Goal: Task Accomplishment & Management: Manage account settings

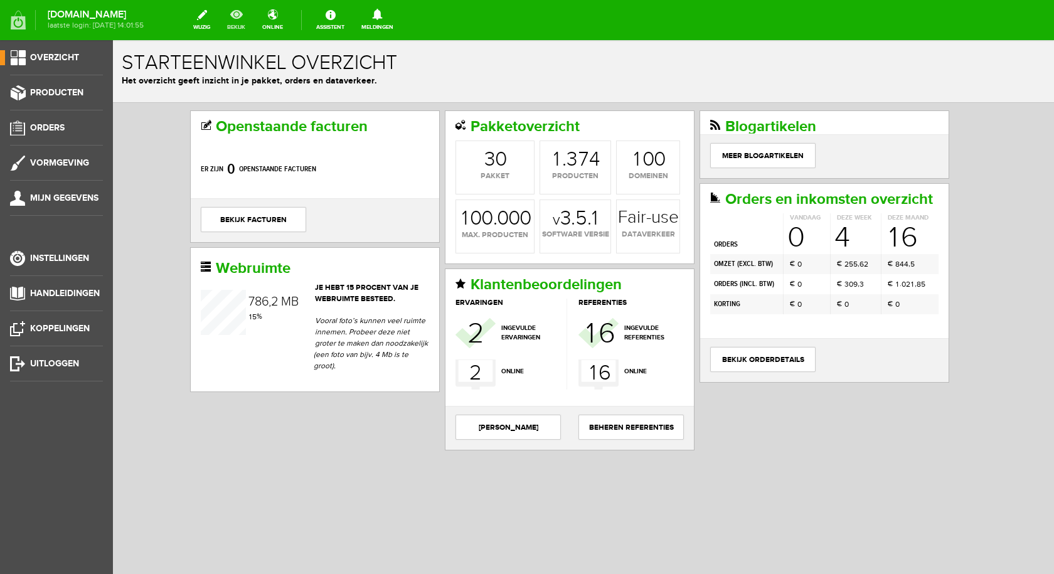
click at [241, 15] on link "bekijk" at bounding box center [236, 20] width 33 height 28
click at [68, 95] on span "Producten" at bounding box center [56, 92] width 53 height 11
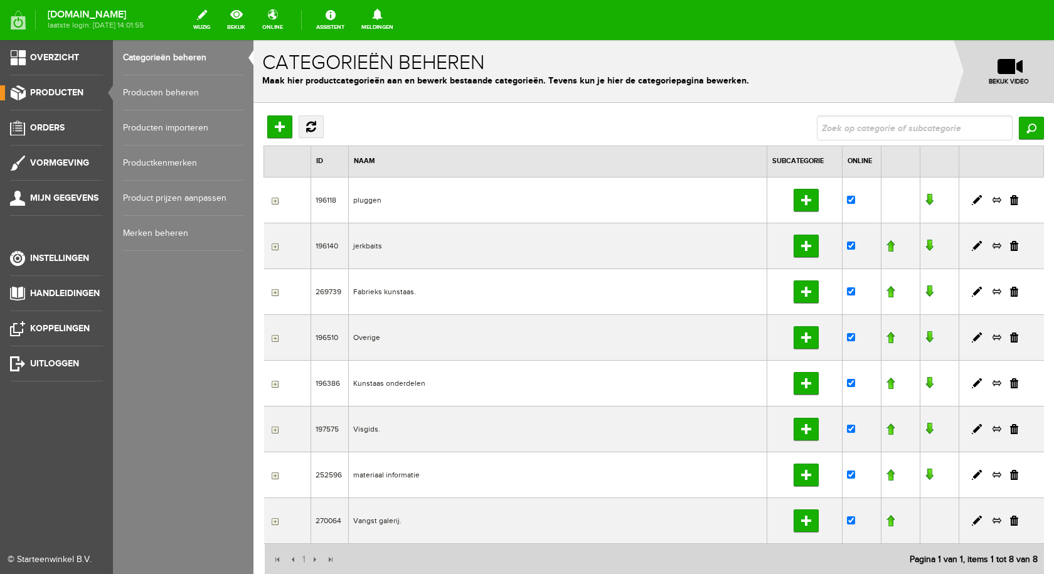
click at [179, 91] on link "Producten beheren" at bounding box center [183, 92] width 120 height 35
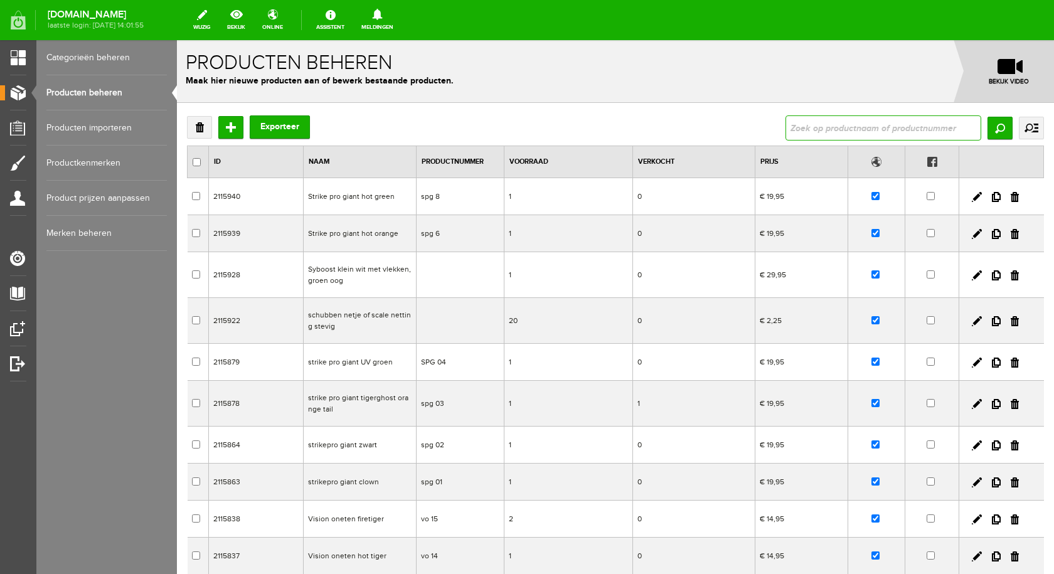
click at [895, 127] on input "text" at bounding box center [883, 127] width 196 height 25
type input "flat sybride"
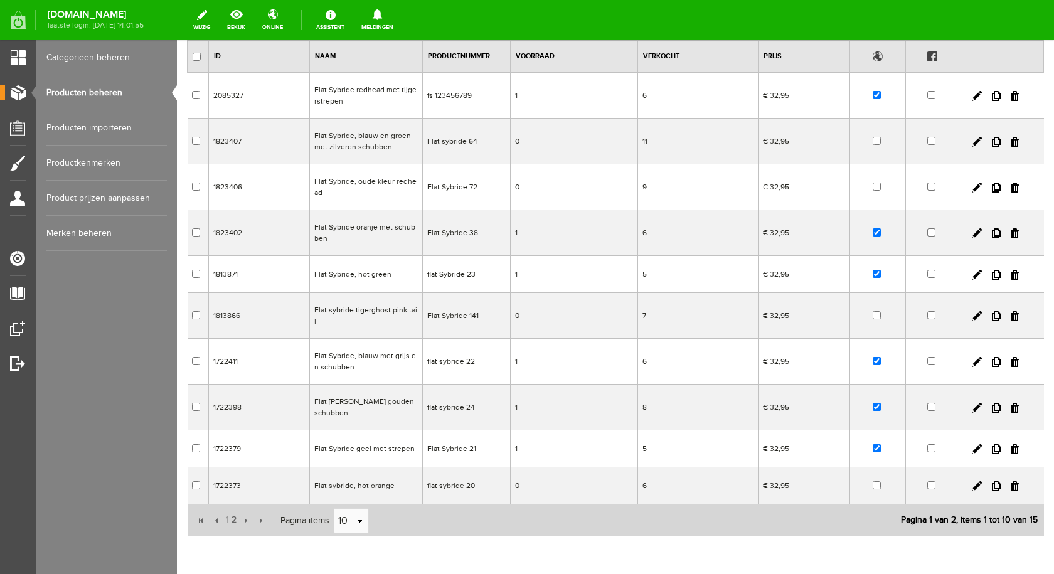
scroll to position [125, 0]
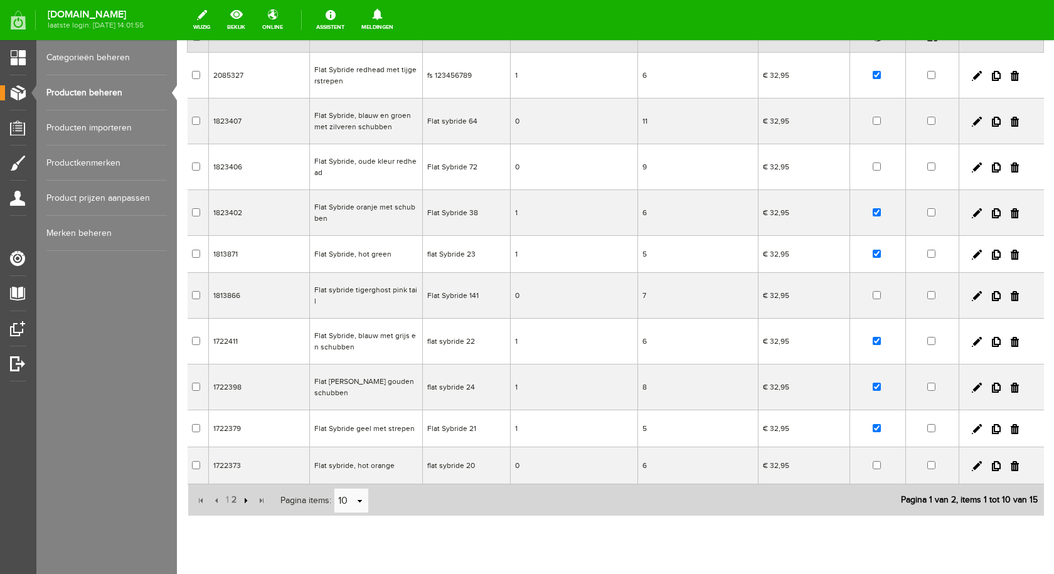
click at [239, 494] on input "button" at bounding box center [245, 501] width 14 height 14
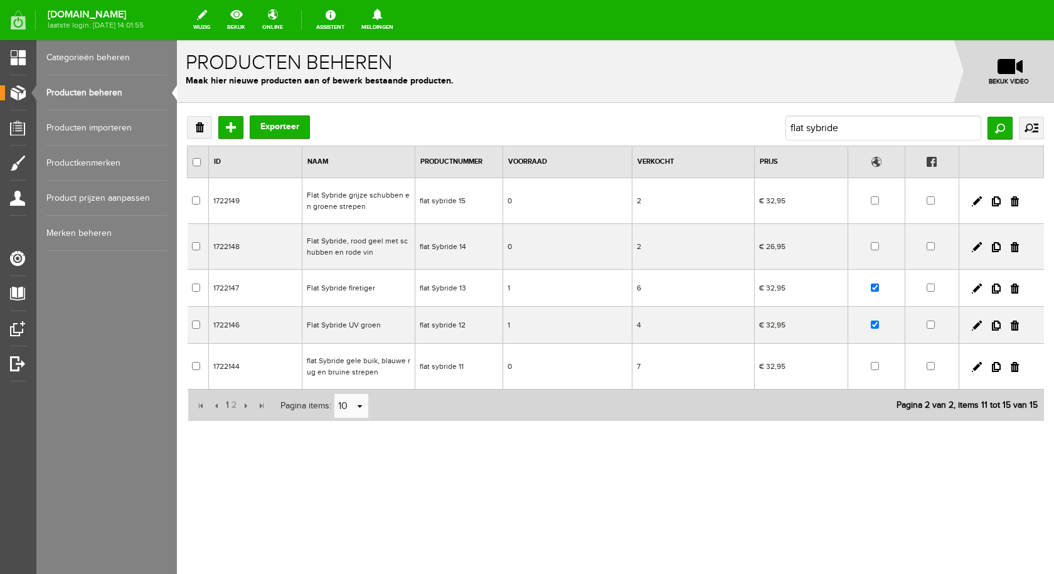
scroll to position [0, 0]
click at [356, 196] on td "Flat Sybride grijze schubben en groene strepen" at bounding box center [358, 201] width 113 height 46
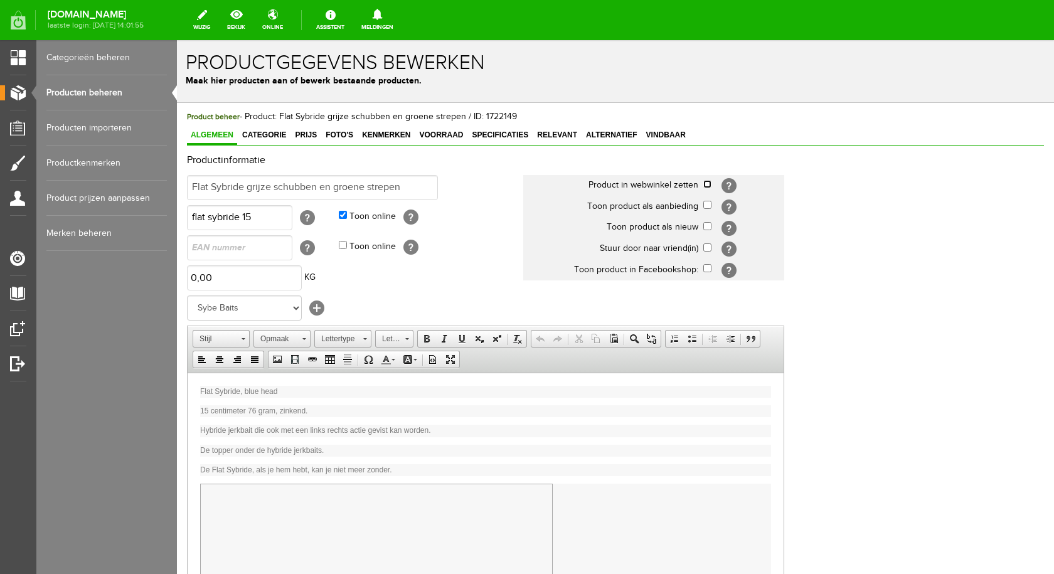
click at [711, 183] on input "checkbox" at bounding box center [707, 184] width 8 height 8
checkbox input "true"
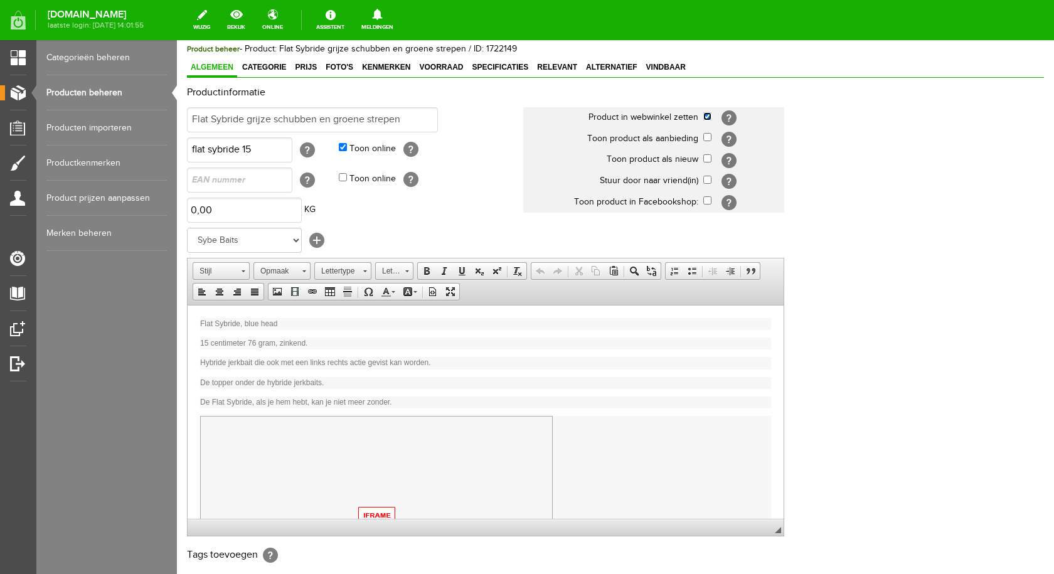
scroll to position [245, 0]
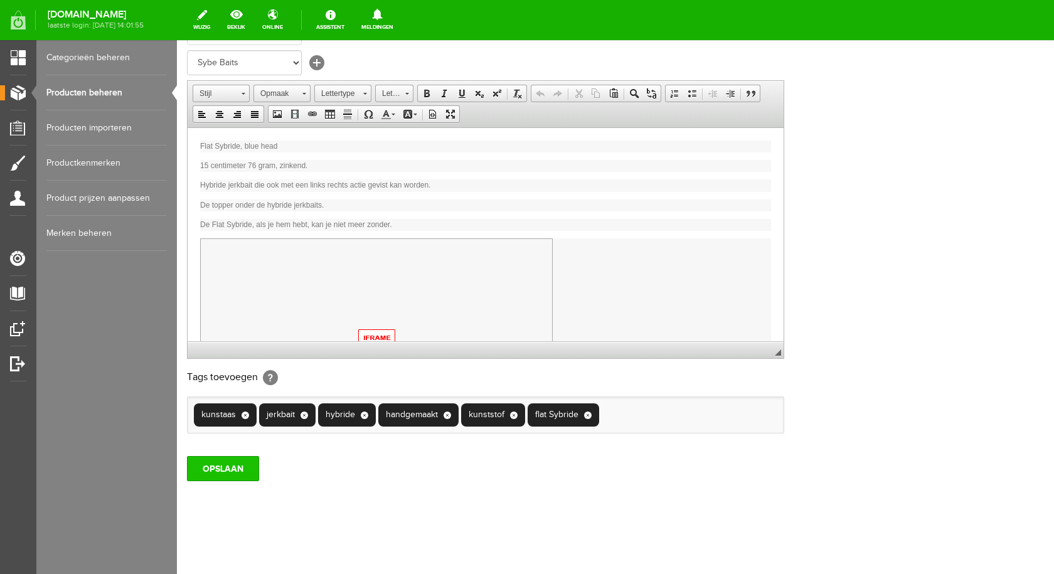
click at [234, 467] on input "OPSLAAN" at bounding box center [223, 468] width 72 height 25
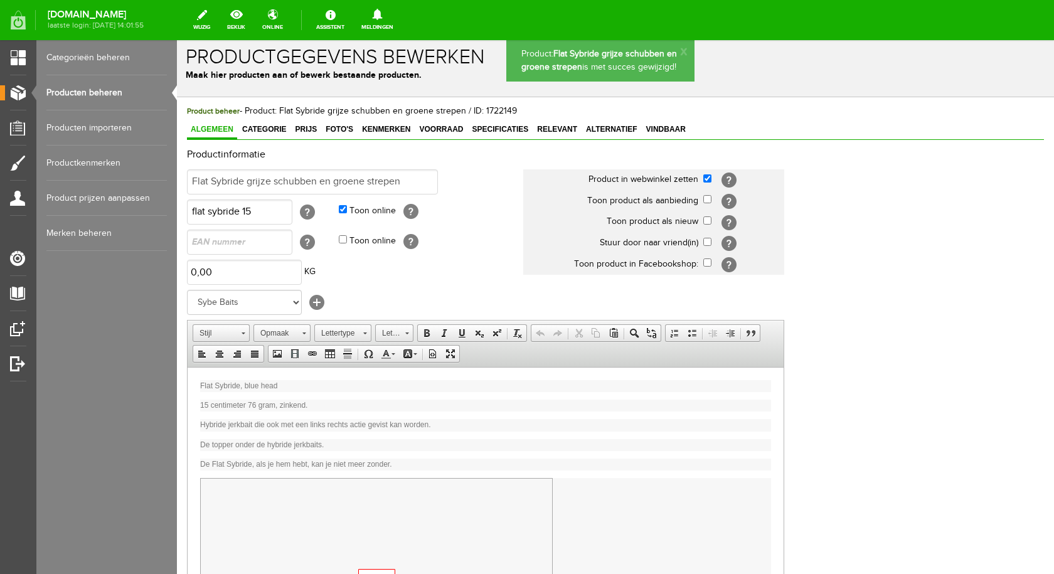
scroll to position [0, 0]
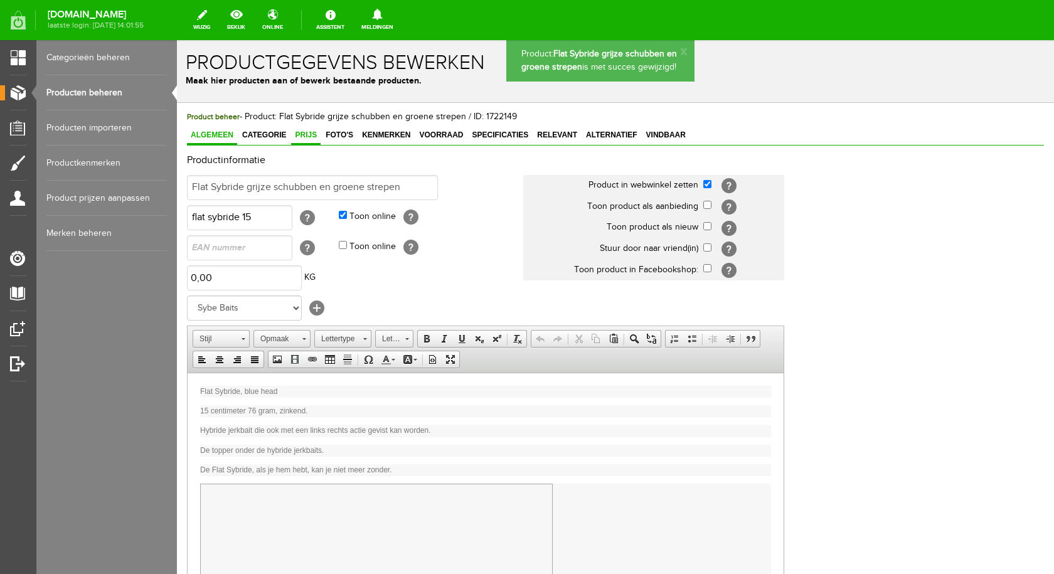
click at [312, 135] on span "Prijs" at bounding box center [305, 134] width 29 height 9
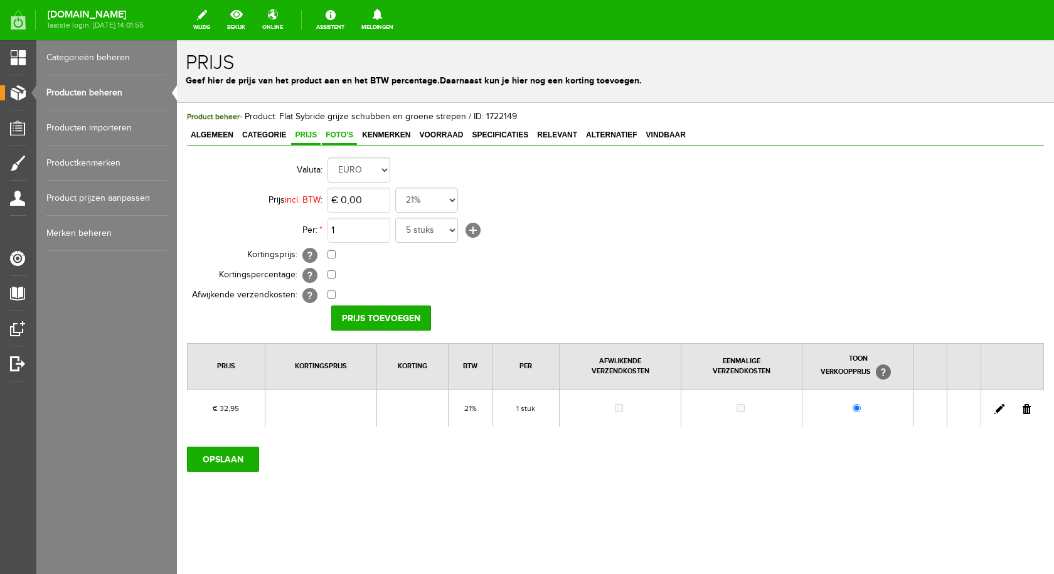
click at [330, 135] on span "Foto's" at bounding box center [339, 134] width 35 height 9
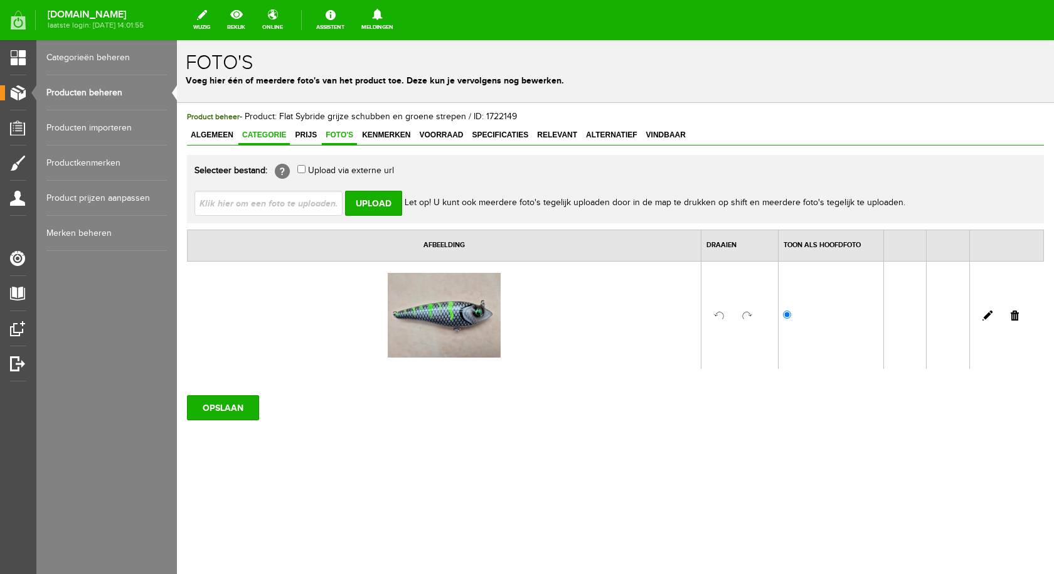
click at [276, 135] on span "Categorie" at bounding box center [263, 134] width 51 height 9
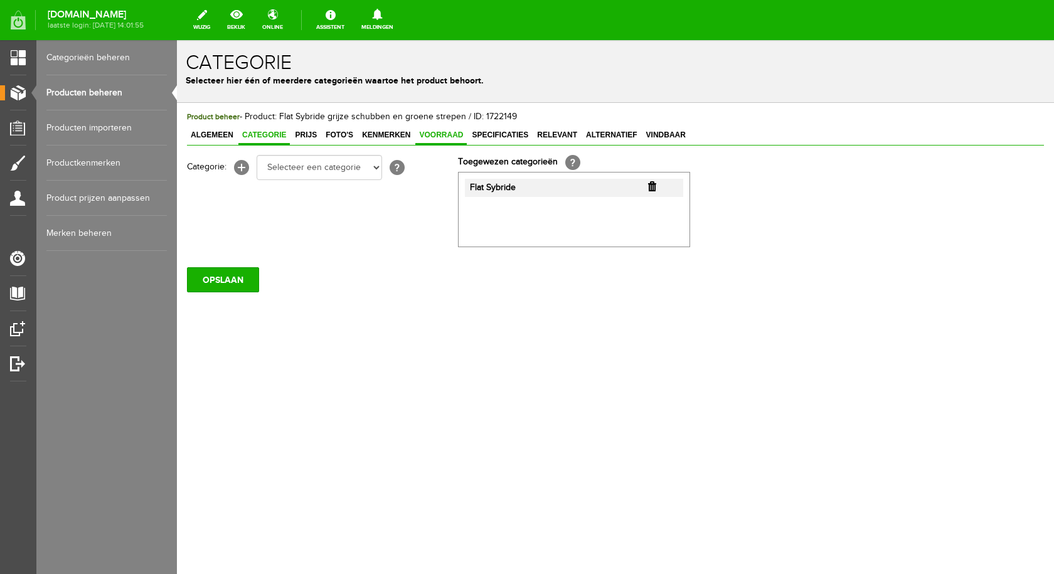
click at [432, 135] on span "Voorraad" at bounding box center [440, 134] width 51 height 9
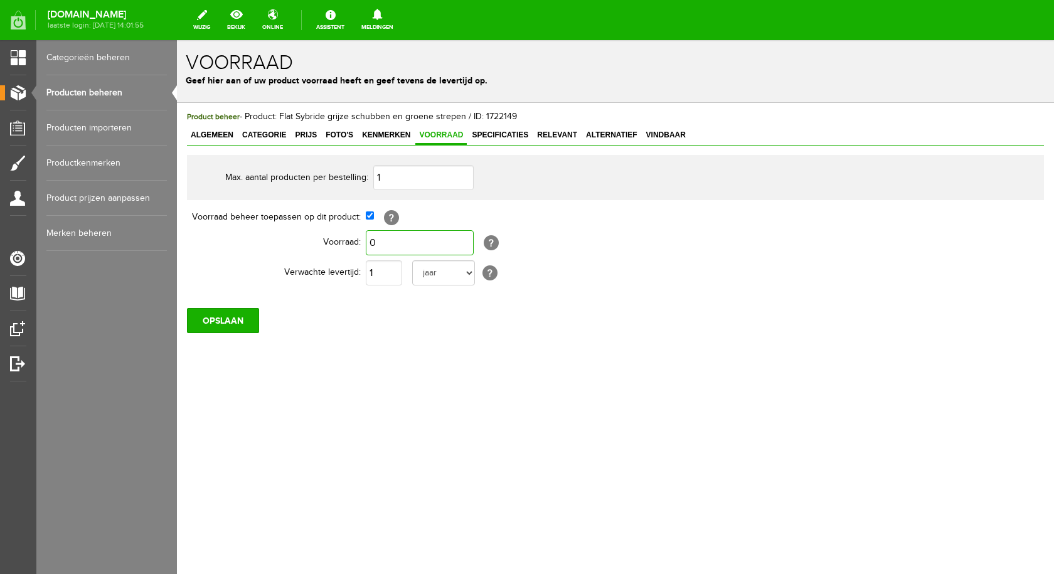
click at [398, 235] on input "0" at bounding box center [420, 242] width 108 height 25
type input "1"
click at [235, 316] on input "OPSLAAN" at bounding box center [223, 320] width 72 height 25
click at [203, 321] on input "OPSLAAN" at bounding box center [223, 320] width 72 height 25
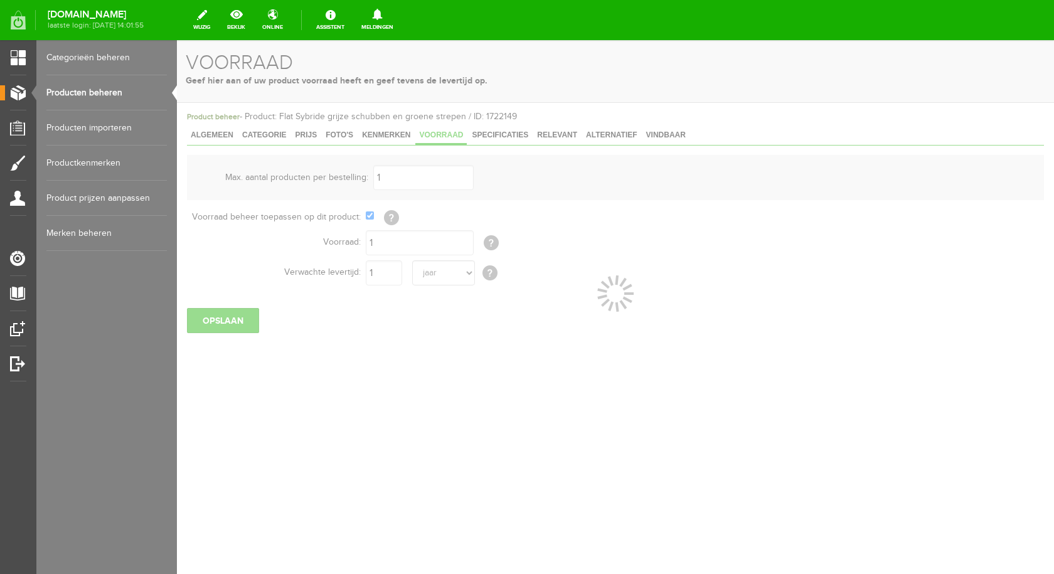
click at [115, 84] on link "Producten beheren" at bounding box center [106, 92] width 120 height 35
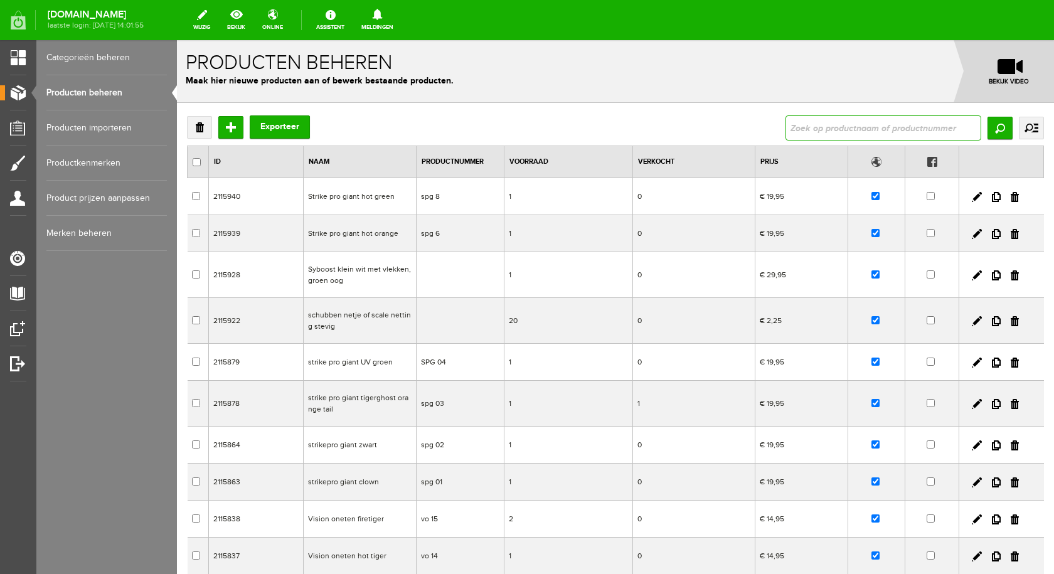
click at [828, 116] on input "text" at bounding box center [883, 127] width 196 height 25
type input "sybest"
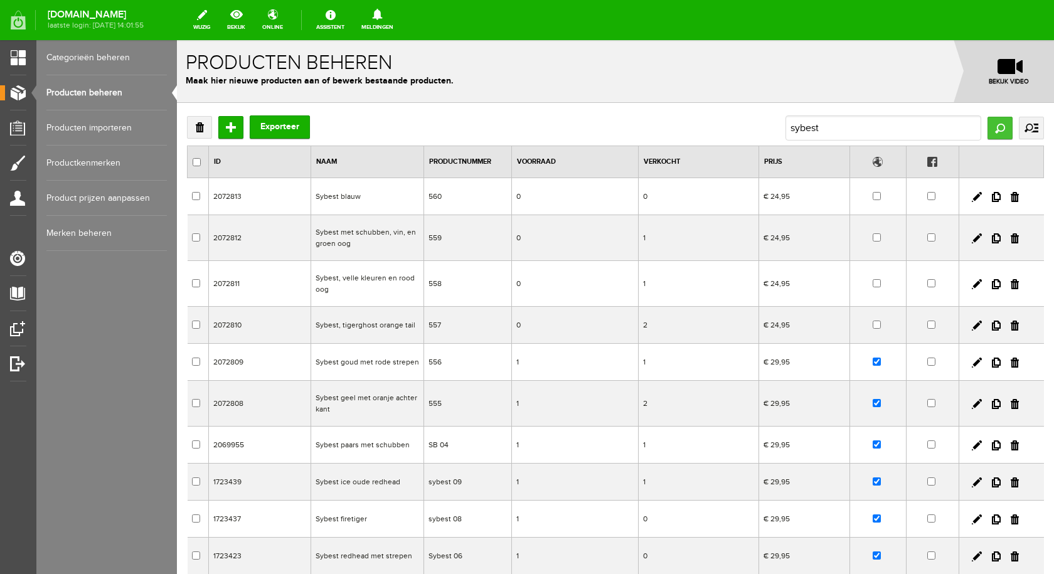
click at [987, 122] on input "Zoeken" at bounding box center [999, 128] width 25 height 23
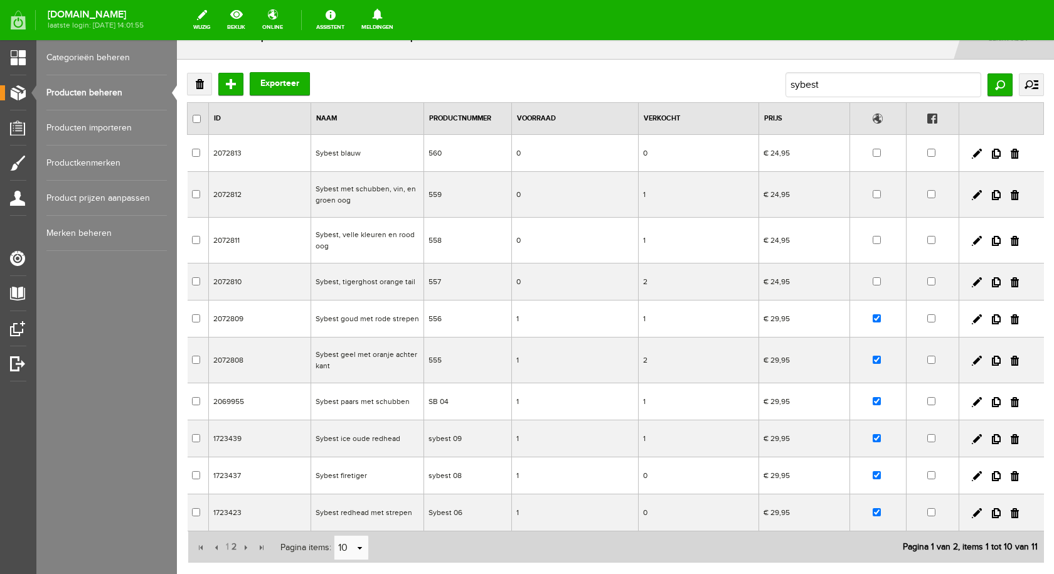
scroll to position [127, 0]
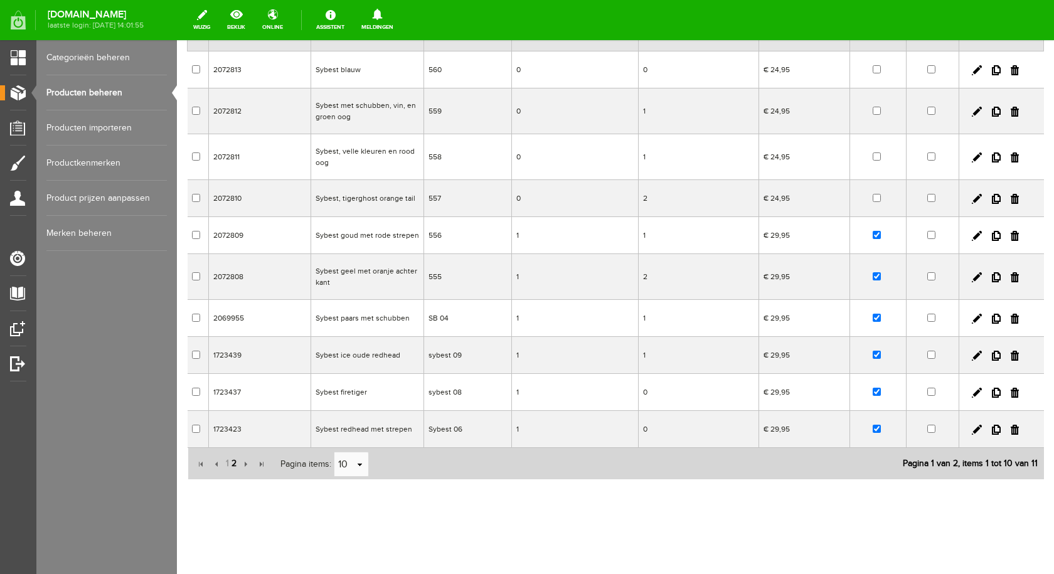
click at [234, 465] on span "2" at bounding box center [234, 463] width 8 height 25
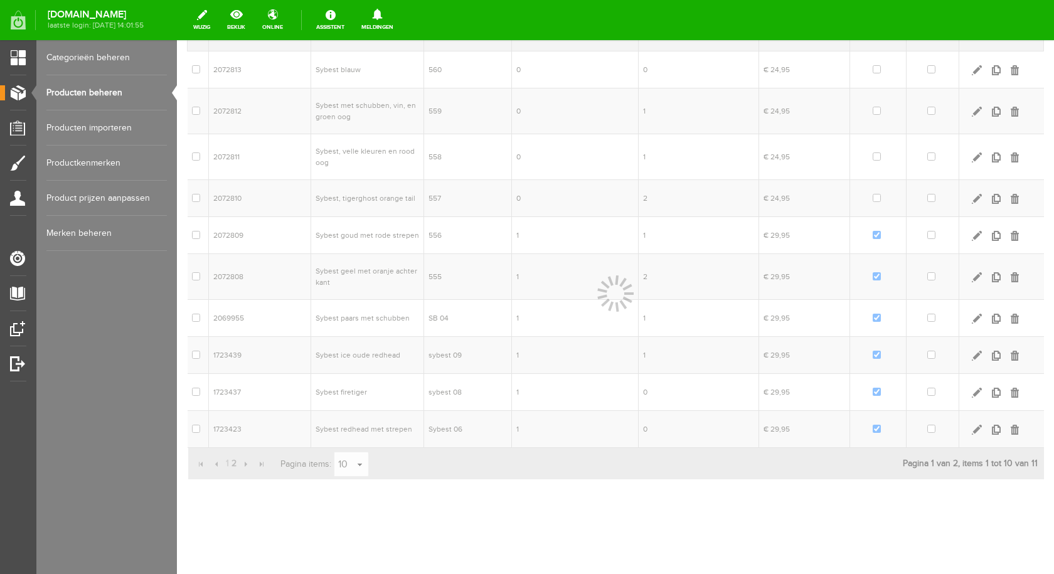
scroll to position [0, 0]
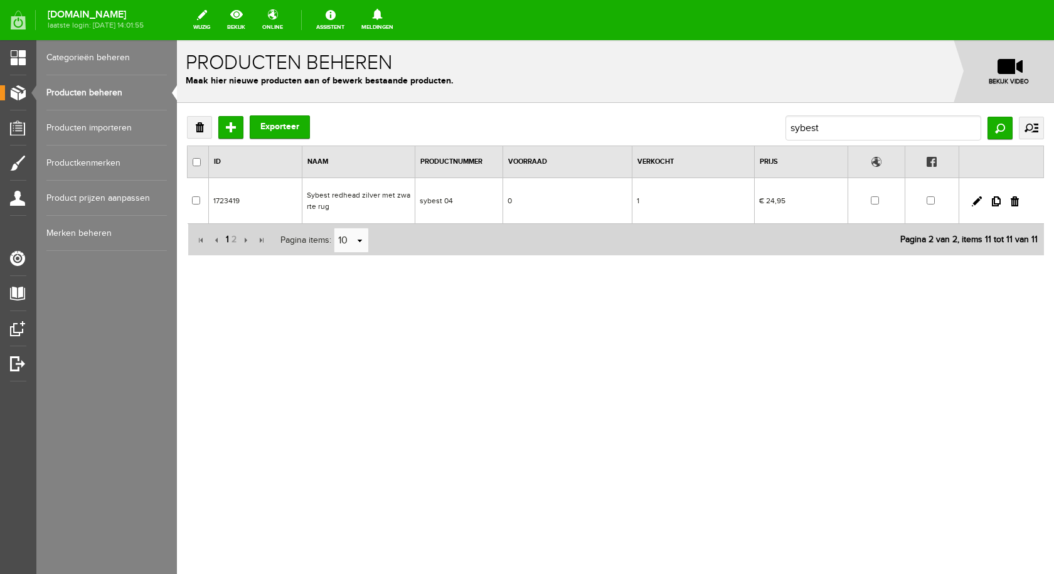
click at [227, 240] on span "1" at bounding box center [228, 239] width 6 height 25
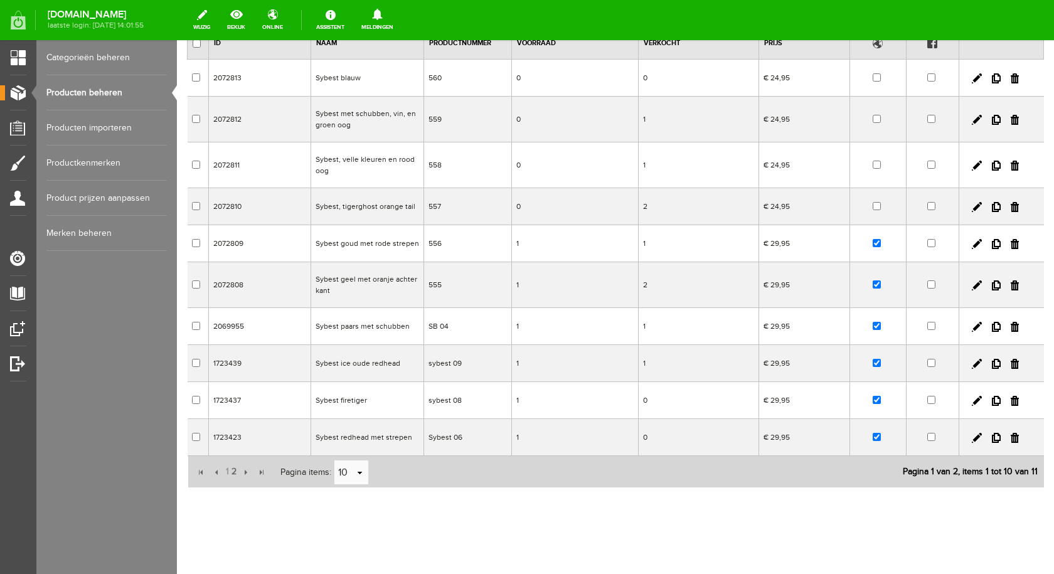
scroll to position [127, 0]
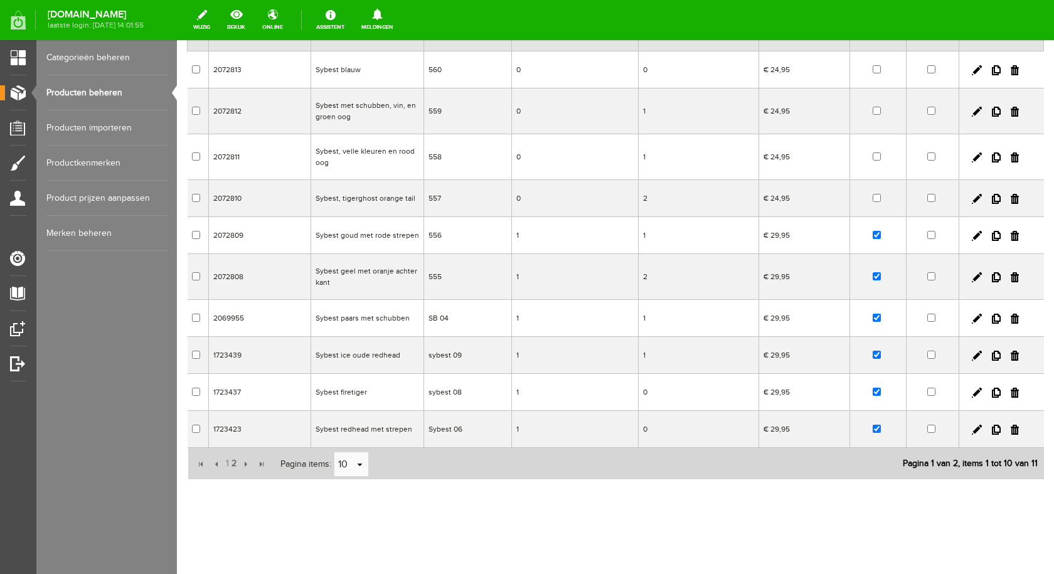
click at [361, 149] on td "Sybest, velle kleuren en rood oog" at bounding box center [367, 157] width 113 height 46
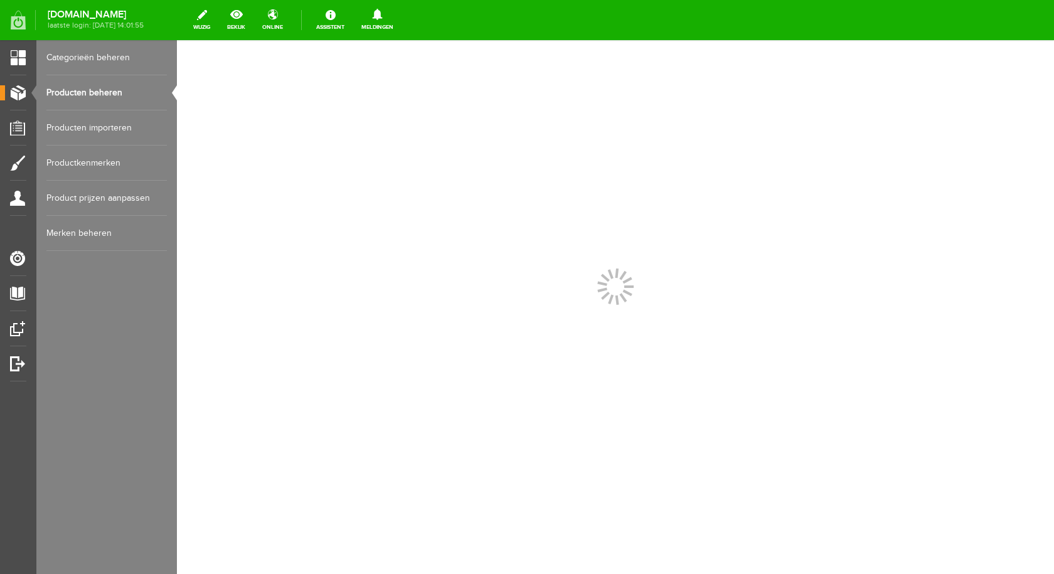
scroll to position [0, 0]
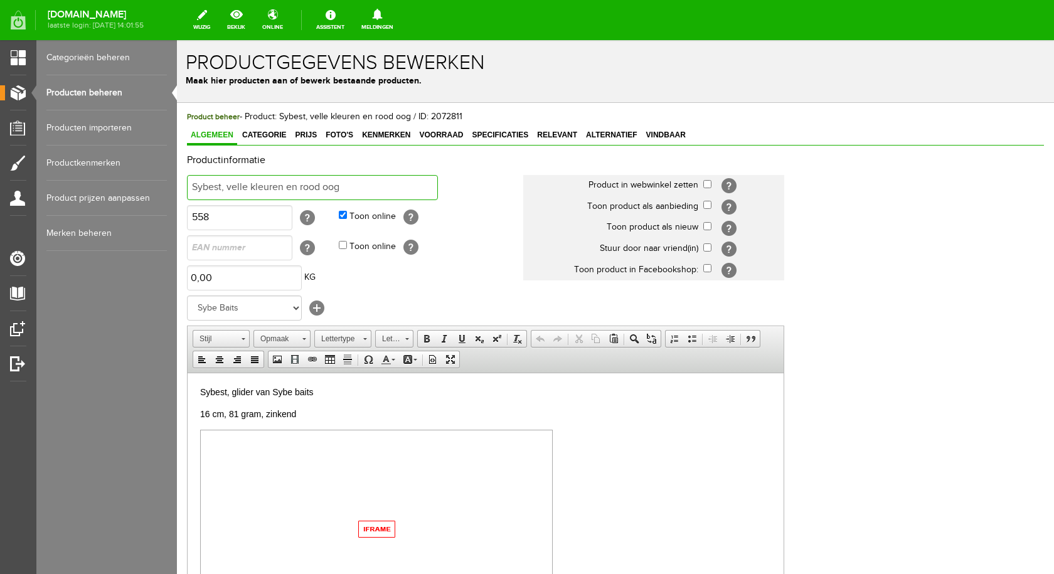
click at [348, 185] on input "Sybest, velle kleuren en rood oog" at bounding box center [312, 187] width 251 height 25
type input "Sybest, grijze schubben en groene strepen"
click at [706, 184] on input "checkbox" at bounding box center [707, 184] width 8 height 8
checkbox input "true"
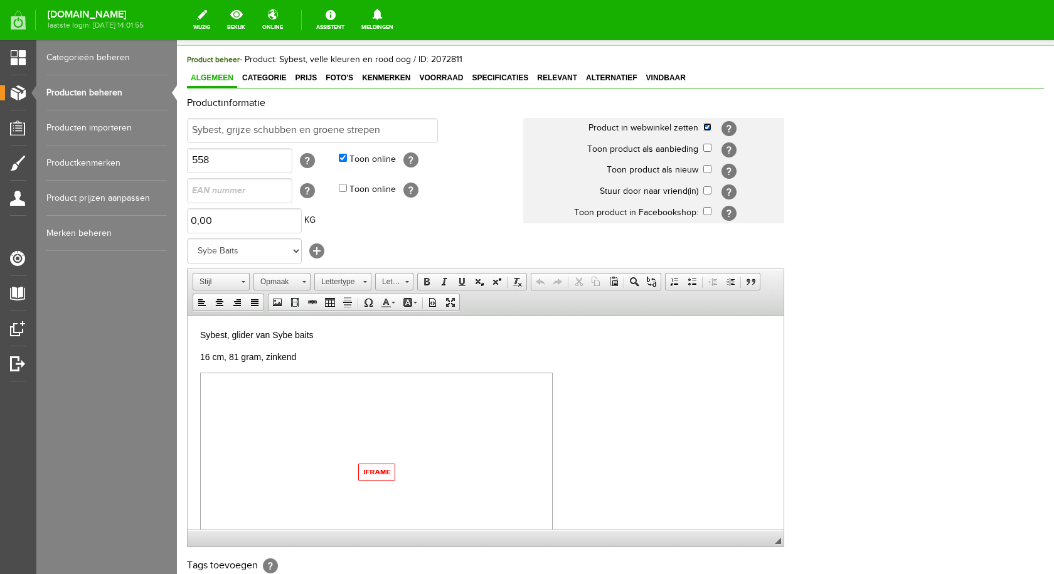
scroll to position [245, 0]
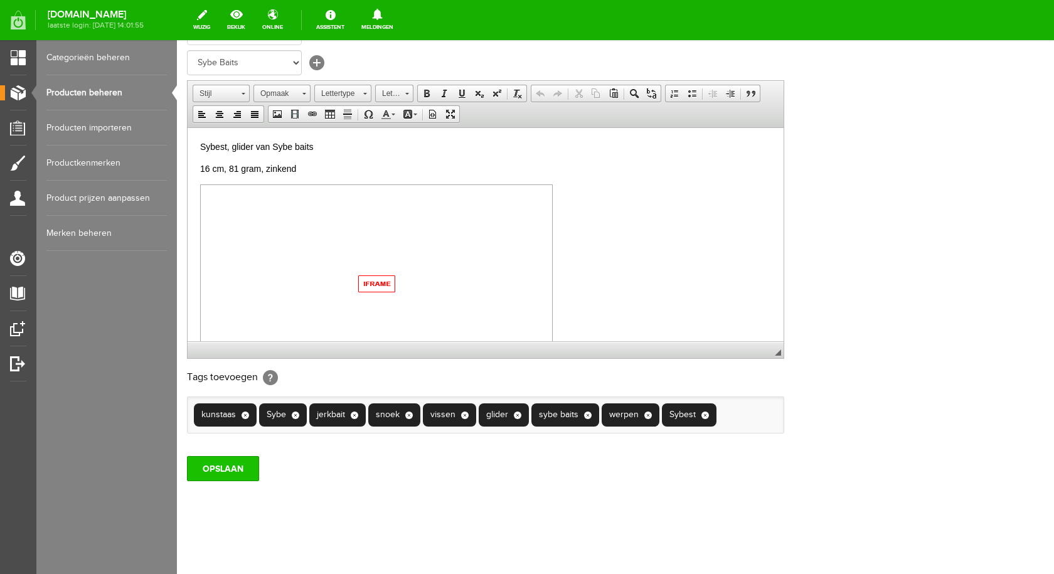
click at [239, 469] on input "OPSLAAN" at bounding box center [223, 468] width 72 height 25
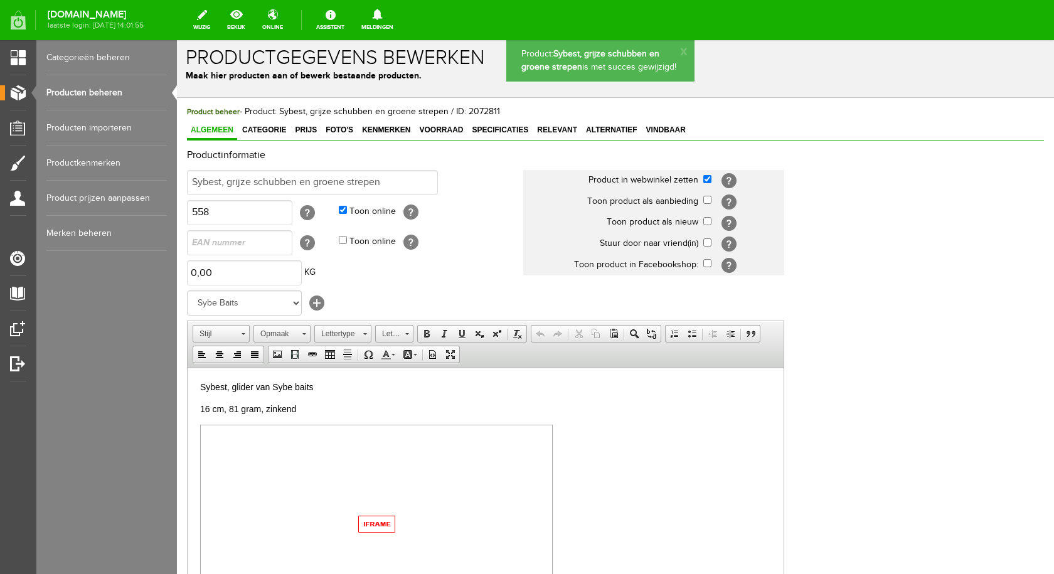
scroll to position [0, 0]
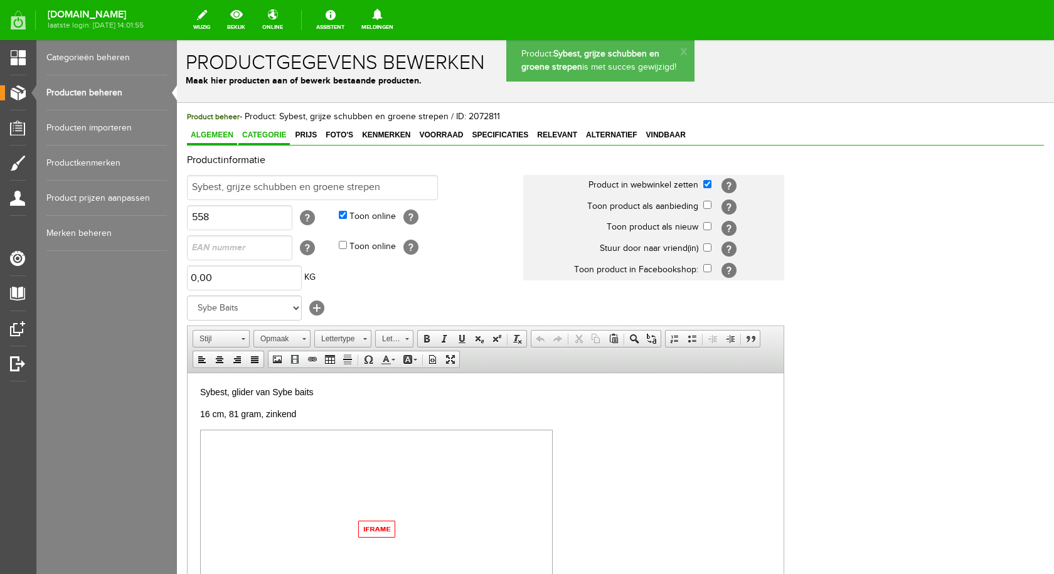
click at [275, 134] on span "Categorie" at bounding box center [263, 134] width 51 height 9
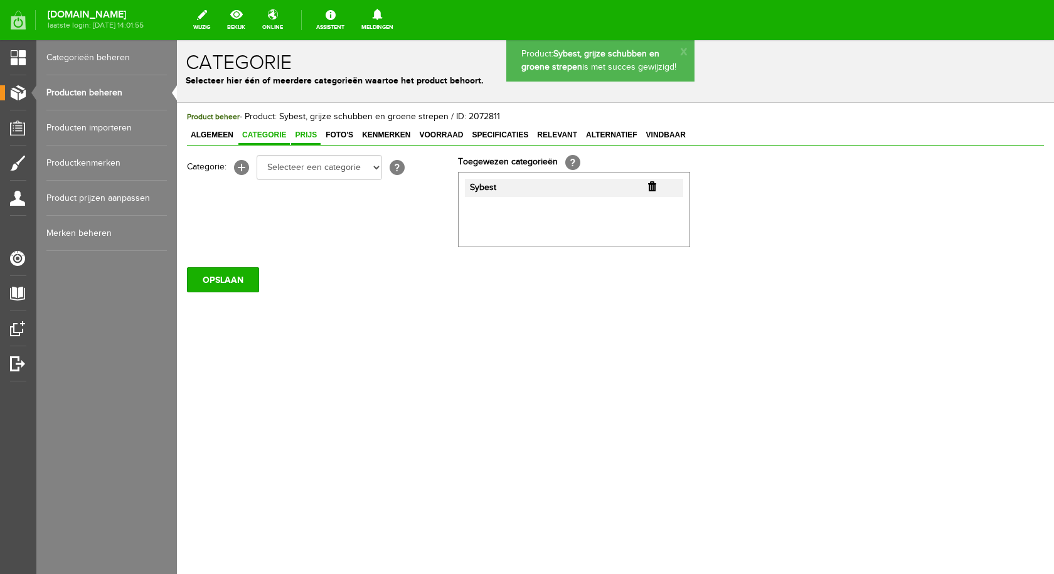
click at [306, 133] on span "Prijs" at bounding box center [305, 134] width 29 height 9
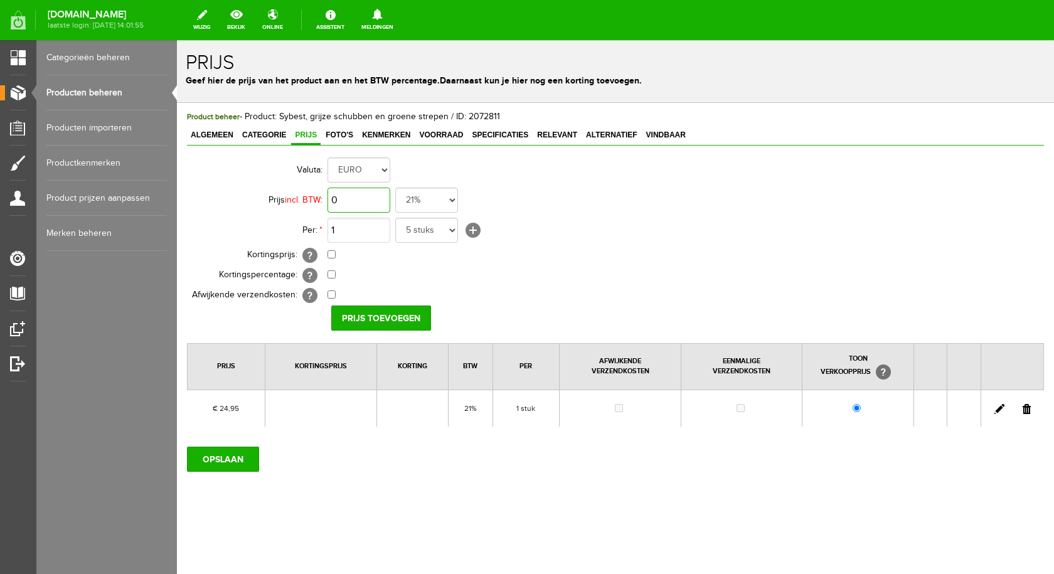
click at [371, 202] on input "0" at bounding box center [358, 200] width 63 height 25
type input "€ 29,95"
click at [376, 316] on input "Prijs toevoegen" at bounding box center [381, 317] width 100 height 25
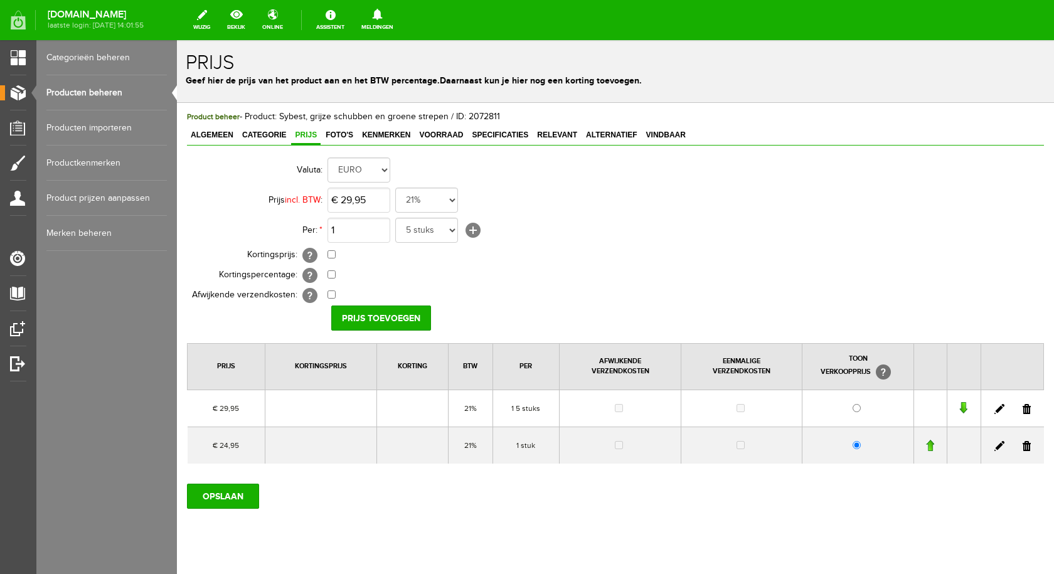
click at [1022, 447] on link at bounding box center [1026, 446] width 8 height 10
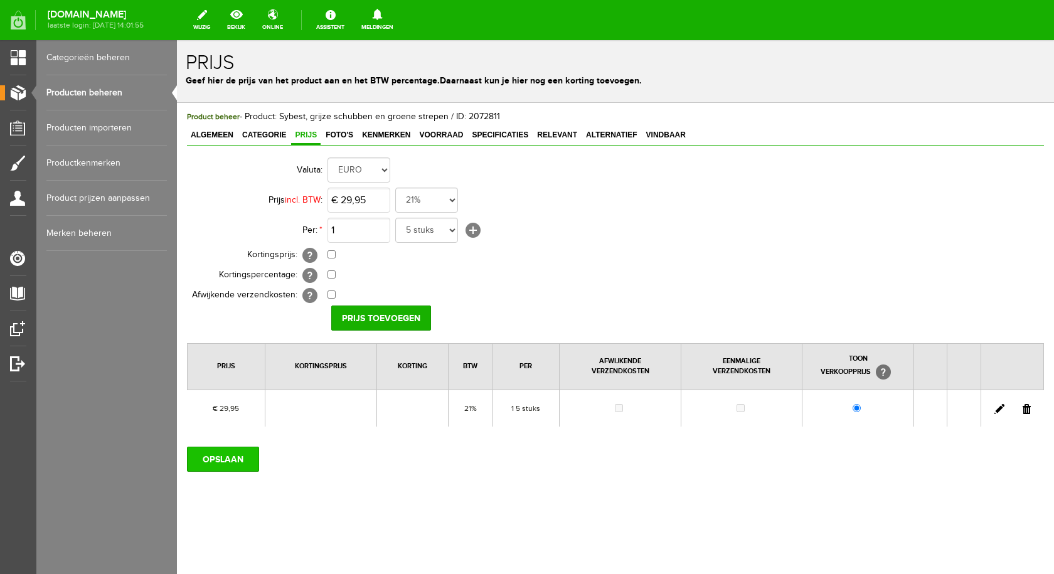
click at [228, 462] on input "OPSLAAN" at bounding box center [223, 459] width 72 height 25
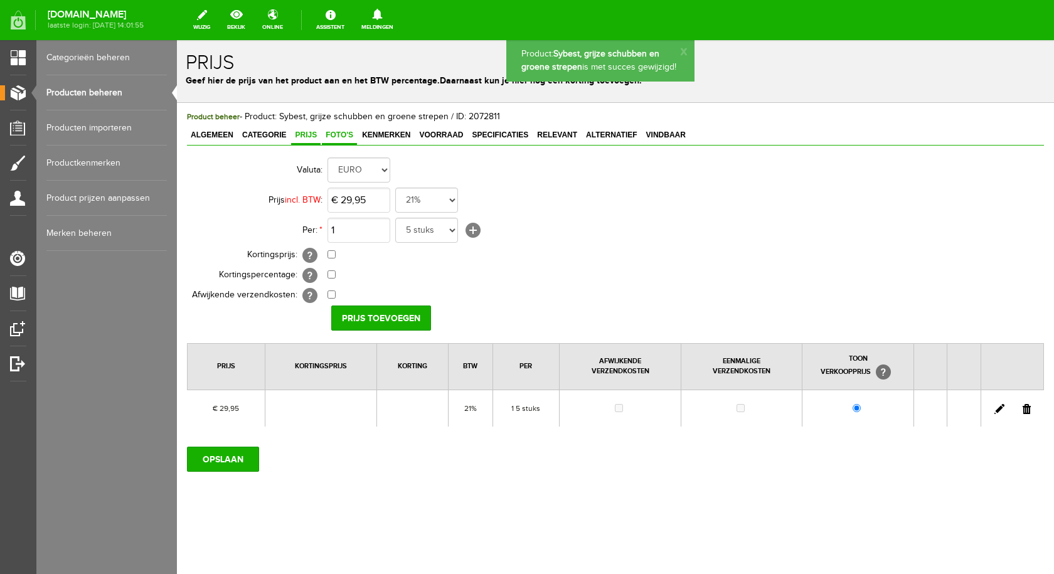
click at [351, 137] on span "Foto's" at bounding box center [339, 134] width 35 height 9
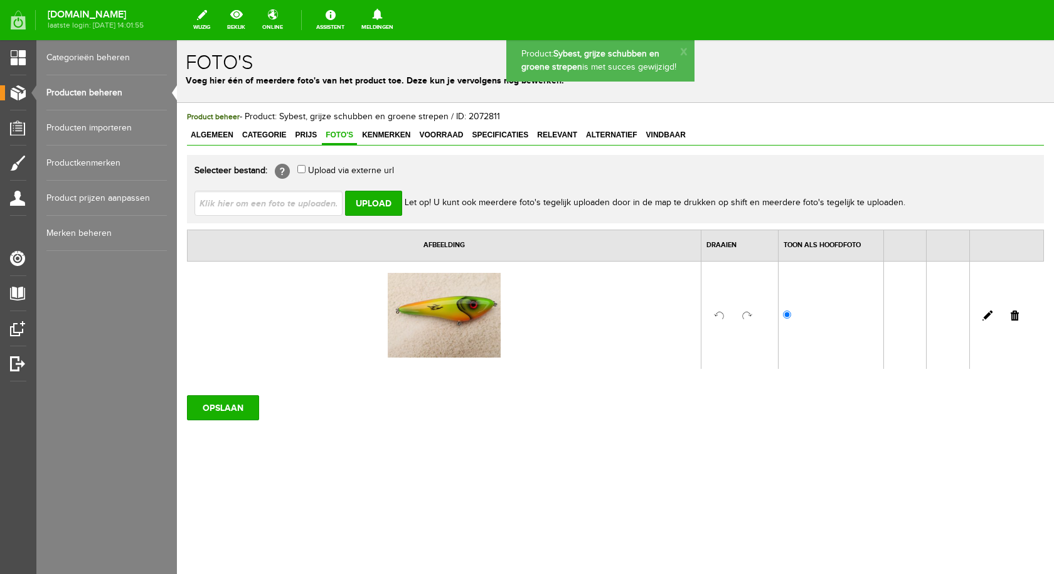
click at [301, 200] on input "file" at bounding box center [273, 203] width 158 height 24
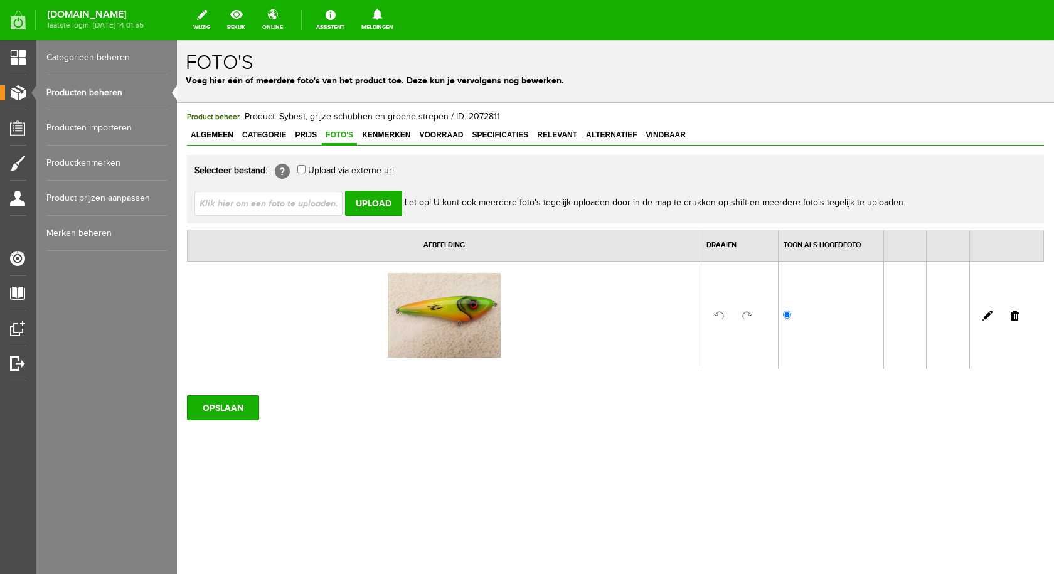
click at [320, 204] on input "file" at bounding box center [273, 203] width 158 height 24
click at [302, 203] on input "file" at bounding box center [273, 203] width 158 height 24
click at [307, 205] on input "file" at bounding box center [273, 203] width 158 height 24
type input "C:\fakepath\sybest grijze schubben en groene strepen.jpg"
type input "sybest grijze schubben en groene strepen.jpg"
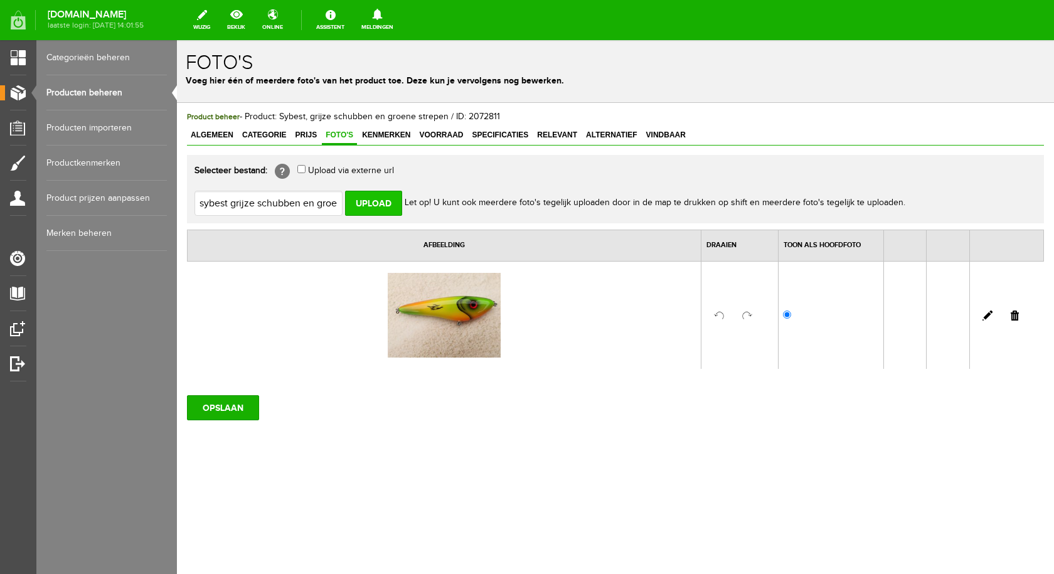
click at [373, 203] on input "Upload" at bounding box center [373, 203] width 57 height 25
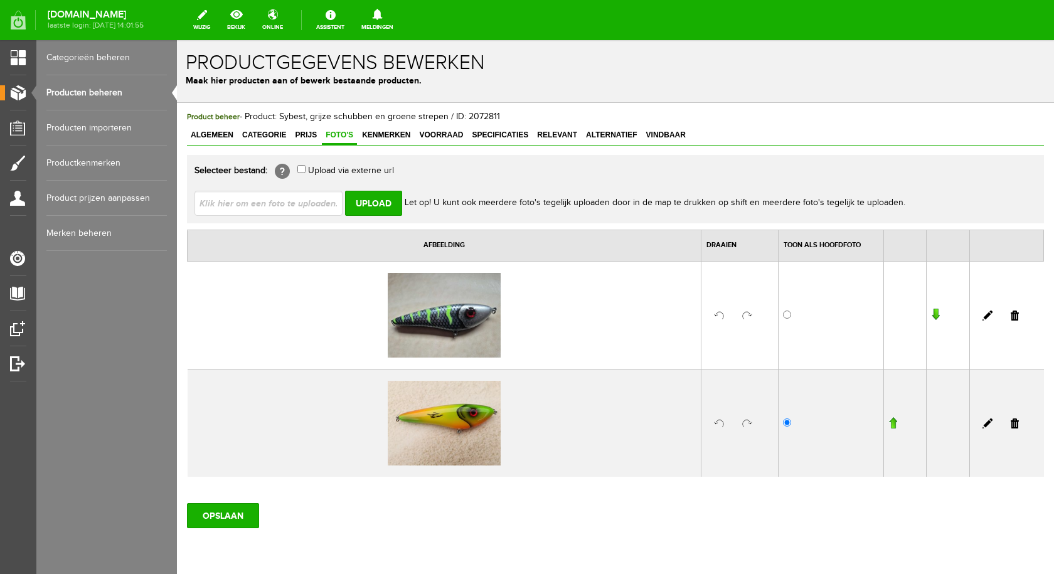
click at [1010, 421] on link at bounding box center [1014, 423] width 8 height 10
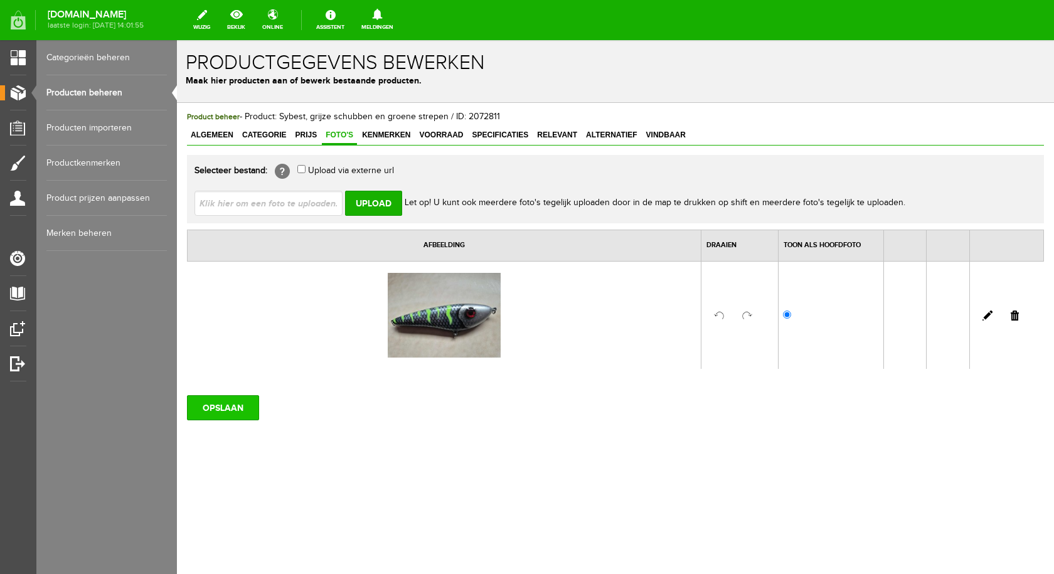
click at [232, 406] on input "OPSLAAN" at bounding box center [223, 407] width 72 height 25
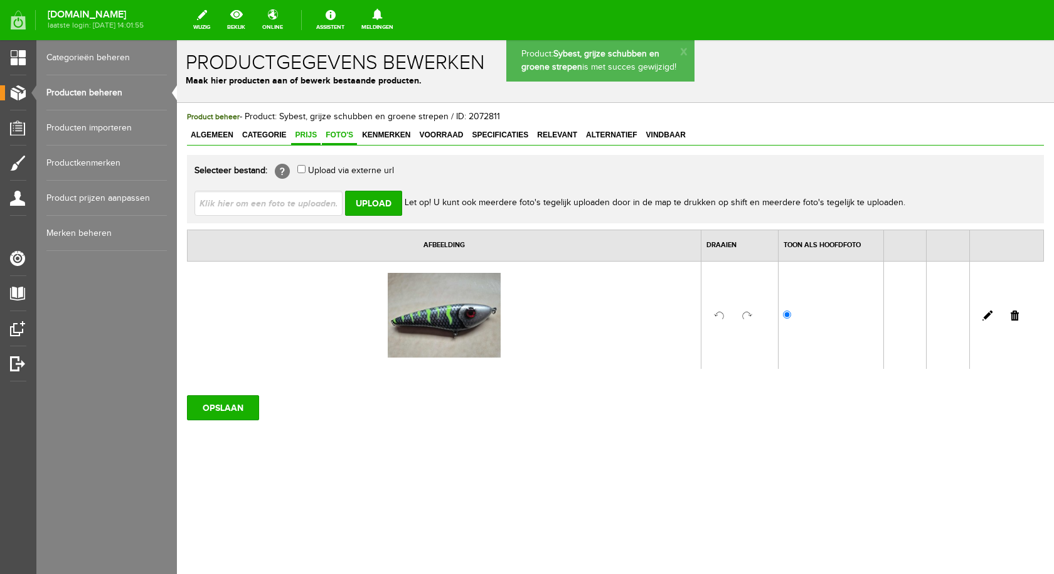
click at [306, 140] on link "Prijs" at bounding box center [305, 136] width 29 height 18
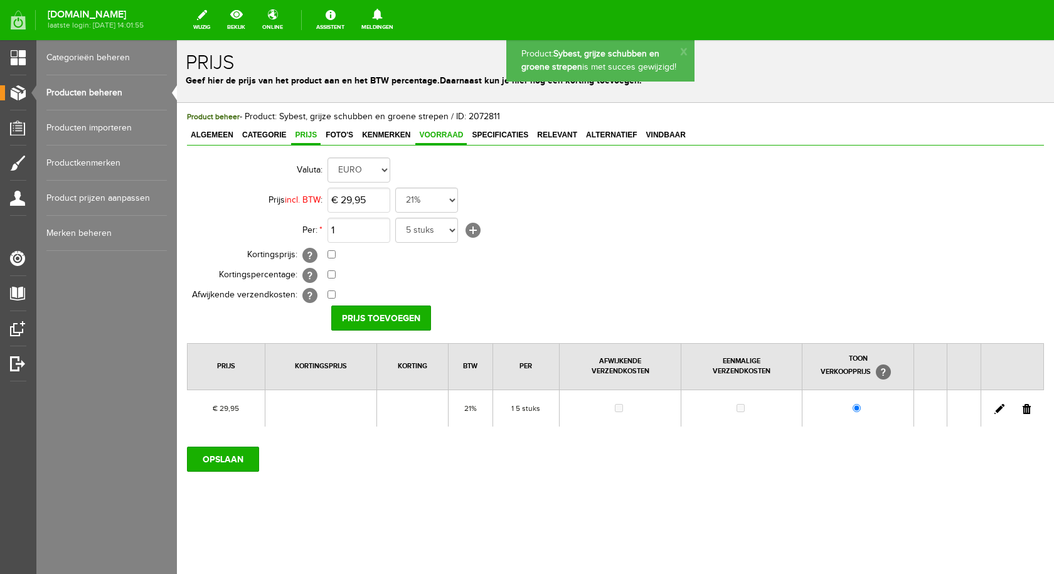
click at [432, 131] on span "Voorraad" at bounding box center [440, 134] width 51 height 9
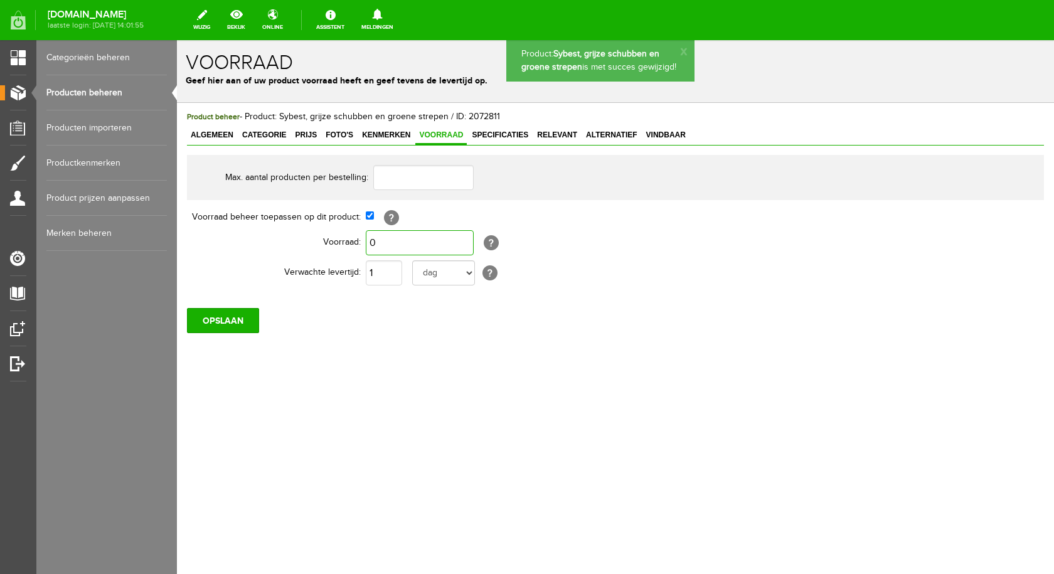
click at [401, 241] on input "0" at bounding box center [420, 242] width 108 height 25
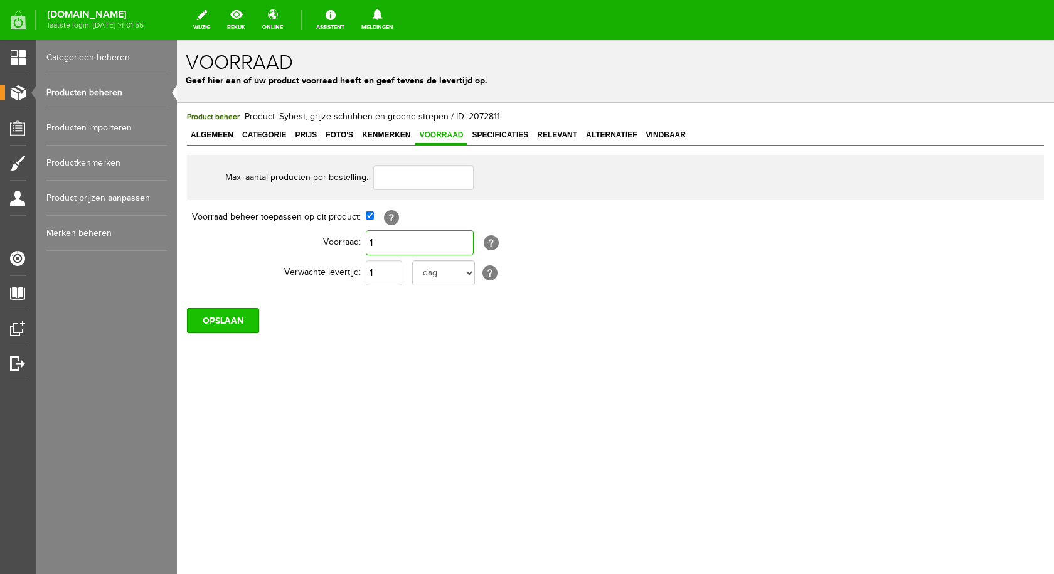
type input "1"
click at [241, 319] on input "OPSLAAN" at bounding box center [223, 320] width 72 height 25
click at [202, 321] on input "OPSLAAN" at bounding box center [223, 320] width 72 height 25
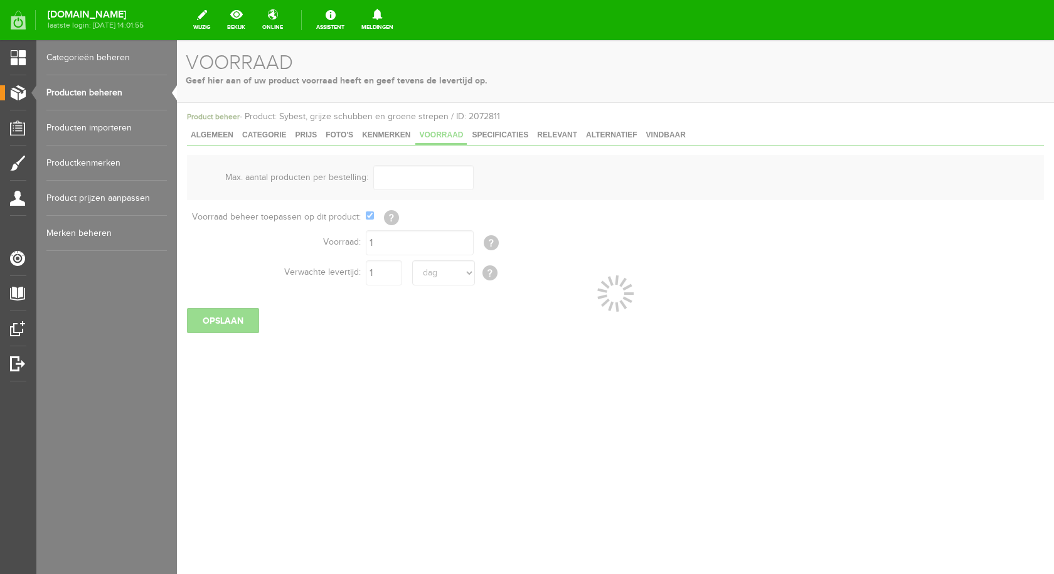
click at [93, 86] on link "Producten beheren" at bounding box center [106, 92] width 120 height 35
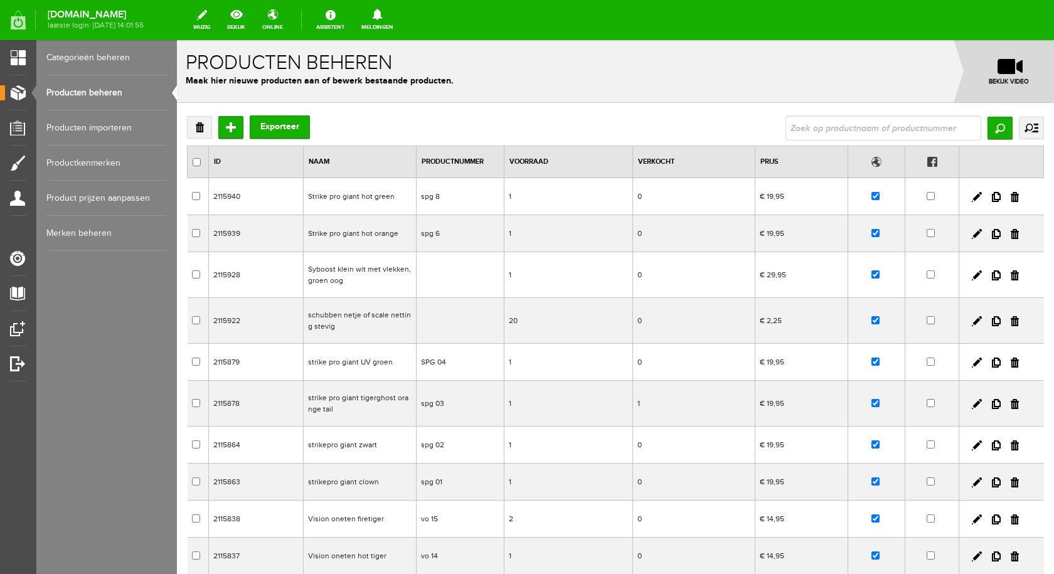
click at [861, 128] on input "text" at bounding box center [883, 127] width 196 height 25
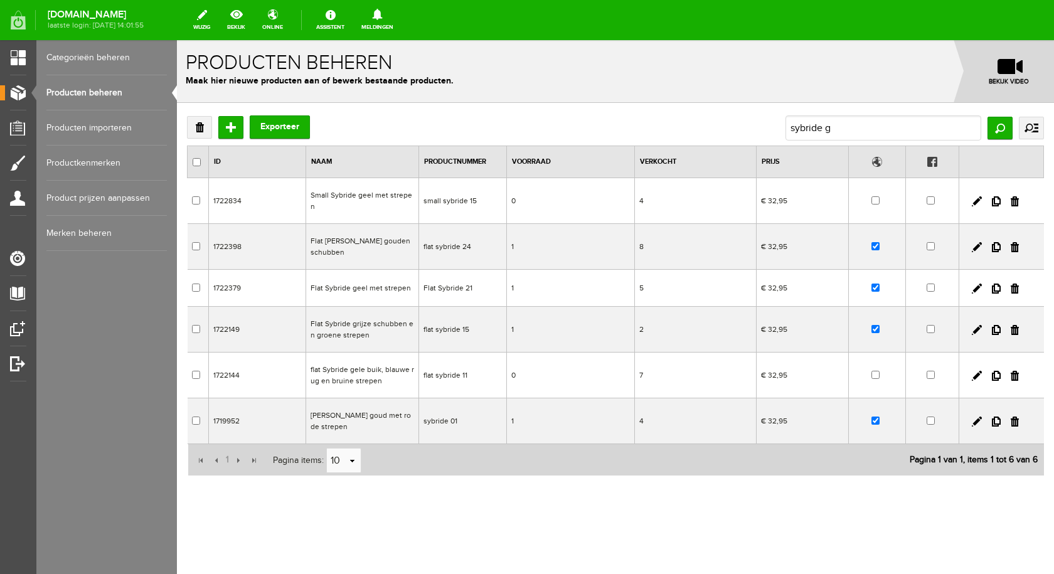
click at [345, 312] on td "Flat Sybride grijze schubben en groene strepen" at bounding box center [362, 330] width 113 height 46
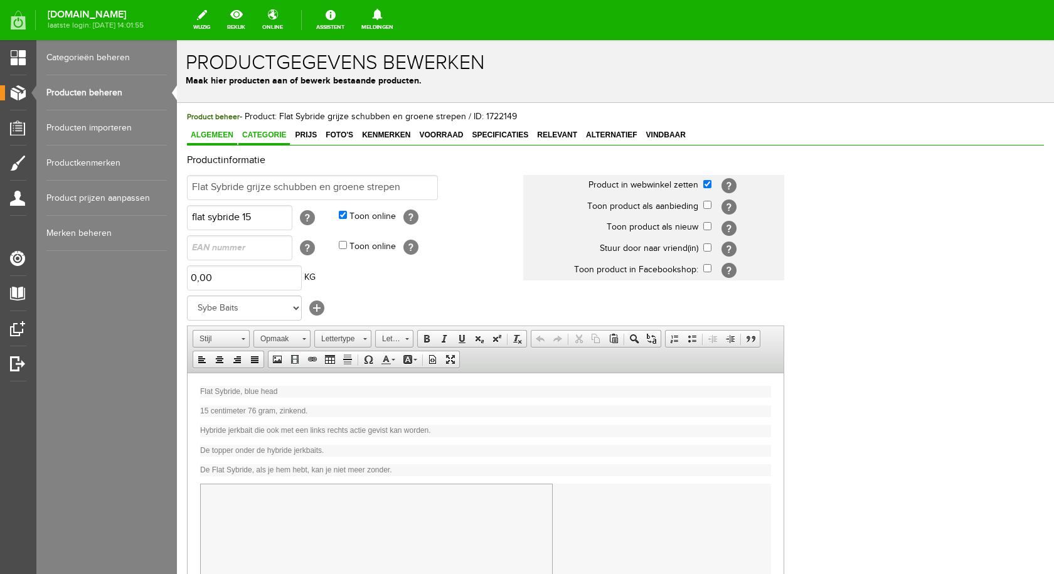
click at [273, 132] on span "Categorie" at bounding box center [263, 134] width 51 height 9
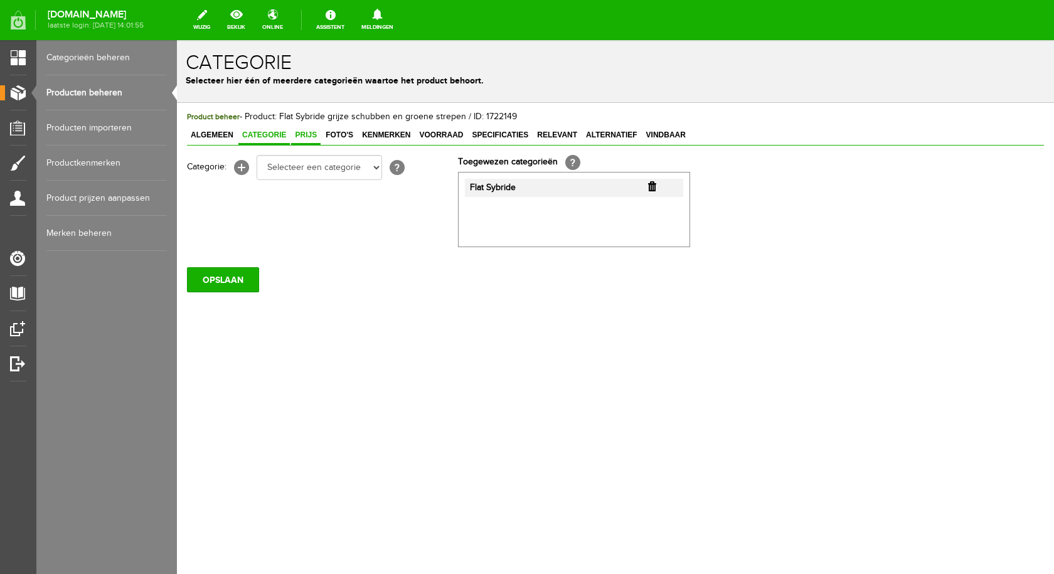
click at [306, 135] on span "Prijs" at bounding box center [305, 134] width 29 height 9
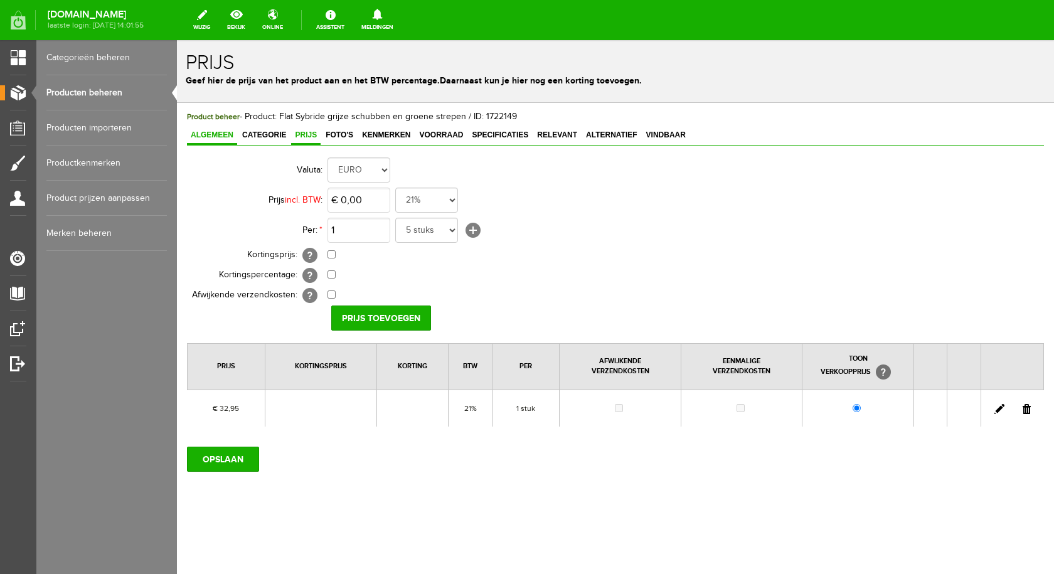
click at [225, 132] on span "Algemeen" at bounding box center [212, 134] width 50 height 9
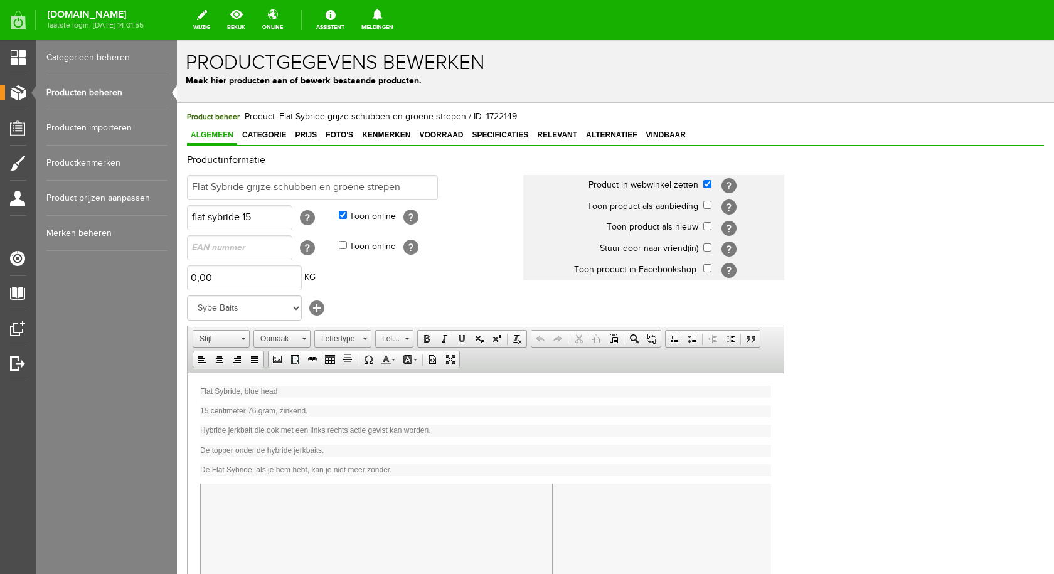
click at [130, 93] on link "Producten beheren" at bounding box center [106, 92] width 120 height 35
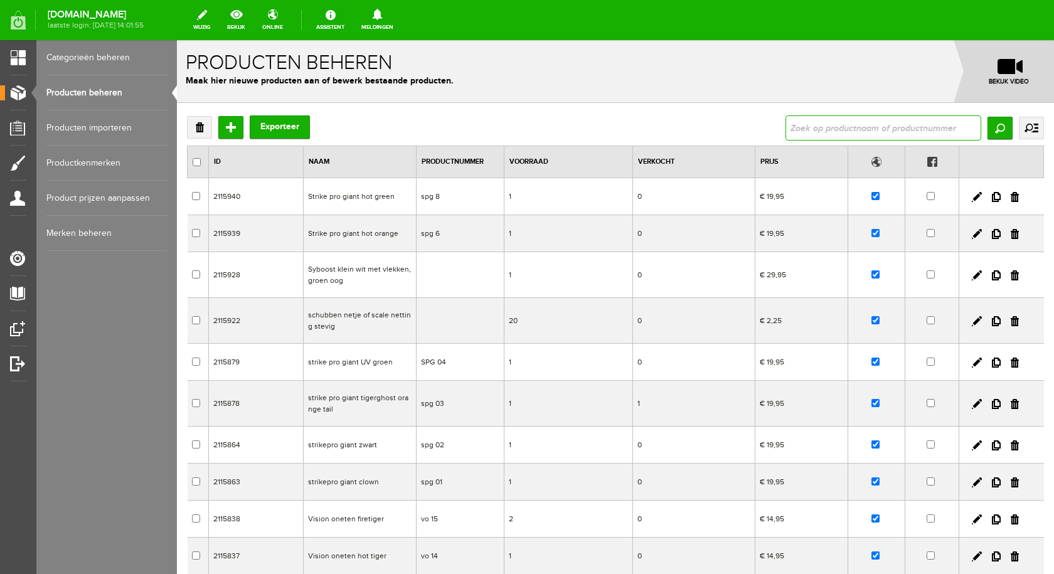
click at [795, 127] on input "text" at bounding box center [883, 127] width 196 height 25
type input "sybride gr"
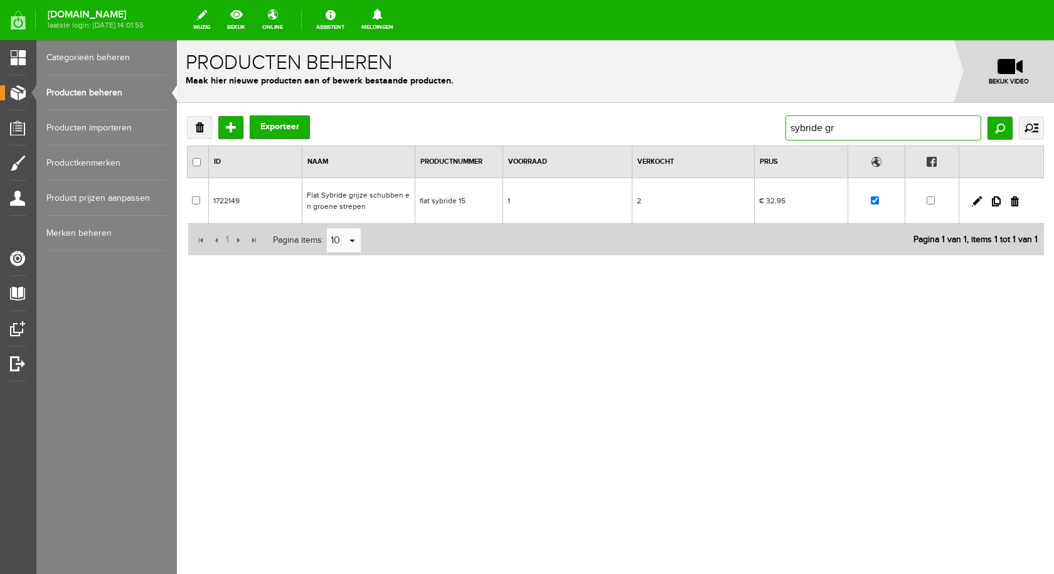
click at [852, 126] on input "sybride gr" at bounding box center [883, 127] width 196 height 25
type input "sybride"
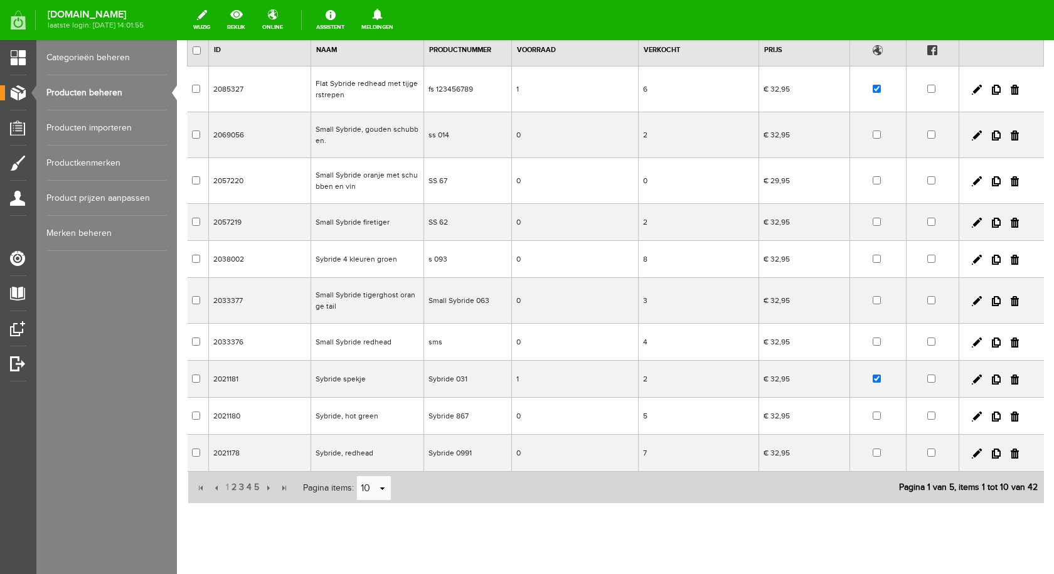
scroll to position [135, 0]
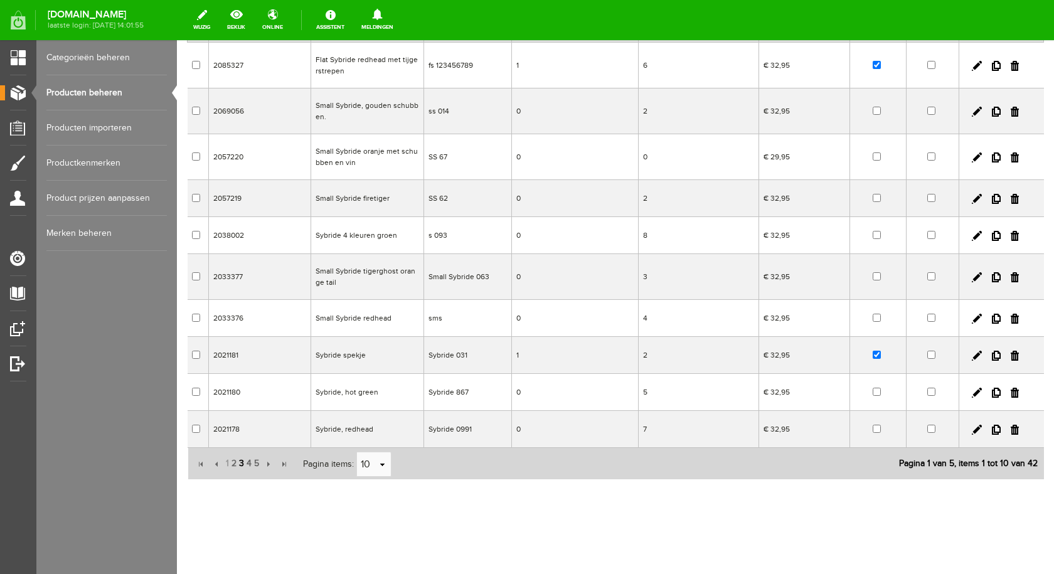
click at [239, 464] on span "3" at bounding box center [242, 463] width 8 height 25
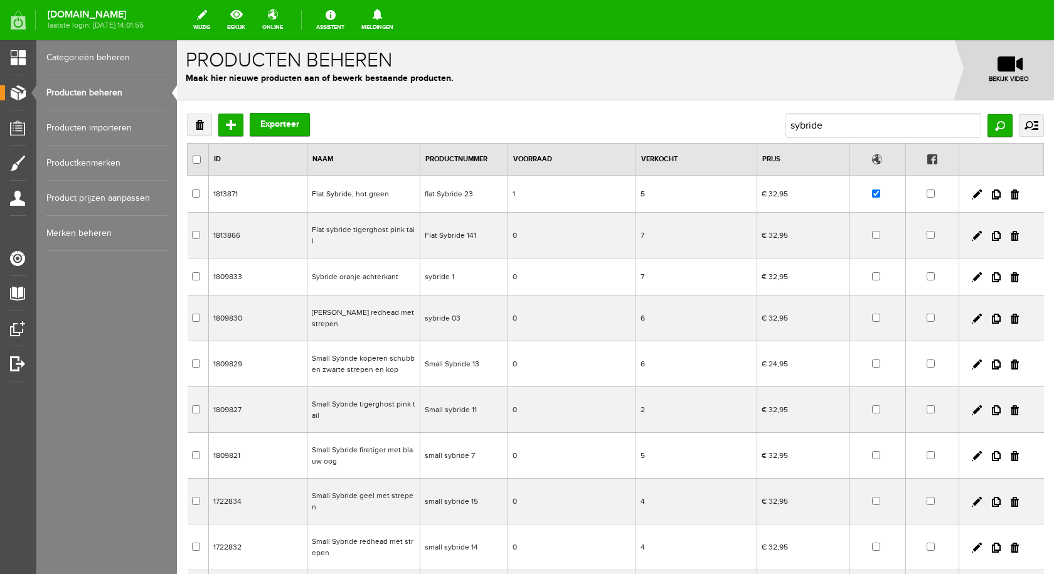
scroll to position [0, 0]
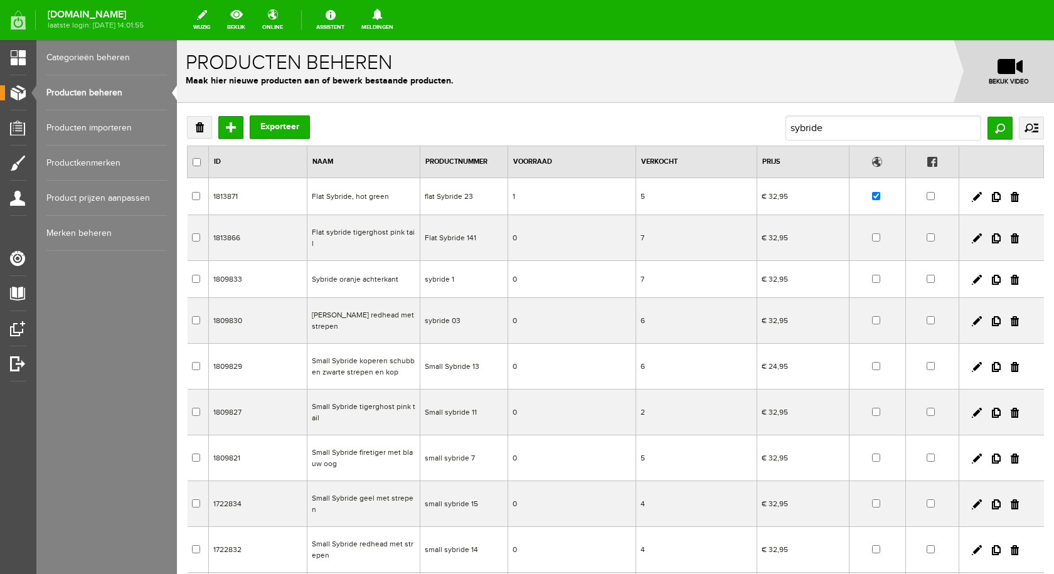
click at [386, 270] on td "Sybride oranje achterkant" at bounding box center [363, 279] width 113 height 37
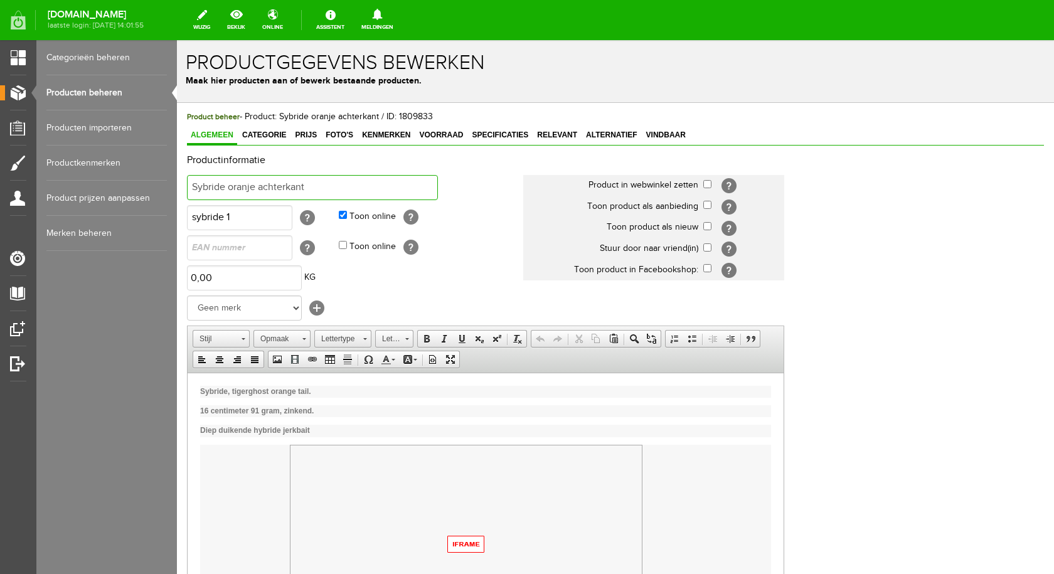
click at [311, 186] on input "Sybride oranje achterkant" at bounding box center [312, 187] width 251 height 25
type input "Sybride grijze schubben met groene strepen"
click at [705, 183] on input "checkbox" at bounding box center [707, 184] width 8 height 8
checkbox input "true"
click at [256, 408] on strong "16 centimeter 91 gram, zinkend." at bounding box center [257, 410] width 114 height 9
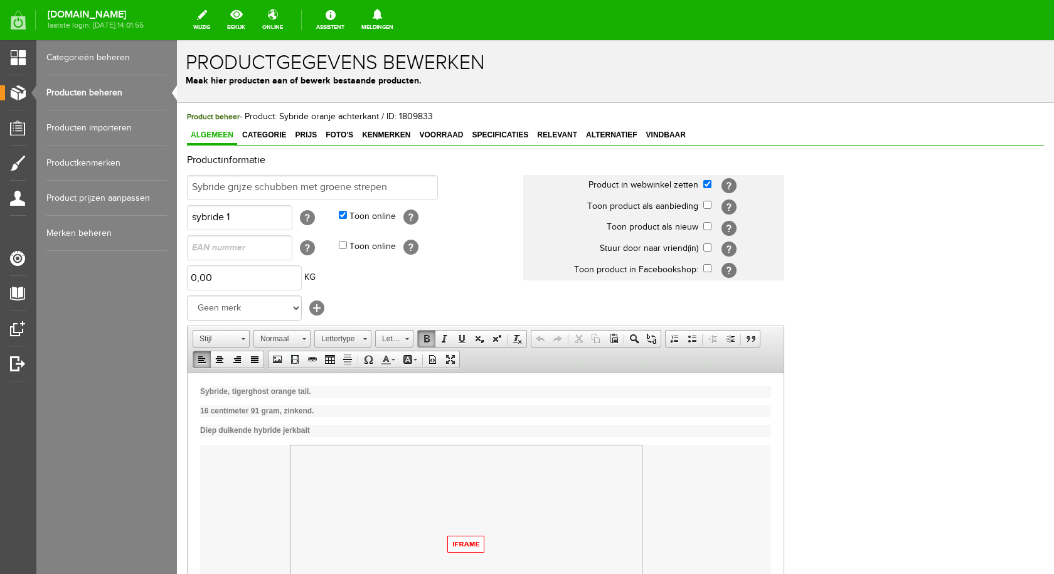
click at [257, 410] on strong "16 centimeter 91 gram, zinkend." at bounding box center [257, 410] width 114 height 9
click at [258, 410] on strong "16 centimeter 91 gram, zinkend." at bounding box center [257, 410] width 114 height 9
click at [309, 391] on strong "Sybride, tigerghost orange tail." at bounding box center [255, 390] width 111 height 9
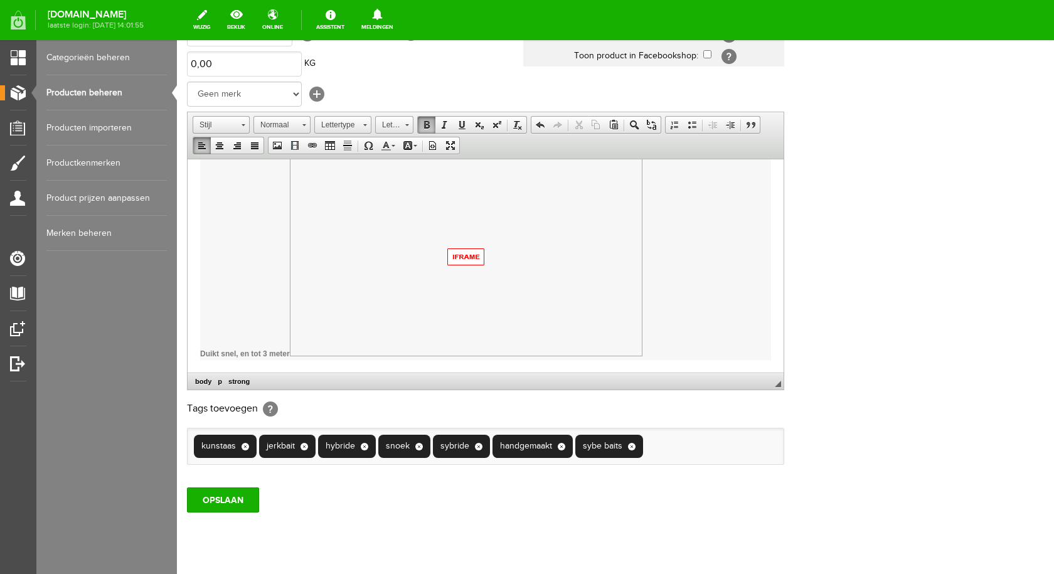
scroll to position [245, 0]
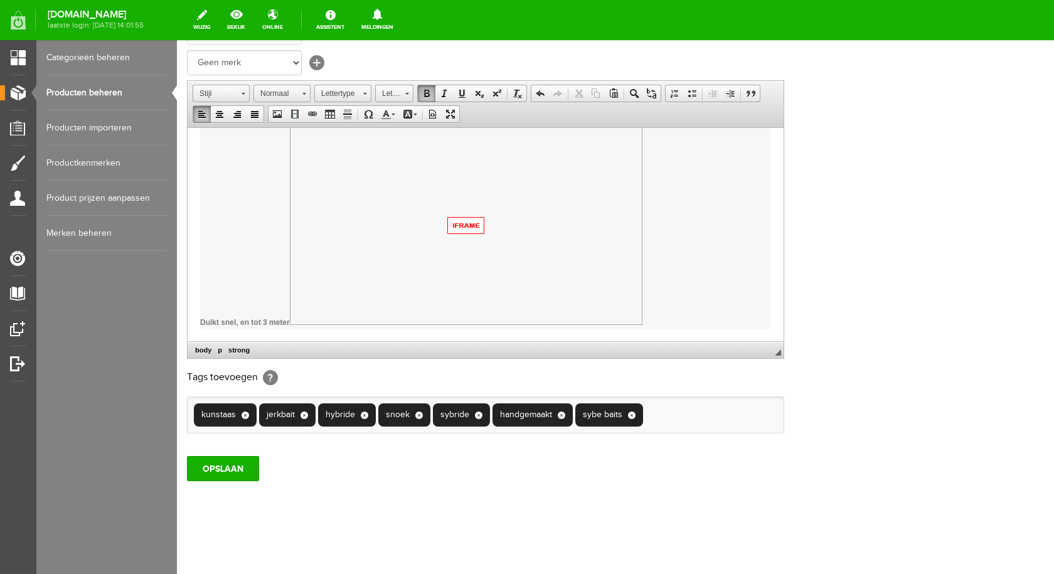
click at [671, 415] on ul "kunstaas × jerkbait × hybride × snoek × sybride × handgemaakt × sybe baits ×" at bounding box center [486, 415] width 596 height 36
type input "roo"
click at [684, 440] on li "roofvis" at bounding box center [691, 442] width 89 height 18
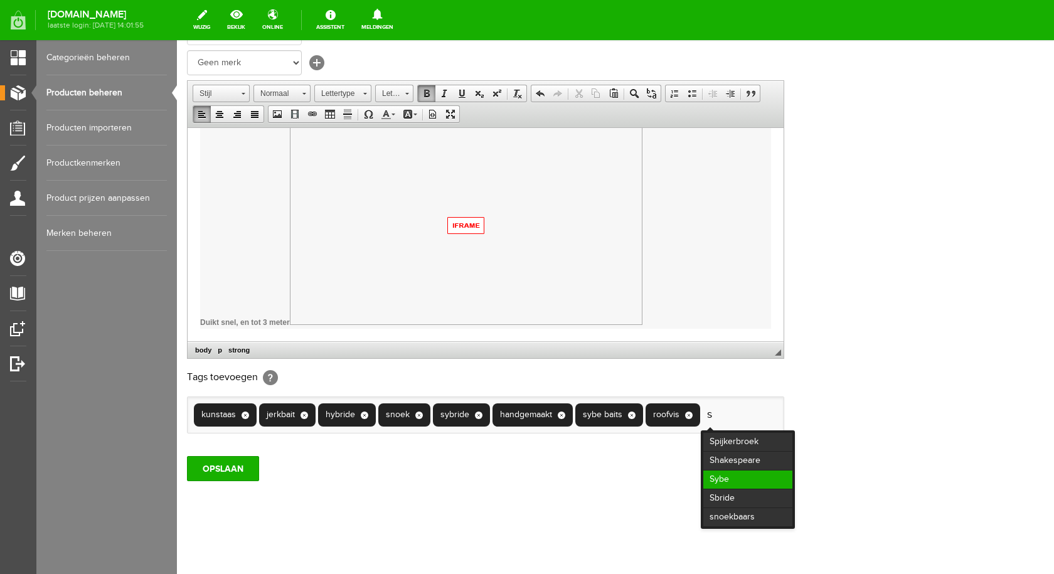
type input "s"
click at [734, 477] on li "Sybe" at bounding box center [747, 479] width 89 height 18
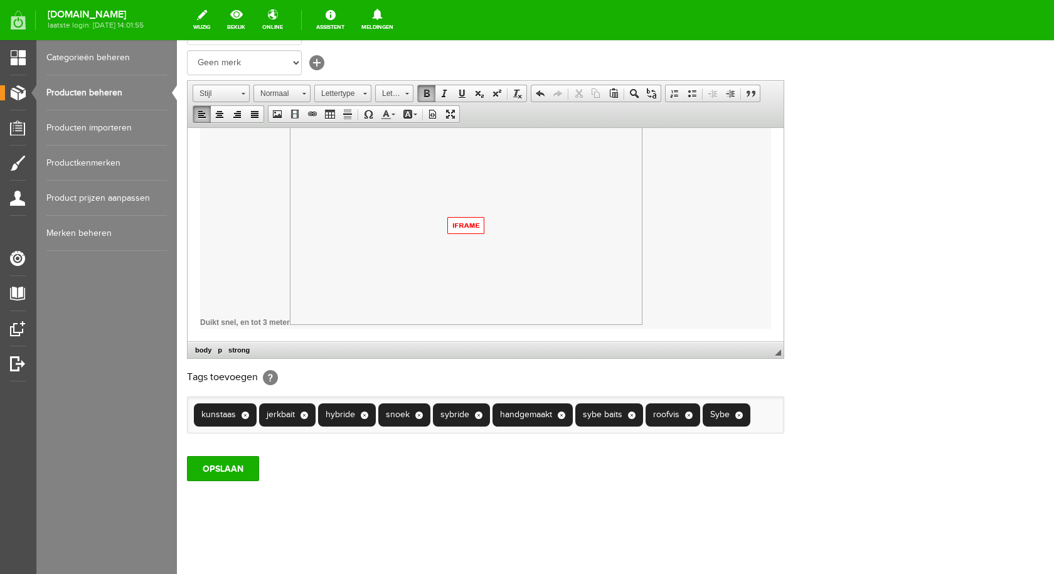
type input "h"
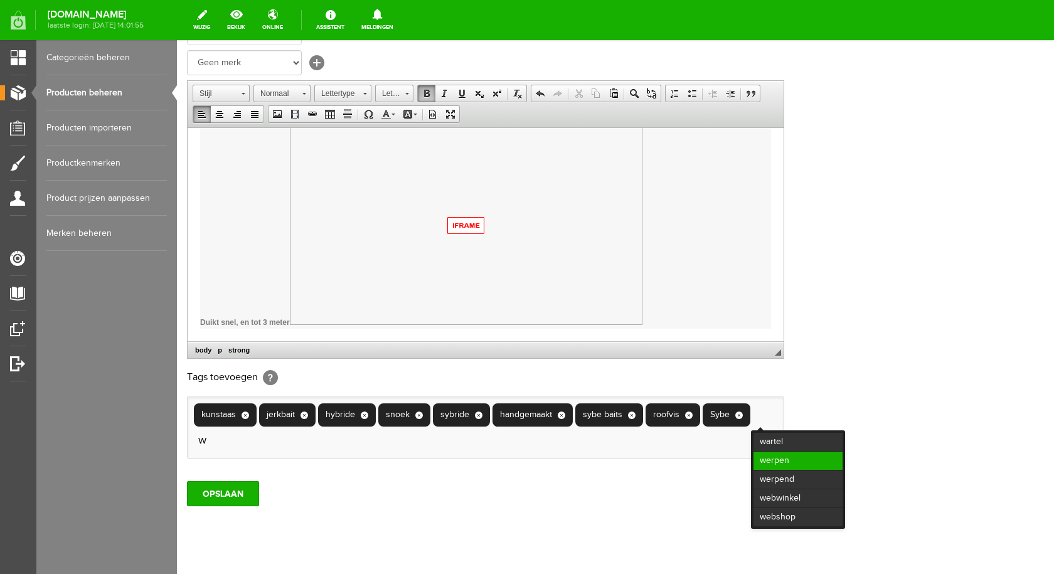
type input "w"
click at [788, 460] on li "werpen" at bounding box center [797, 461] width 89 height 18
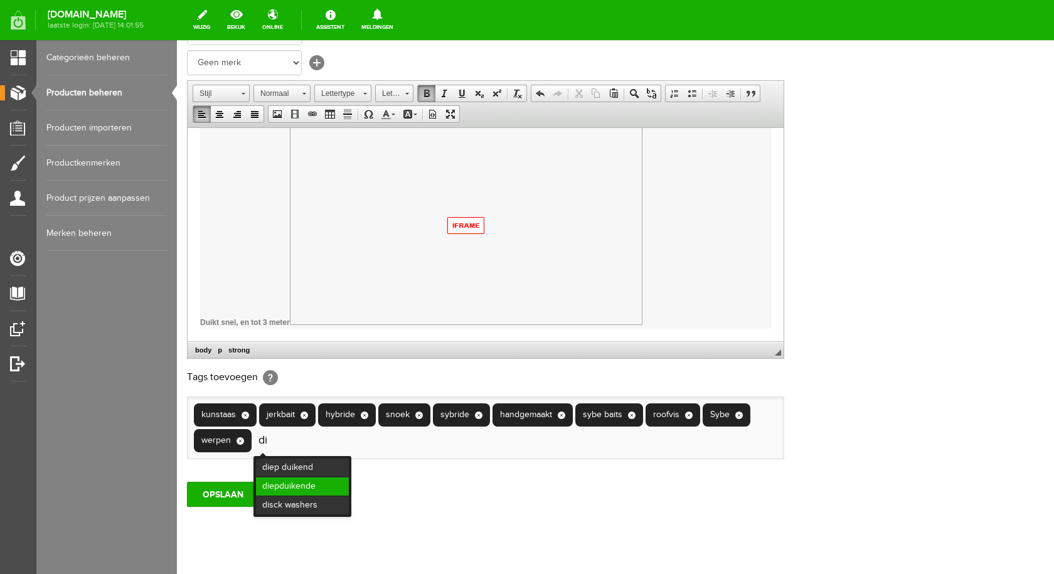
type input "di"
click at [311, 481] on li "diepduikende" at bounding box center [302, 486] width 93 height 18
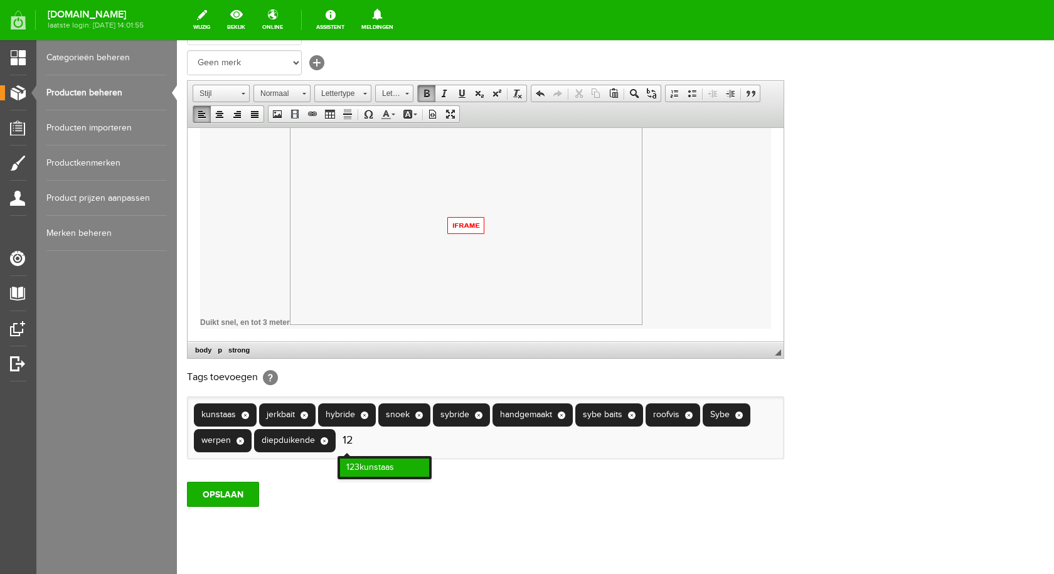
type input "12"
click at [396, 465] on li "123kunstaas" at bounding box center [384, 467] width 89 height 18
click at [204, 497] on input "OPSLAAN" at bounding box center [223, 494] width 72 height 25
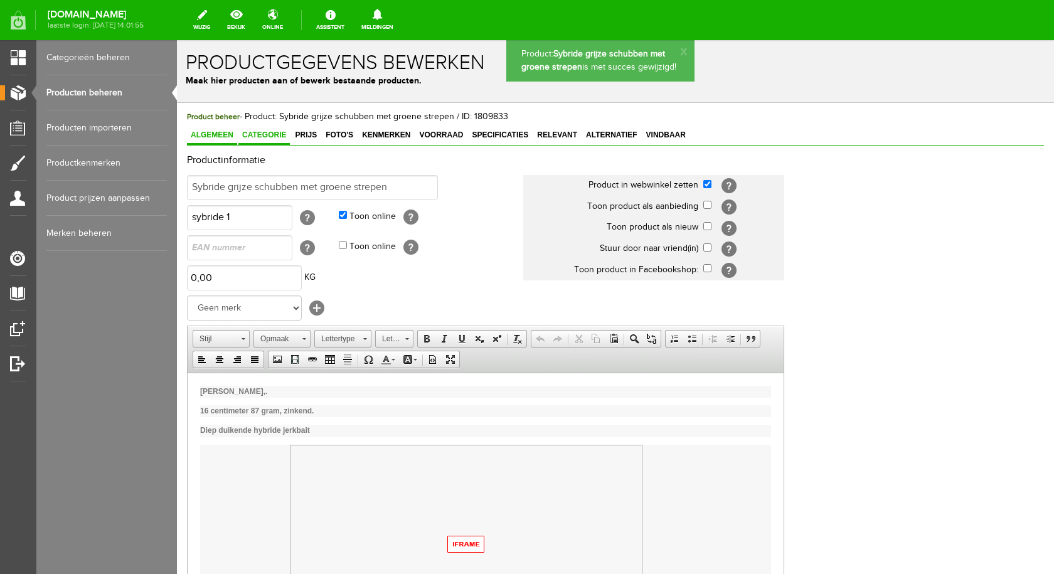
click at [281, 132] on span "Categorie" at bounding box center [263, 134] width 51 height 9
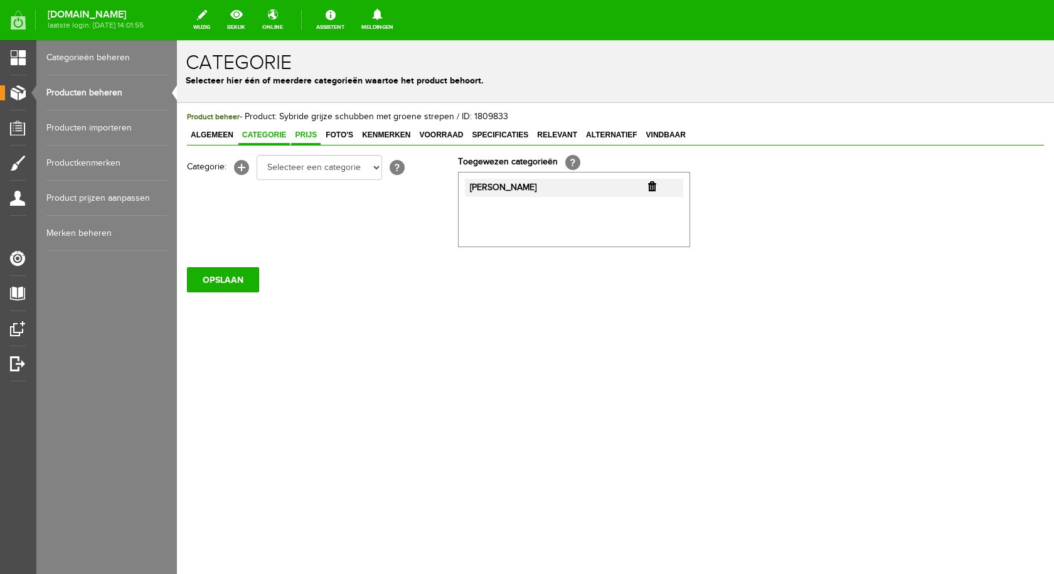
click at [310, 134] on span "Prijs" at bounding box center [305, 134] width 29 height 9
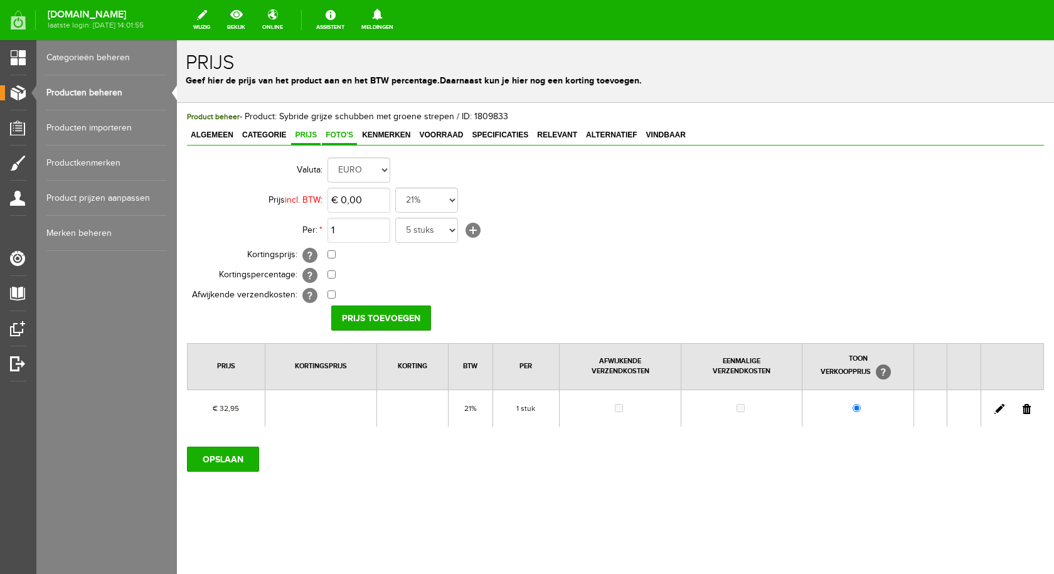
click at [335, 135] on span "Foto's" at bounding box center [339, 134] width 35 height 9
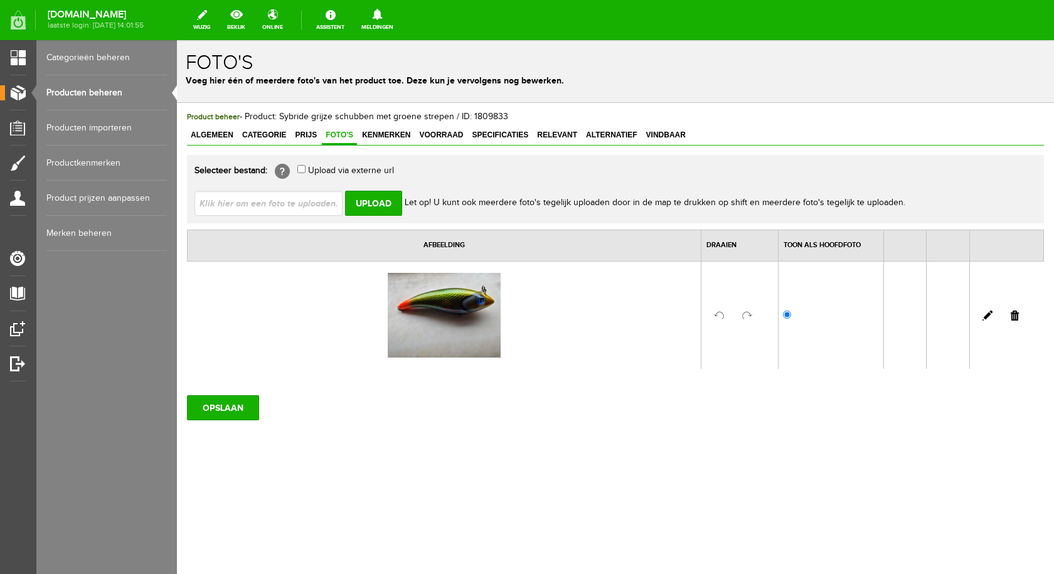
click at [307, 203] on input "file" at bounding box center [273, 203] width 158 height 24
type input "C:\fakepath\sybride grijze schubben en groene strepen.jpg"
type input "sybride grijze schubben en groene strepen.jpg"
click at [376, 199] on input "Upload" at bounding box center [373, 203] width 57 height 25
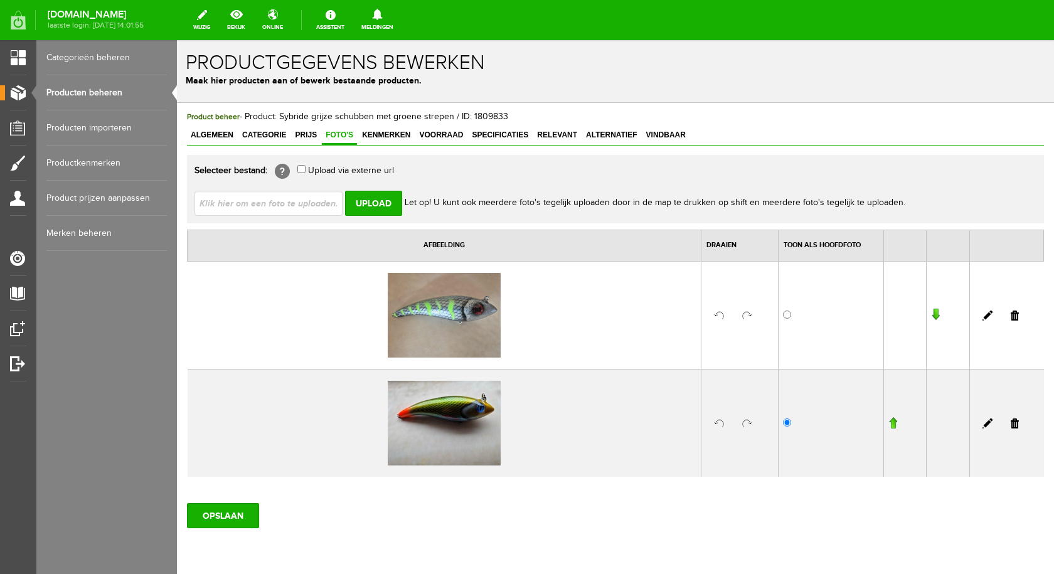
click at [1010, 420] on link at bounding box center [1014, 423] width 8 height 10
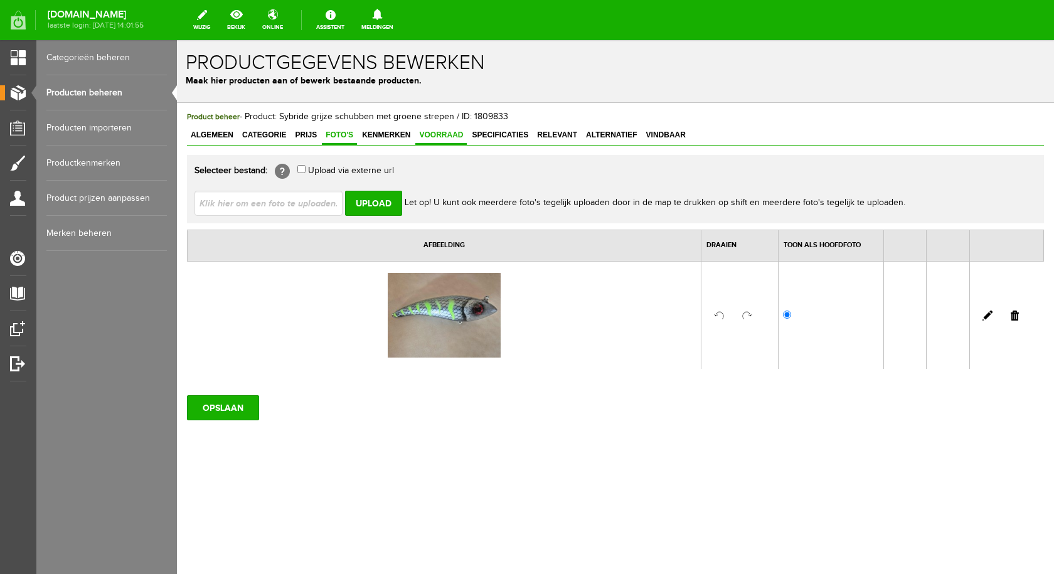
click at [451, 136] on span "Voorraad" at bounding box center [440, 134] width 51 height 9
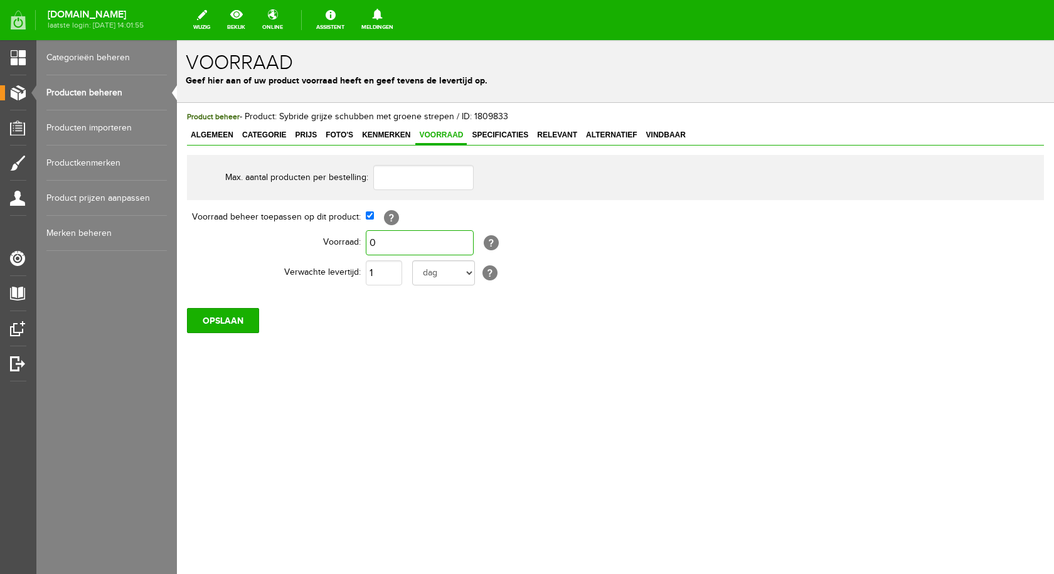
click at [391, 240] on input "0" at bounding box center [420, 242] width 108 height 25
type input "1"
click at [239, 319] on input "OPSLAAN" at bounding box center [223, 320] width 72 height 25
click at [219, 320] on input "OPSLAAN" at bounding box center [223, 320] width 72 height 25
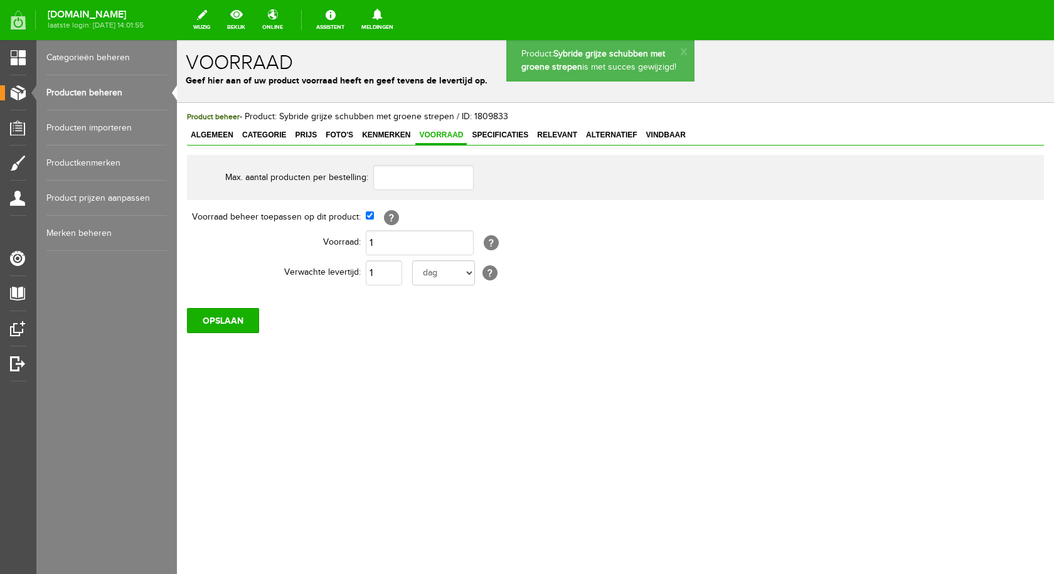
click at [106, 91] on link "Producten beheren" at bounding box center [106, 92] width 120 height 35
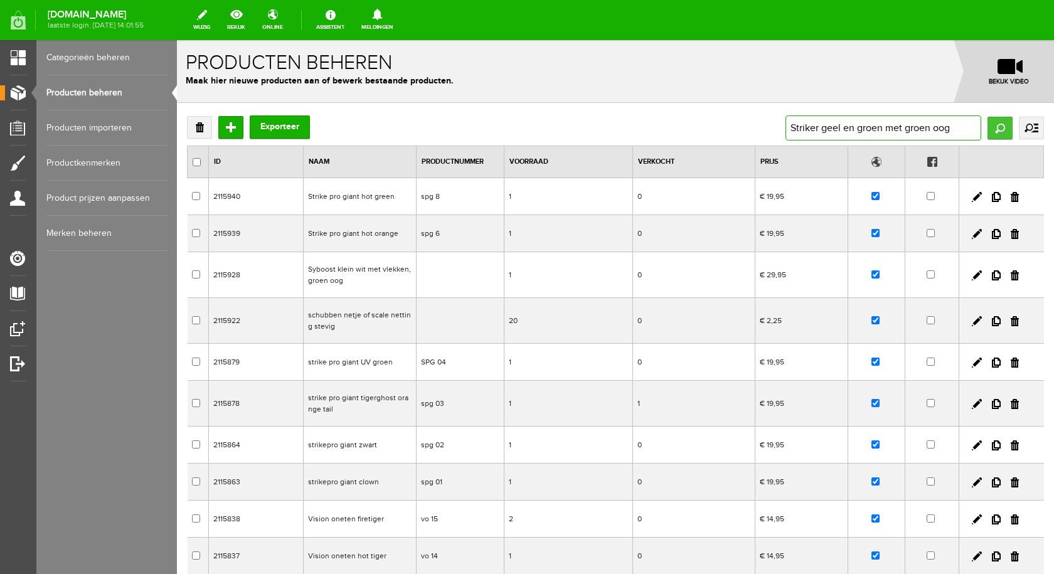
type input "Striker geel en groen met groen oog"
click at [988, 122] on input "Zoeken" at bounding box center [999, 128] width 25 height 23
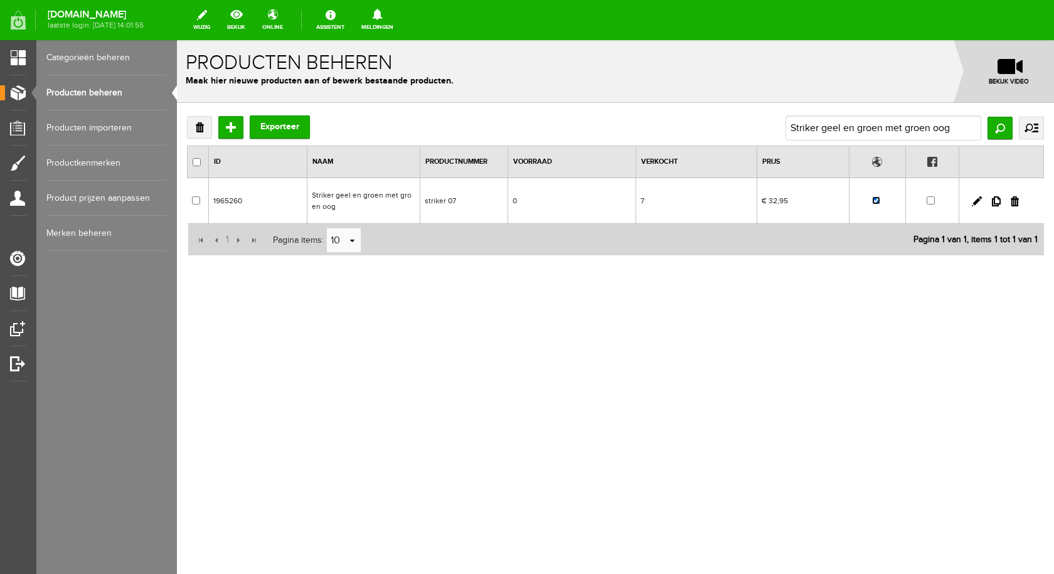
click at [875, 202] on input "checkbox" at bounding box center [876, 200] width 8 height 8
checkbox input "false"
click at [107, 94] on link "Producten beheren" at bounding box center [106, 92] width 120 height 35
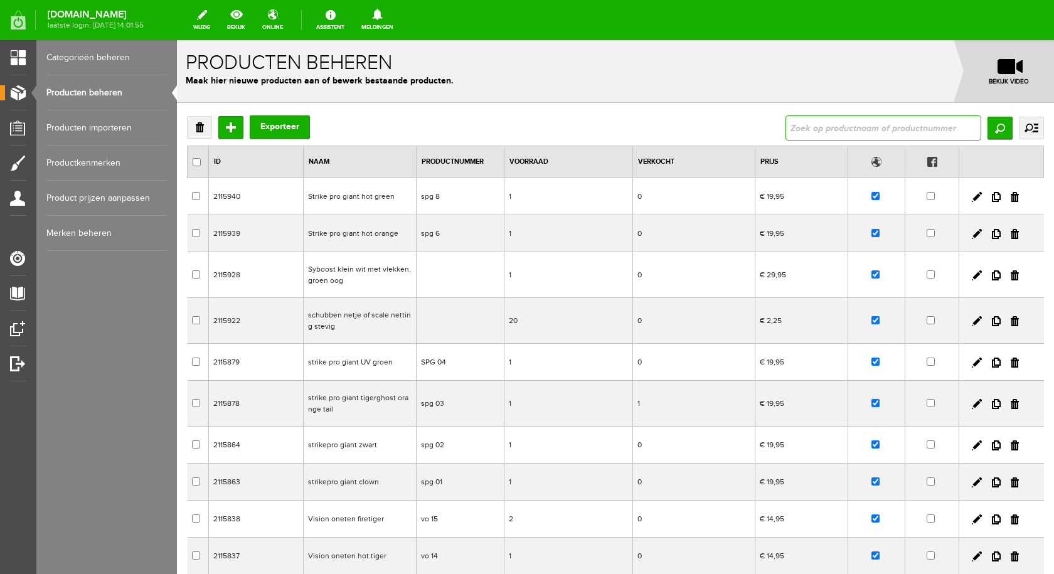
click at [834, 121] on input "text" at bounding box center [883, 127] width 196 height 25
type input "striker"
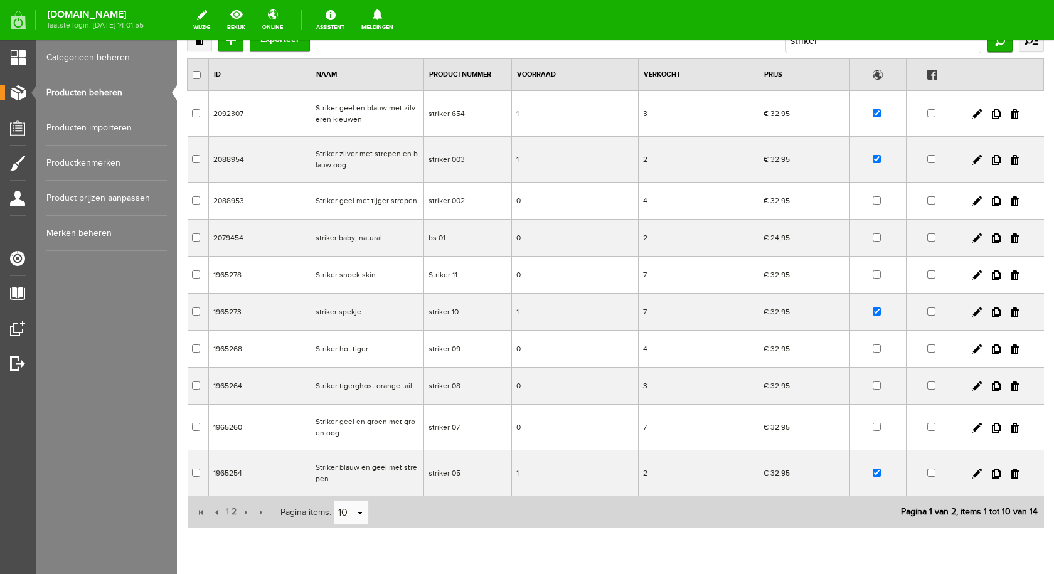
scroll to position [135, 0]
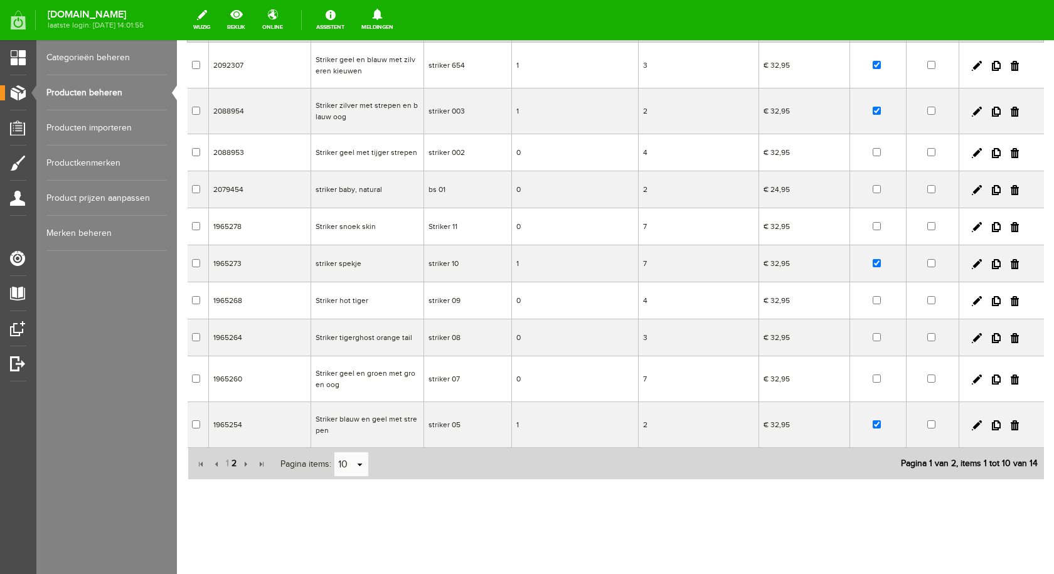
click at [235, 465] on span "2" at bounding box center [234, 463] width 8 height 25
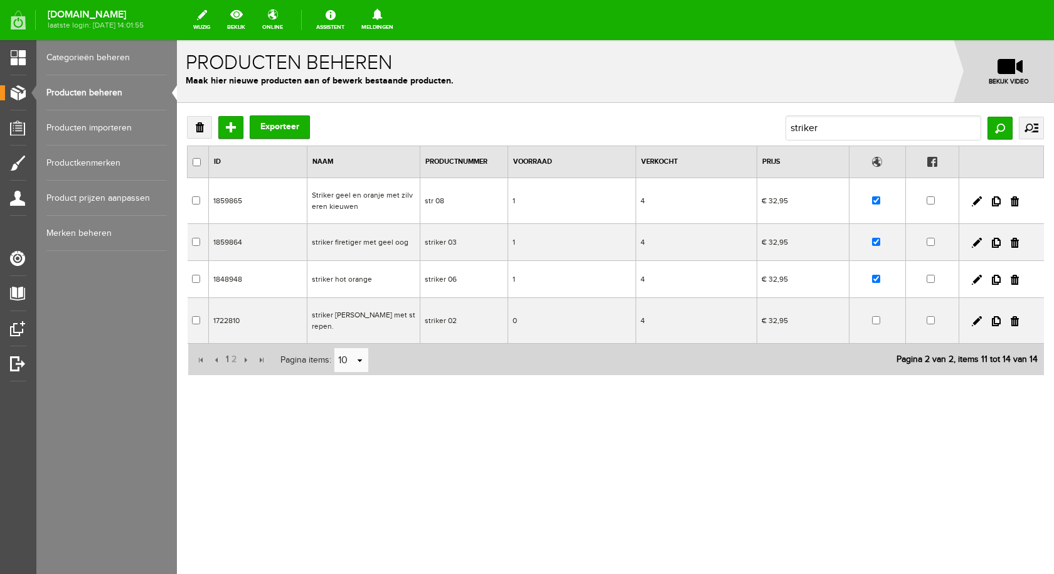
scroll to position [0, 0]
click at [849, 129] on input "striker" at bounding box center [883, 127] width 196 height 25
type input "striker g"
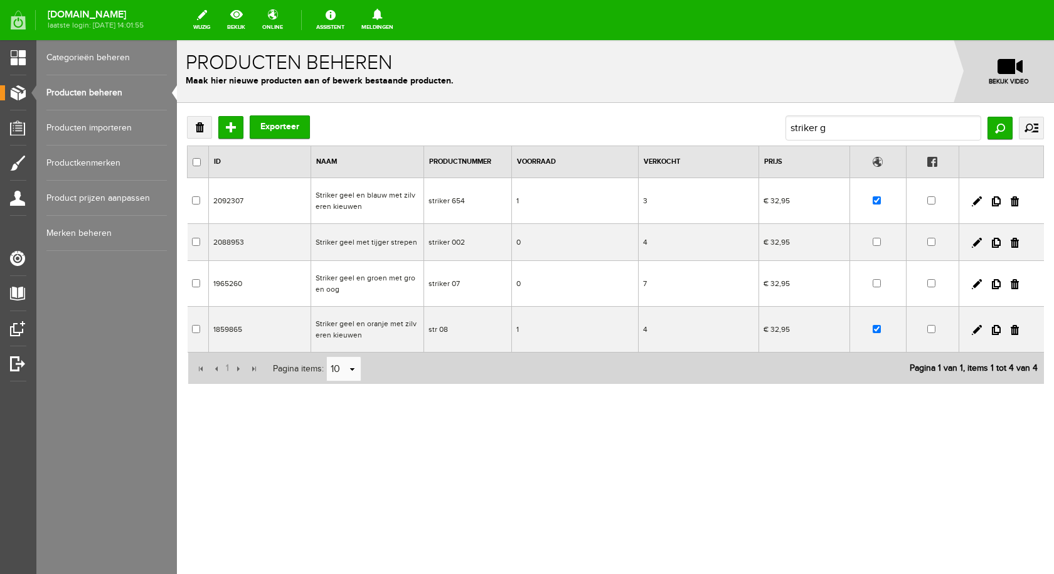
click at [357, 278] on td "Striker geel en groen met groen oog" at bounding box center [367, 284] width 113 height 46
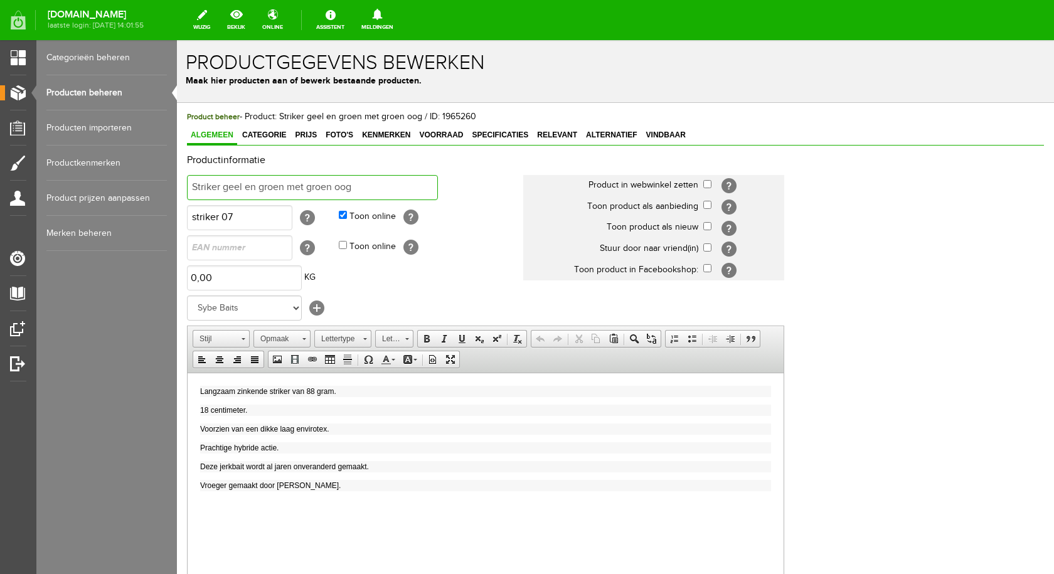
click at [368, 189] on input "Striker geel en groen met groen oog" at bounding box center [312, 187] width 251 height 25
type input "Striker grijze schubben en groene strepen."
click at [706, 186] on input "checkbox" at bounding box center [707, 184] width 8 height 8
checkbox input "true"
click at [315, 389] on span "Langzaam zinkende striker van 88 gram." at bounding box center [268, 390] width 136 height 9
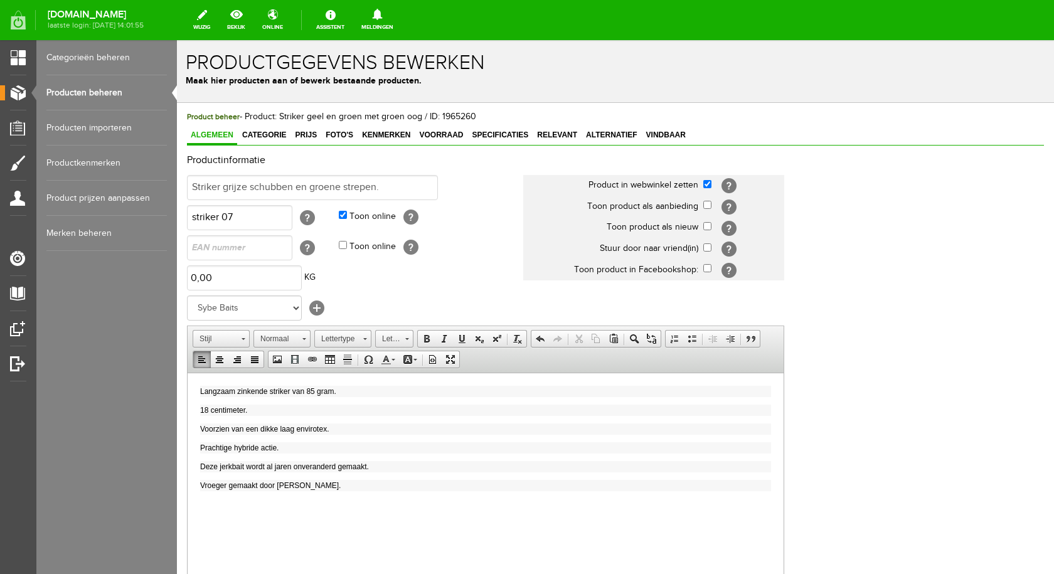
click at [266, 392] on span "Langzaam zinkende striker van 85 gram." at bounding box center [268, 390] width 136 height 9
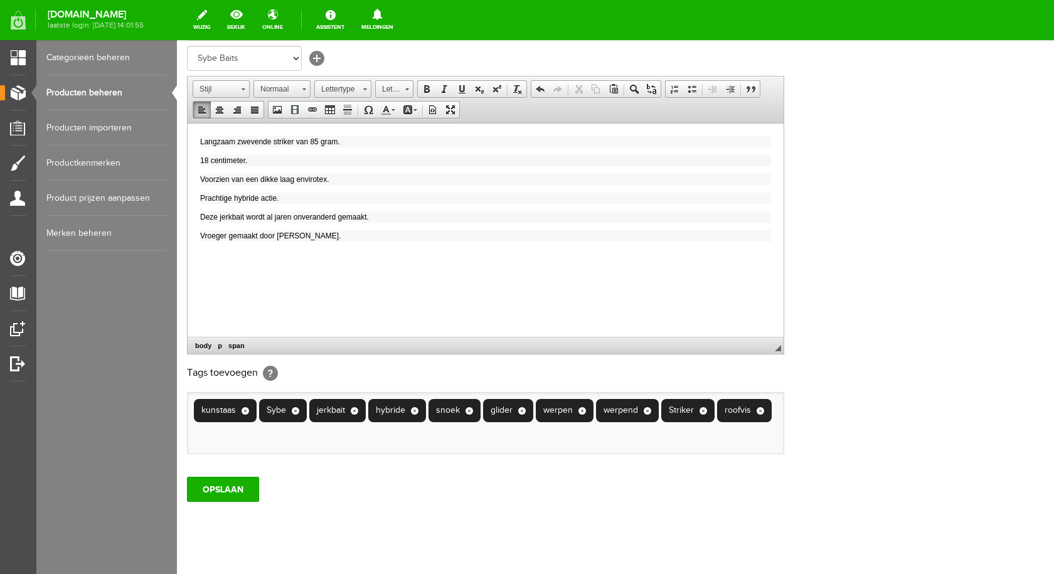
scroll to position [251, 0]
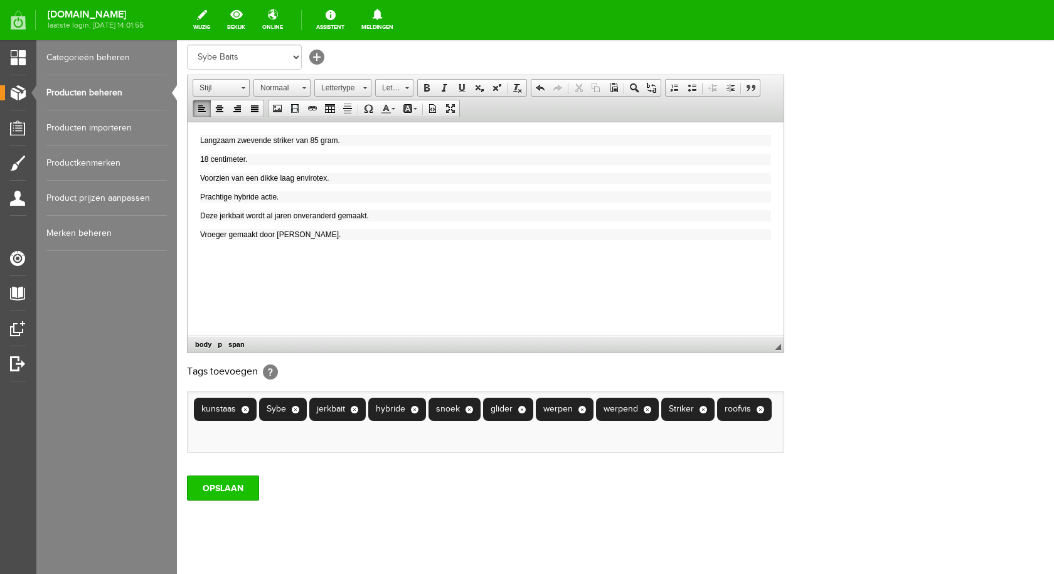
click at [242, 490] on input "OPSLAAN" at bounding box center [223, 487] width 72 height 25
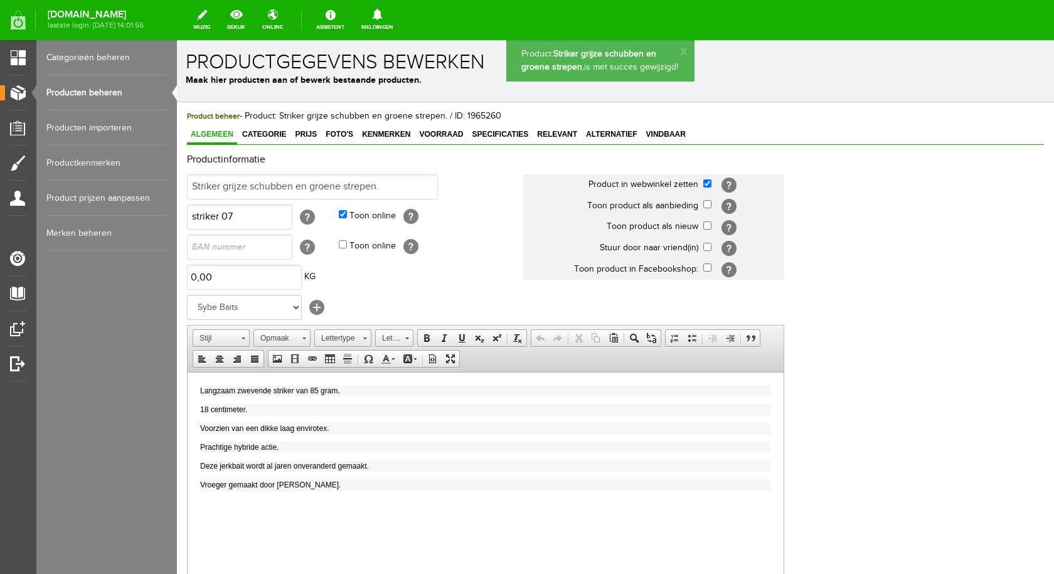
scroll to position [0, 0]
click at [277, 134] on span "Categorie" at bounding box center [263, 134] width 51 height 9
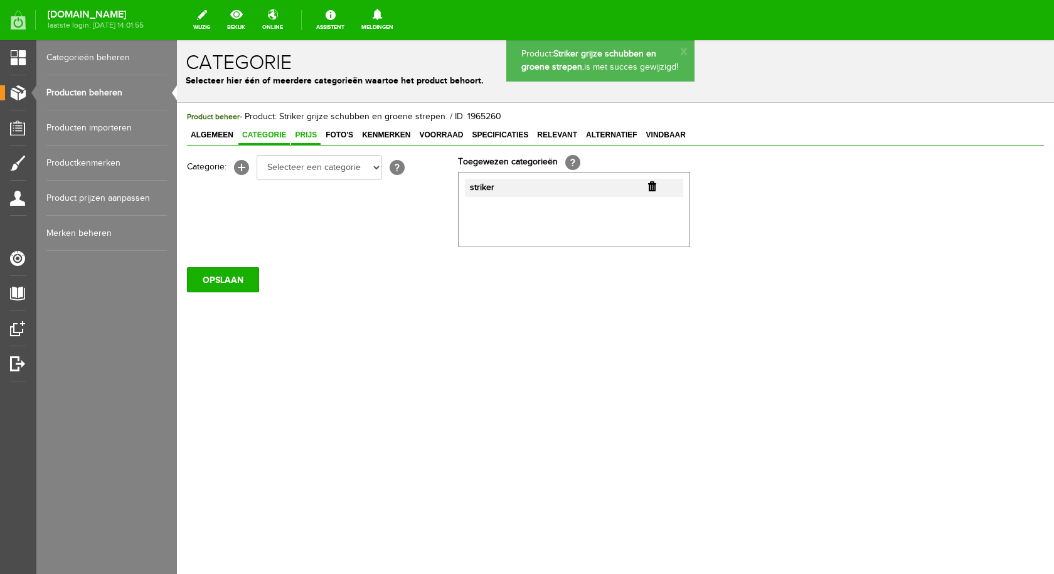
click at [304, 135] on span "Prijs" at bounding box center [305, 134] width 29 height 9
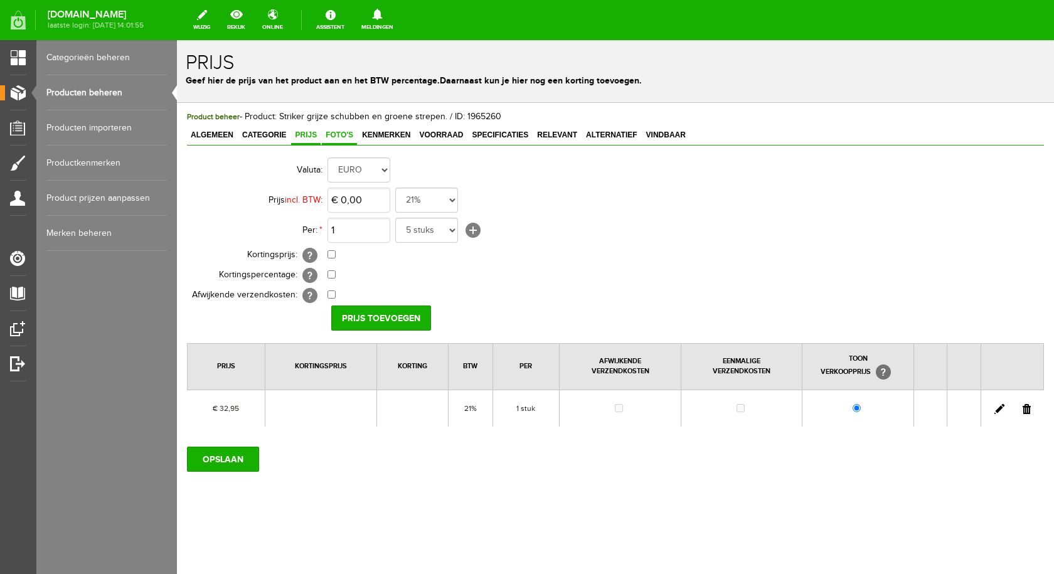
click at [334, 136] on span "Foto's" at bounding box center [339, 134] width 35 height 9
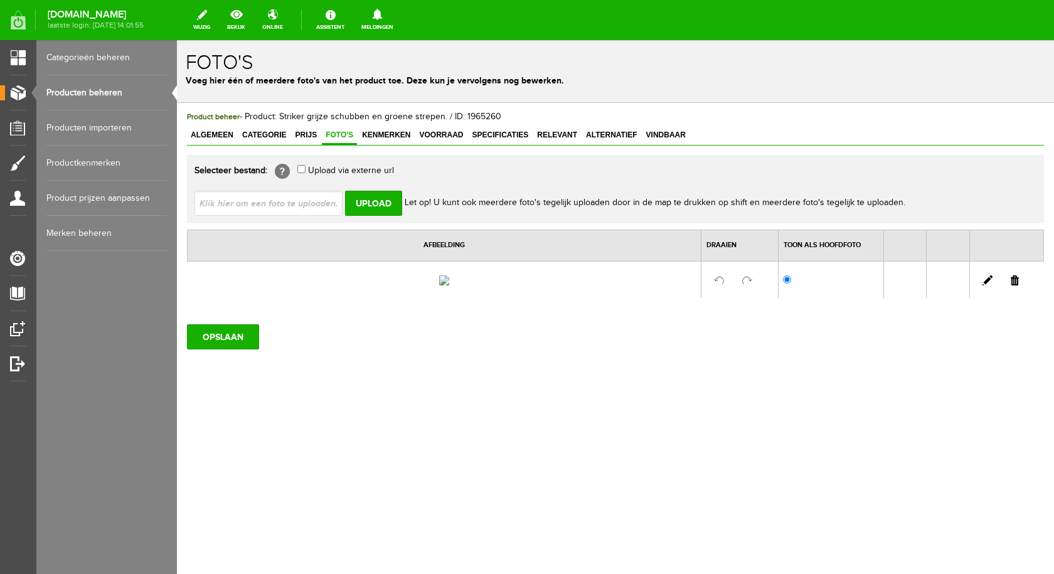
click at [306, 203] on input "file" at bounding box center [273, 203] width 158 height 24
type input "C:\fakepath\striker grijze schubben en groene strepen.jpg"
type input "striker [PERSON_NAME] en groene strepen.jpg"
click at [383, 202] on input "Upload" at bounding box center [373, 203] width 57 height 25
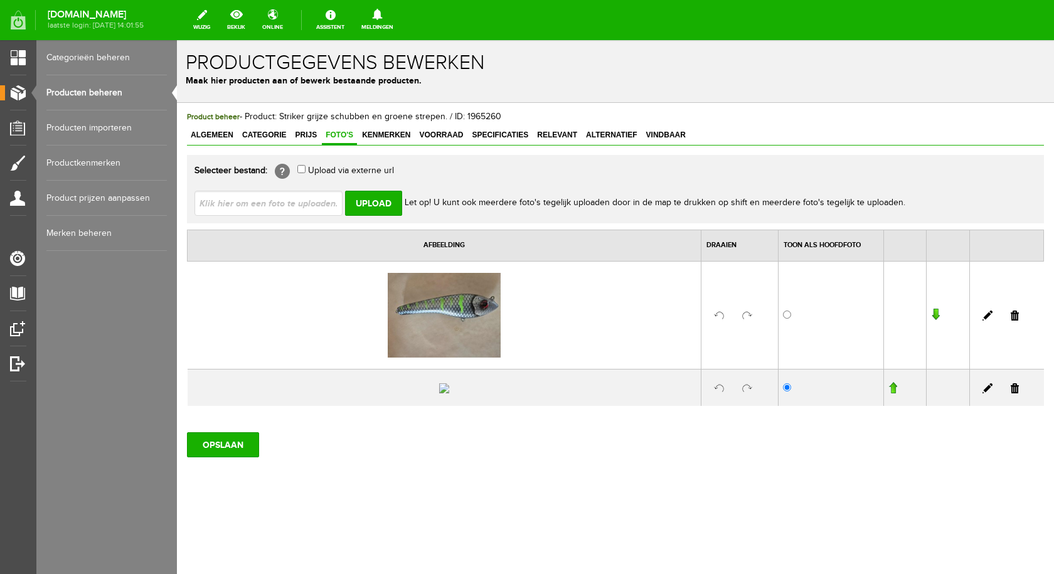
click at [1010, 406] on td at bounding box center [1006, 387] width 74 height 37
click at [1010, 393] on link at bounding box center [1014, 388] width 8 height 10
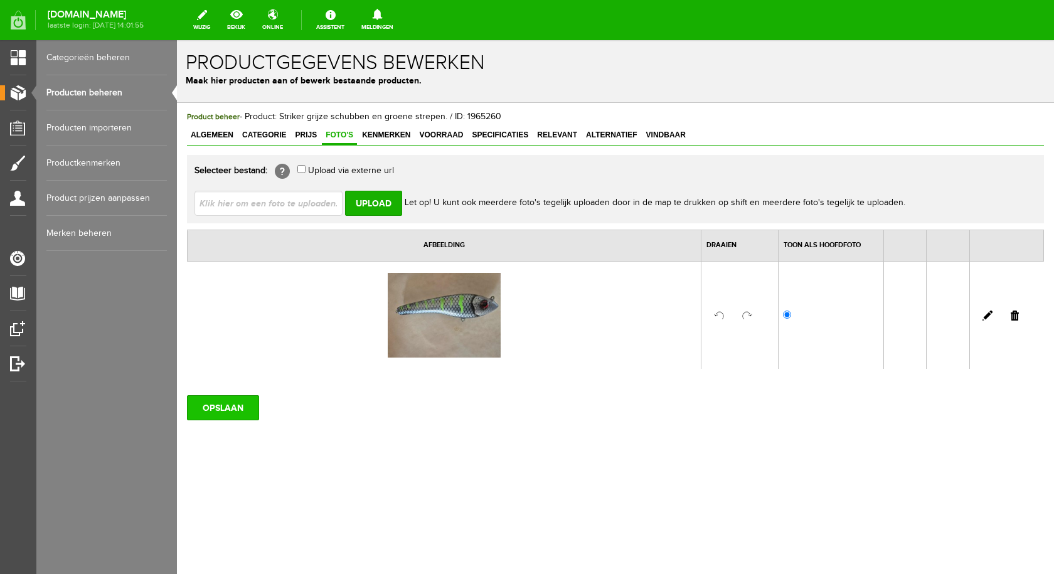
click at [239, 415] on input "OPSLAAN" at bounding box center [223, 407] width 72 height 25
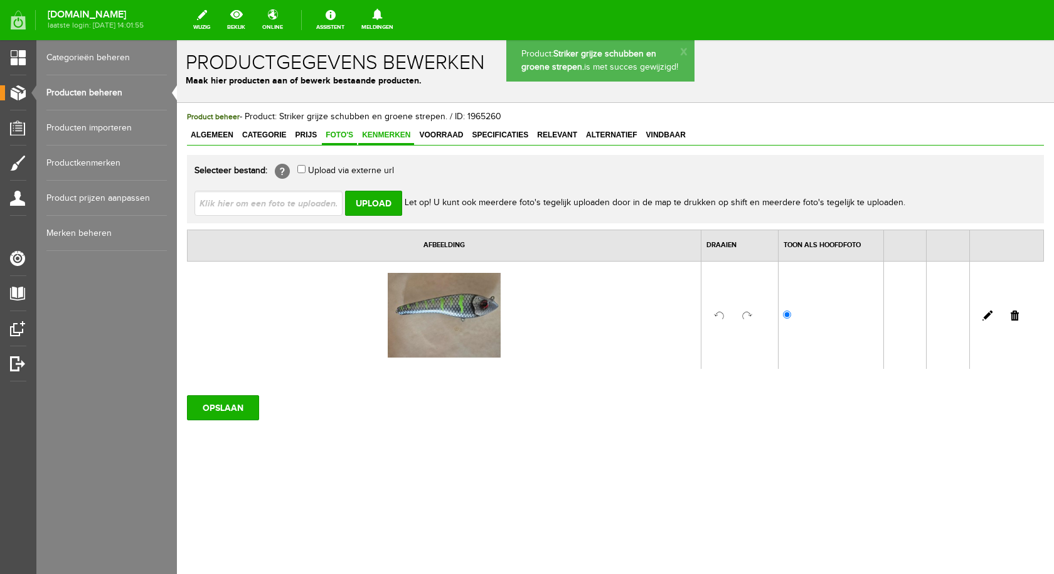
click at [371, 137] on span "Kenmerken" at bounding box center [386, 134] width 56 height 9
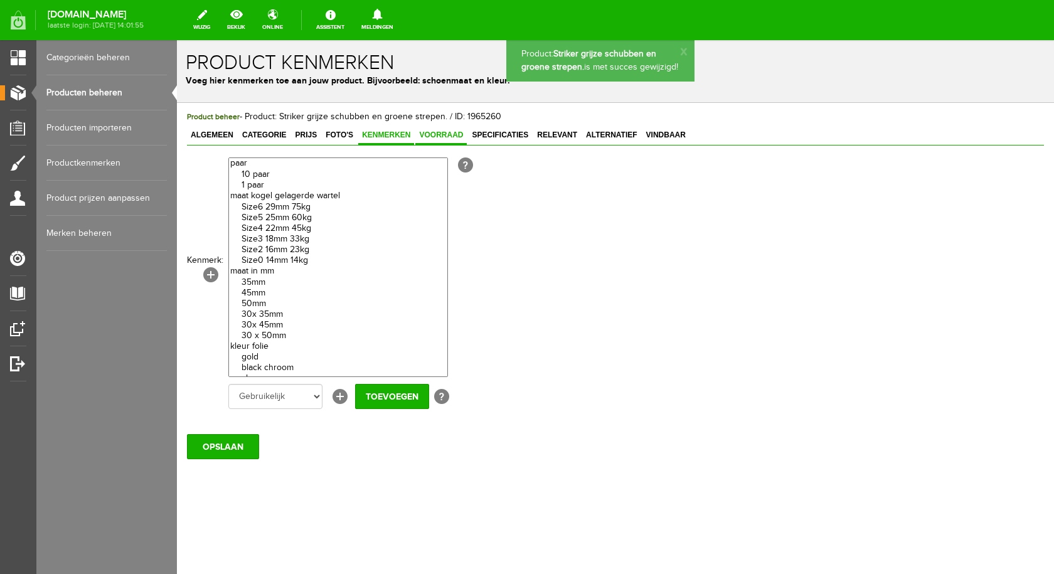
click at [437, 139] on span "Voorraad" at bounding box center [440, 134] width 51 height 9
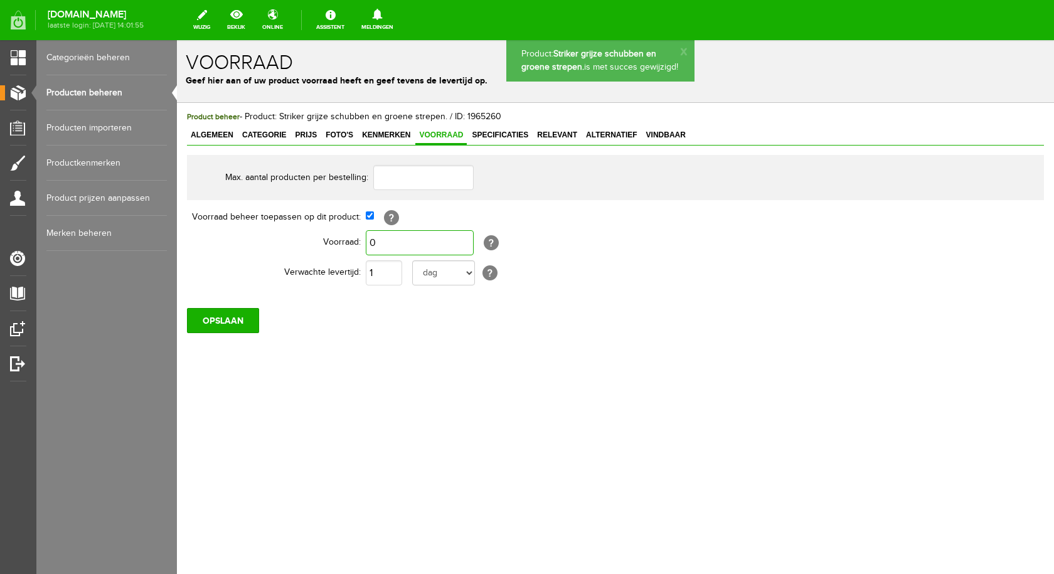
click at [401, 236] on input "0" at bounding box center [420, 242] width 108 height 25
type input "1"
click at [236, 319] on input "OPSLAAN" at bounding box center [223, 320] width 72 height 25
click at [516, 134] on span "Specificaties" at bounding box center [500, 134] width 64 height 9
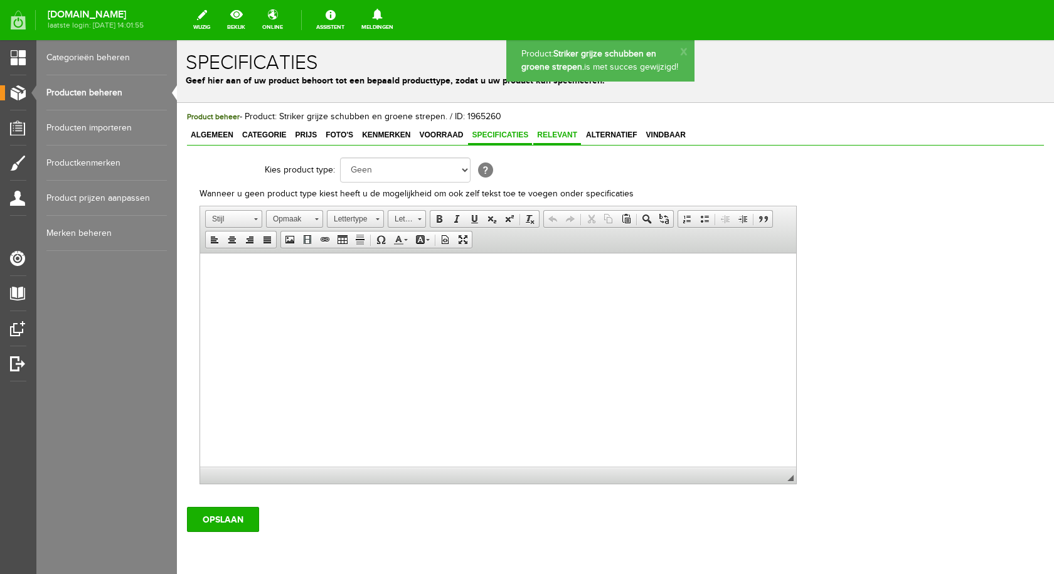
click at [564, 132] on span "Relevant" at bounding box center [557, 134] width 48 height 9
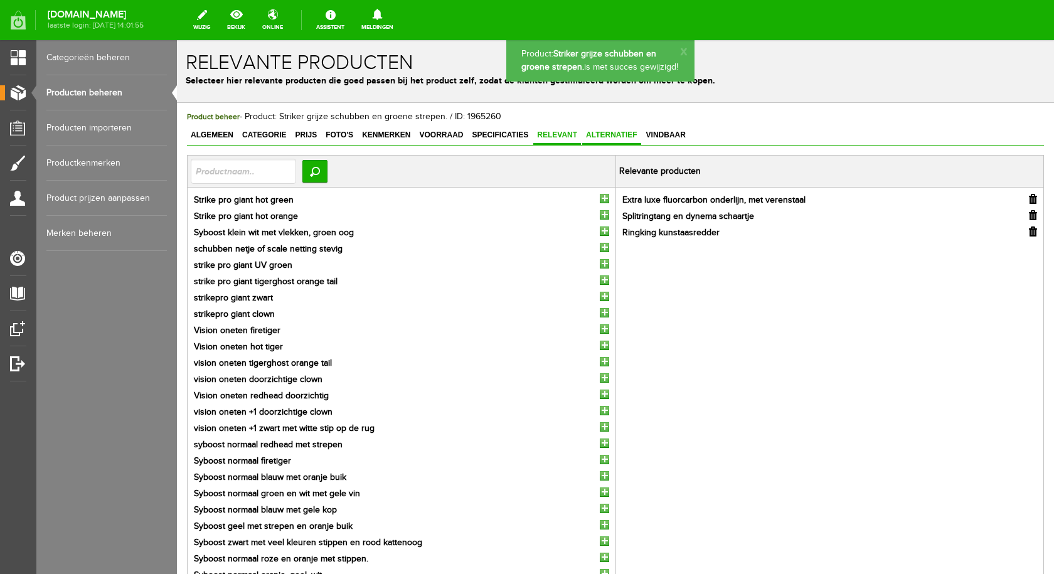
click at [628, 133] on span "Alternatief" at bounding box center [611, 134] width 59 height 9
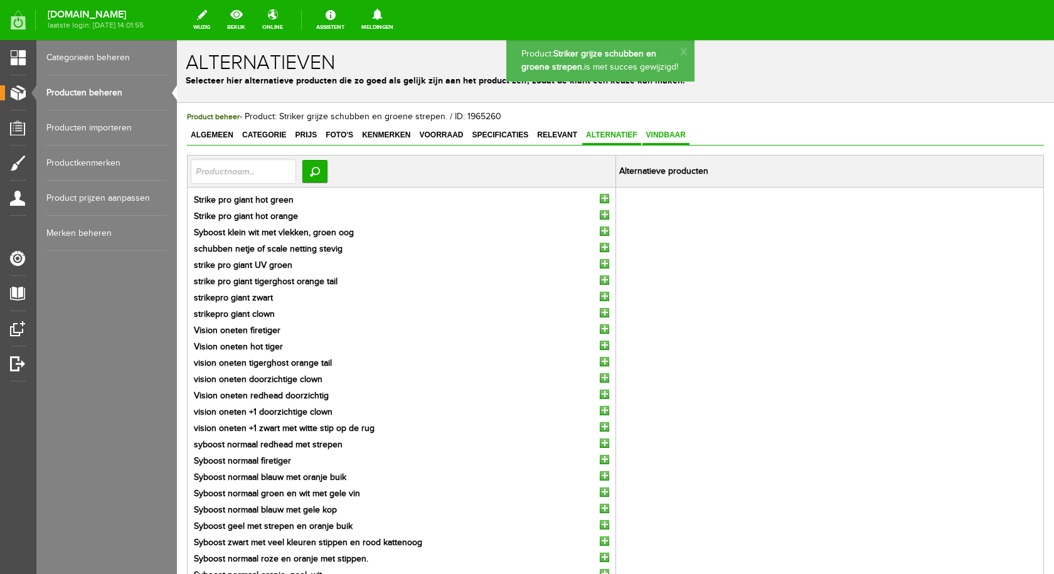
click at [676, 131] on span "Vindbaar" at bounding box center [665, 134] width 47 height 9
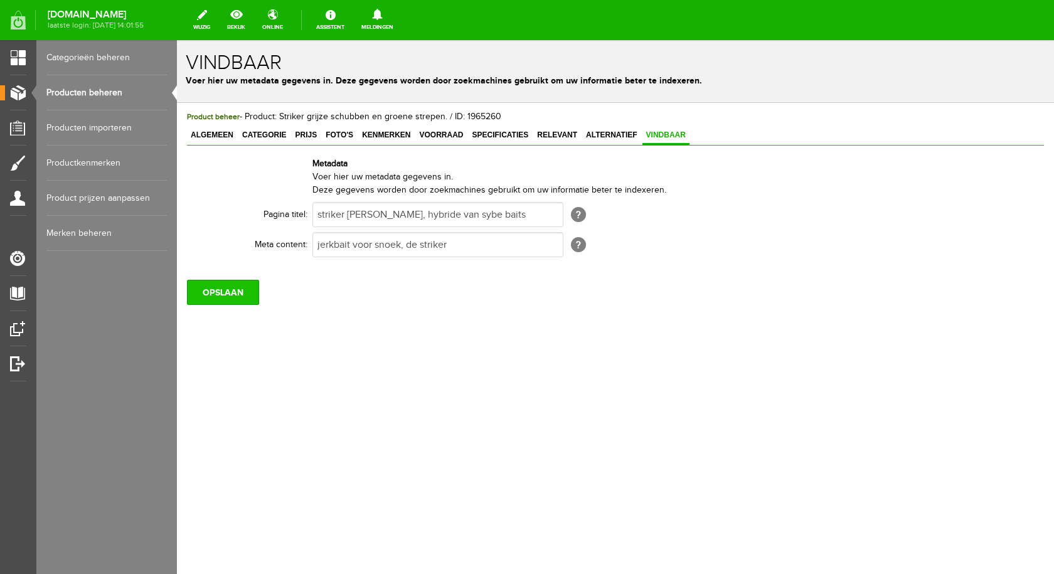
click at [216, 289] on input "OPSLAAN" at bounding box center [223, 292] width 72 height 25
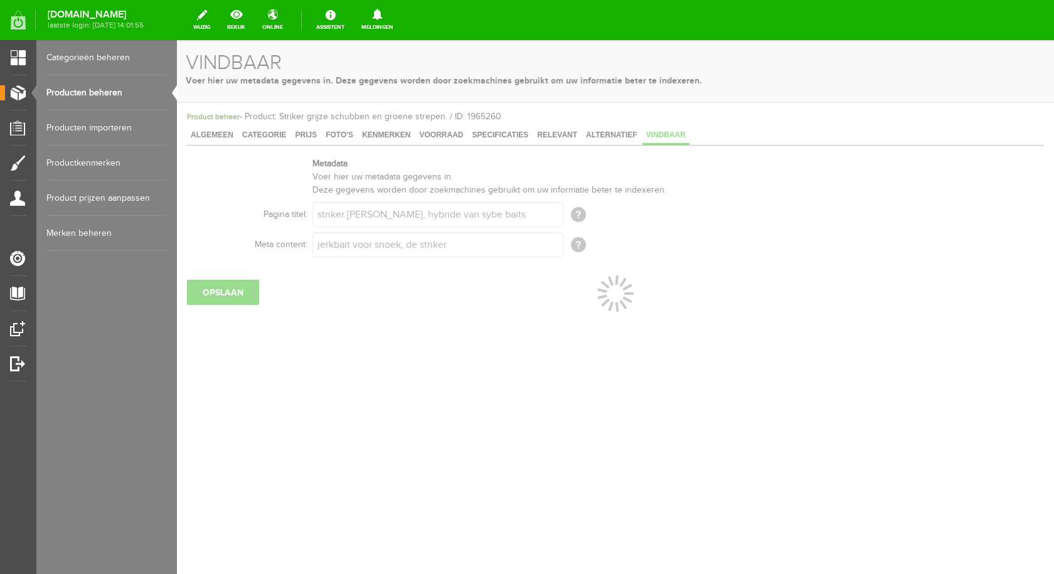
click at [110, 88] on link "Producten beheren" at bounding box center [106, 92] width 120 height 35
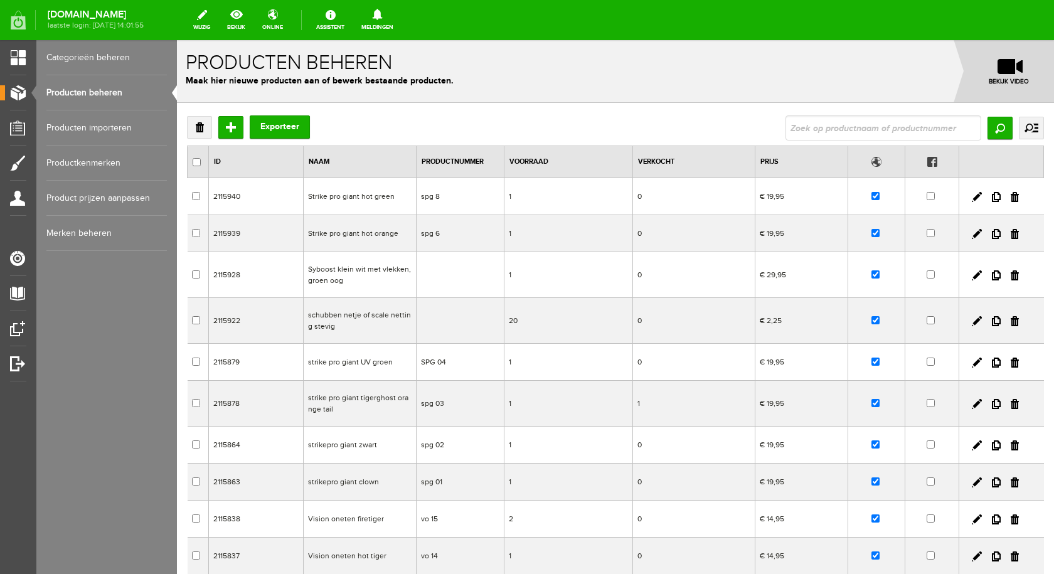
click at [838, 125] on input "text" at bounding box center [883, 127] width 196 height 25
type input "sybe boy"
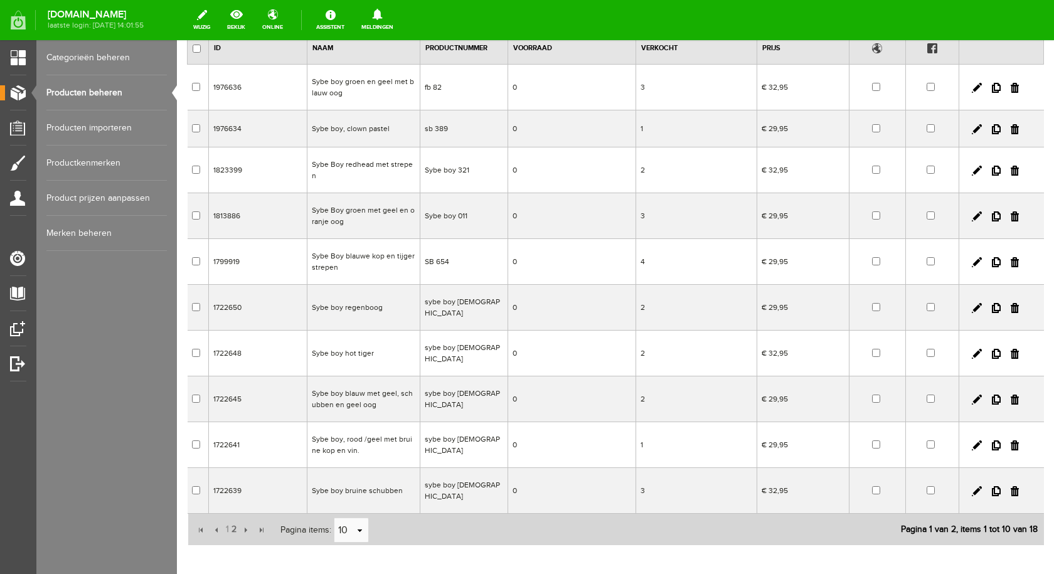
scroll to position [144, 0]
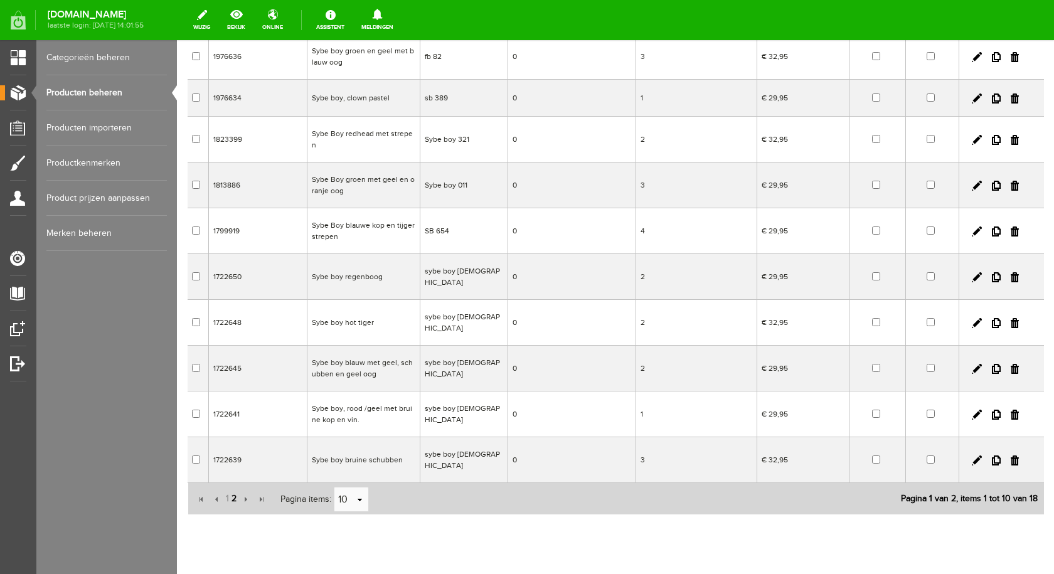
click at [235, 486] on span "2" at bounding box center [234, 498] width 8 height 25
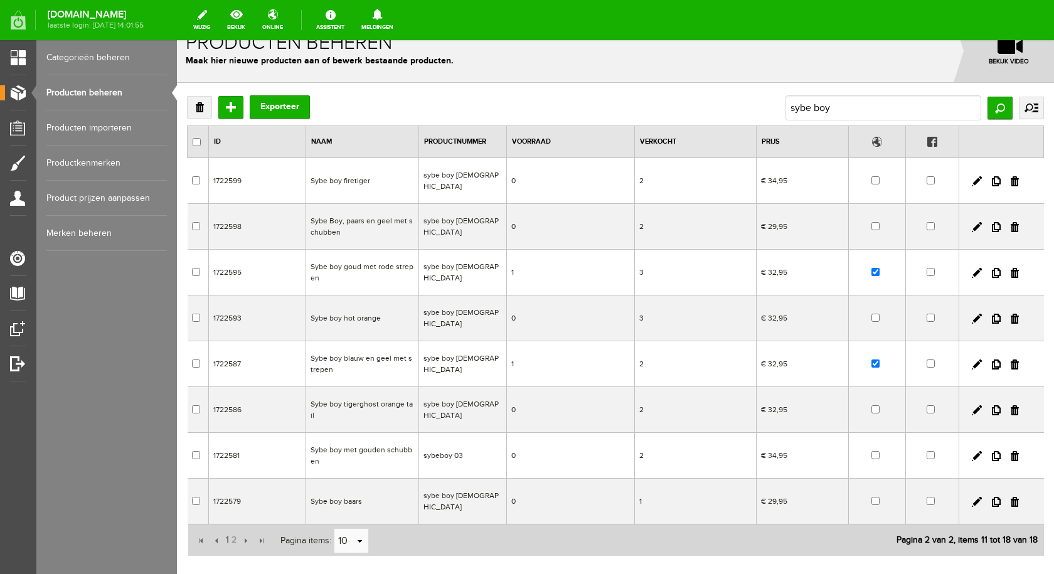
scroll to position [0, 0]
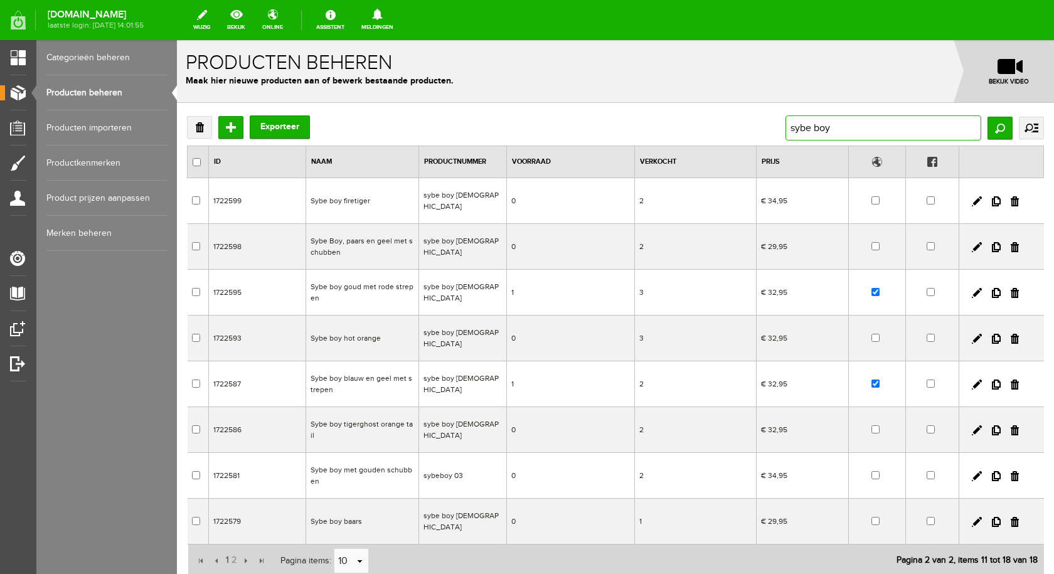
drag, startPoint x: 866, startPoint y: 120, endPoint x: 862, endPoint y: 125, distance: 6.7
click at [866, 121] on input "sybe boy" at bounding box center [883, 127] width 196 height 25
type input "sybe boy g"
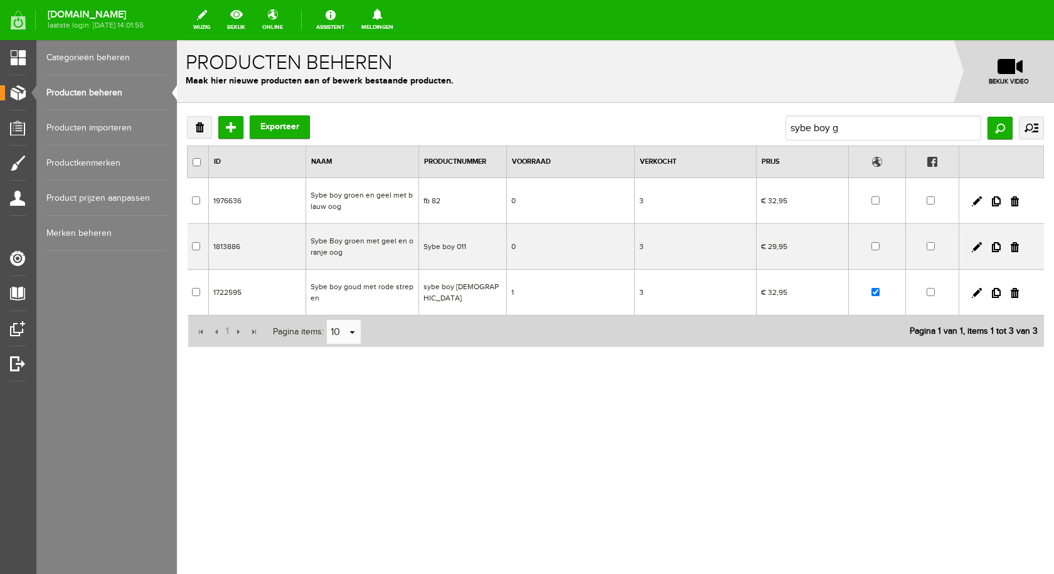
click at [379, 191] on td "Sybe boy groen en geel met blauw oog" at bounding box center [362, 201] width 113 height 46
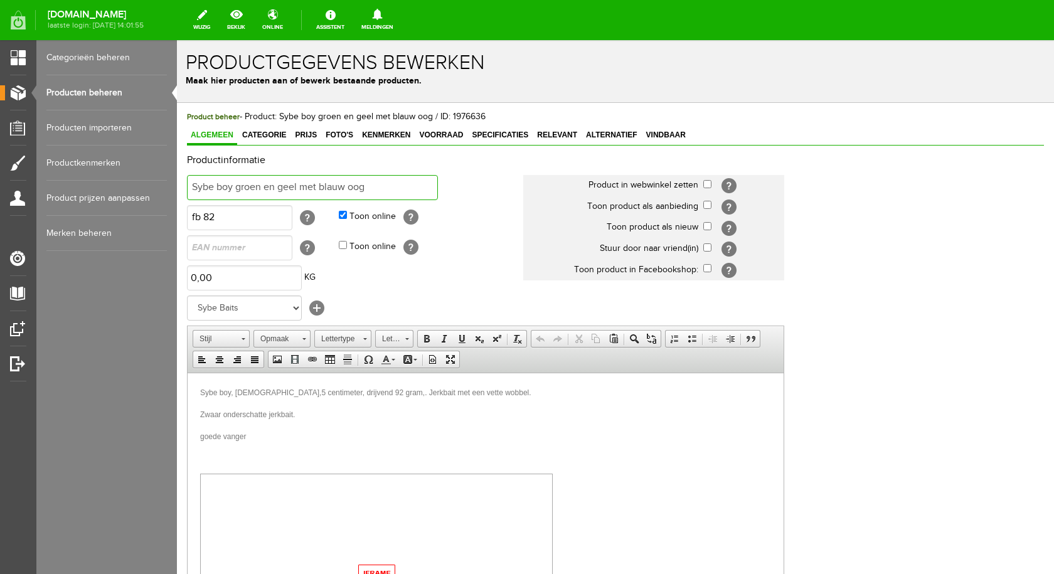
click at [373, 185] on input "Sybe boy groen en geel met blauw oog" at bounding box center [312, 187] width 251 height 25
type input "Sybe boy grijze schubben en groene strepen"
click at [704, 183] on input "checkbox" at bounding box center [707, 184] width 8 height 8
checkbox input "true"
click at [327, 391] on span "Sybe boy, [DEMOGRAPHIC_DATA],5 centimeter, drijvend 92 gram,. Jerkbait met een …" at bounding box center [365, 392] width 331 height 9
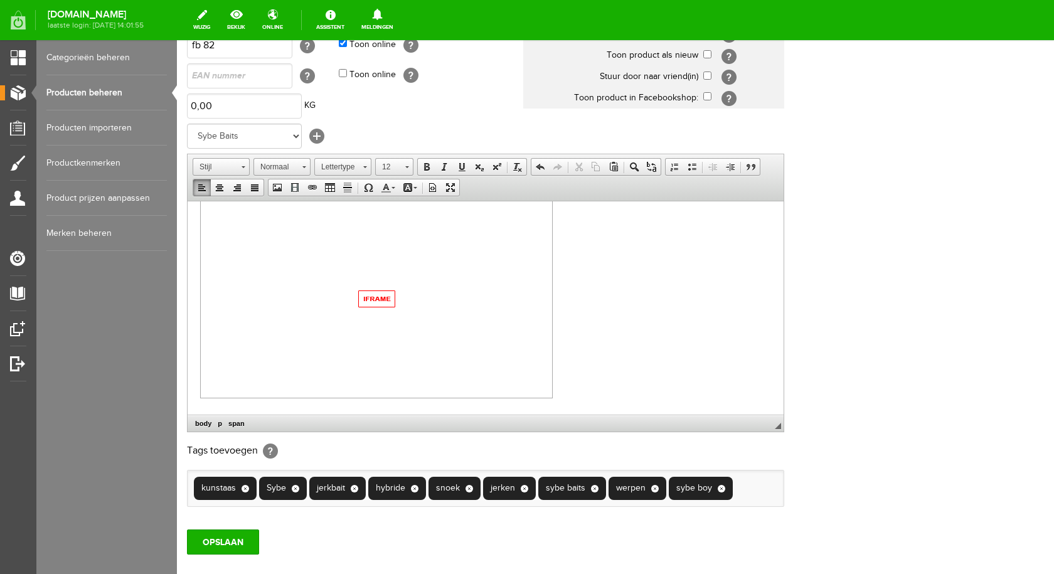
scroll to position [245, 0]
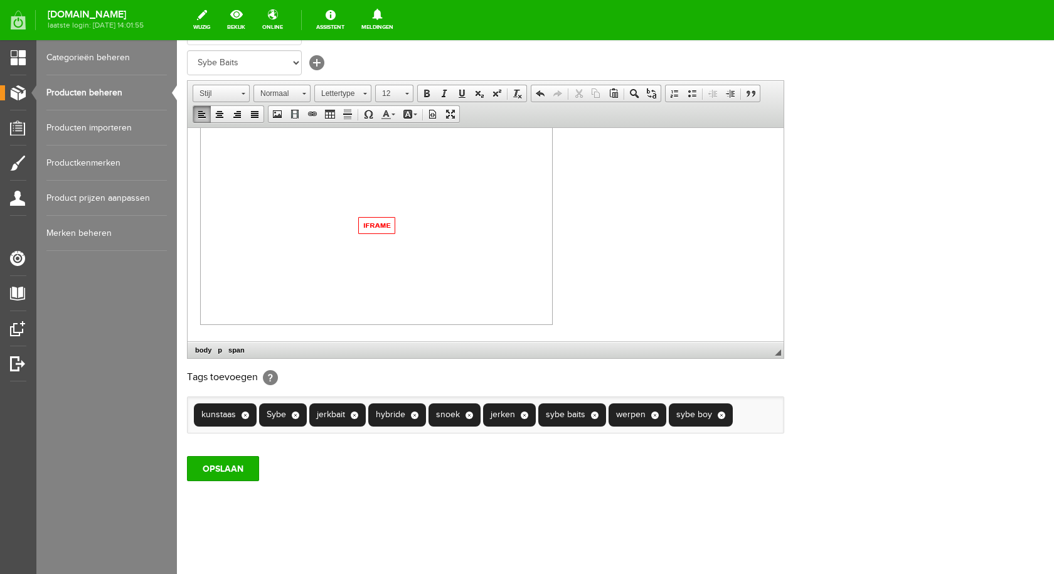
click at [756, 415] on ul "kunstaas × Sybe × jerkbait × hybride × snoek × jerken × sybe baits × werpen × s…" at bounding box center [486, 415] width 596 height 36
type input "12"
click at [778, 443] on li "123kunstaas" at bounding box center [779, 442] width 89 height 18
click at [240, 491] on input "OPSLAAN" at bounding box center [223, 494] width 72 height 25
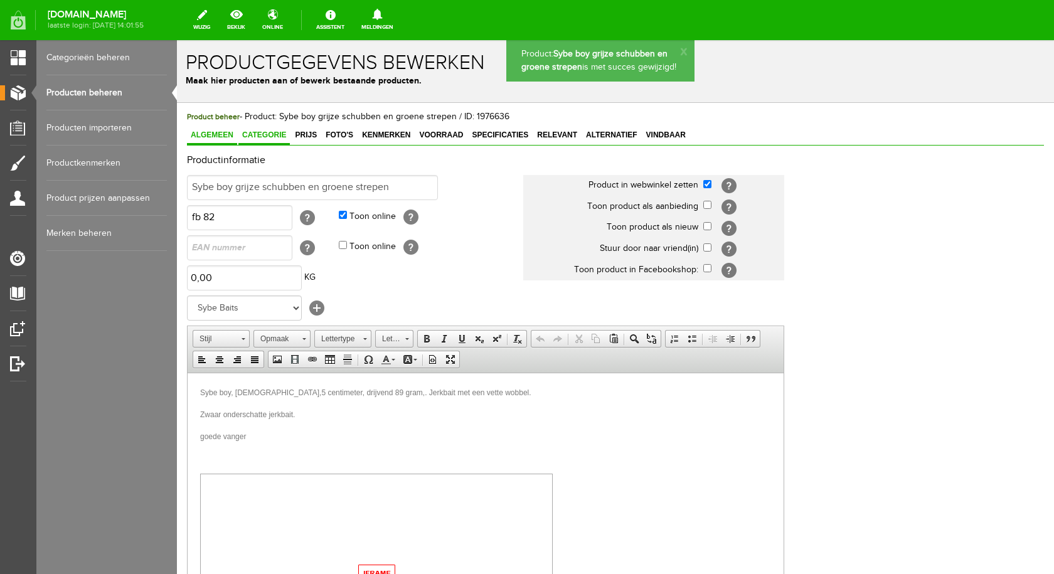
click at [269, 137] on span "Categorie" at bounding box center [263, 134] width 51 height 9
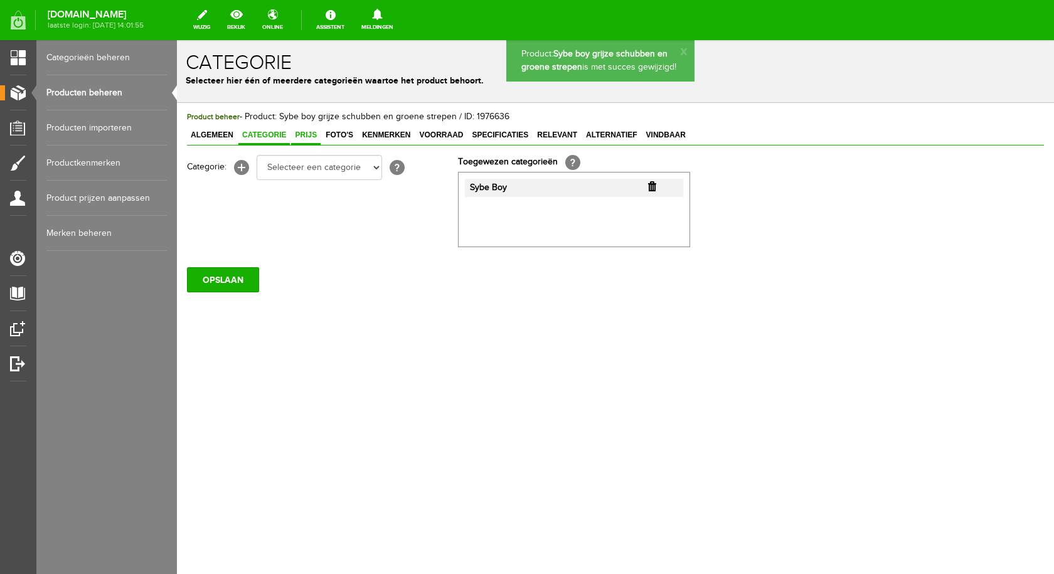
click at [305, 135] on span "Prijs" at bounding box center [305, 134] width 29 height 9
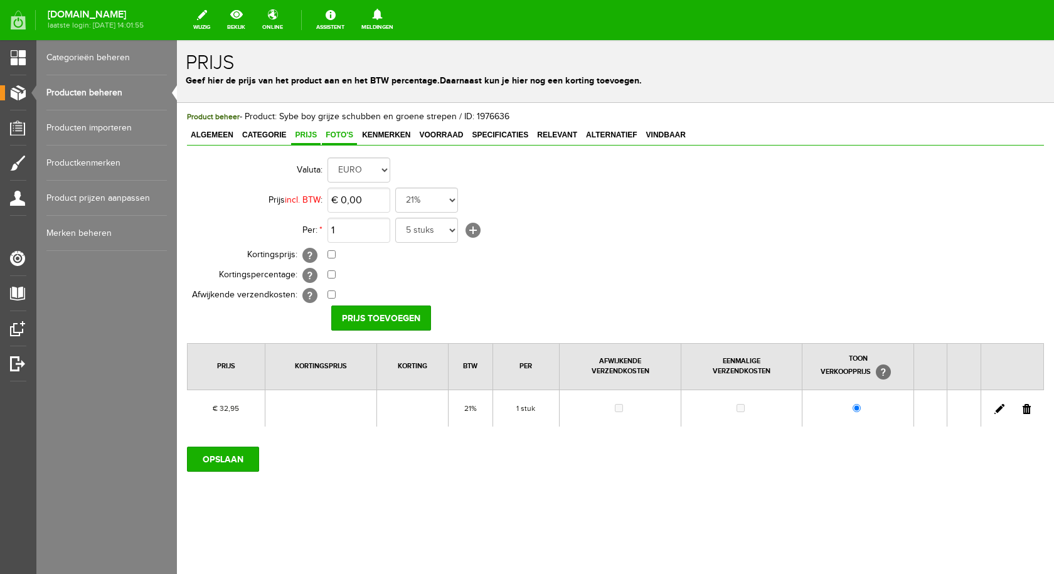
click at [346, 135] on span "Foto's" at bounding box center [339, 134] width 35 height 9
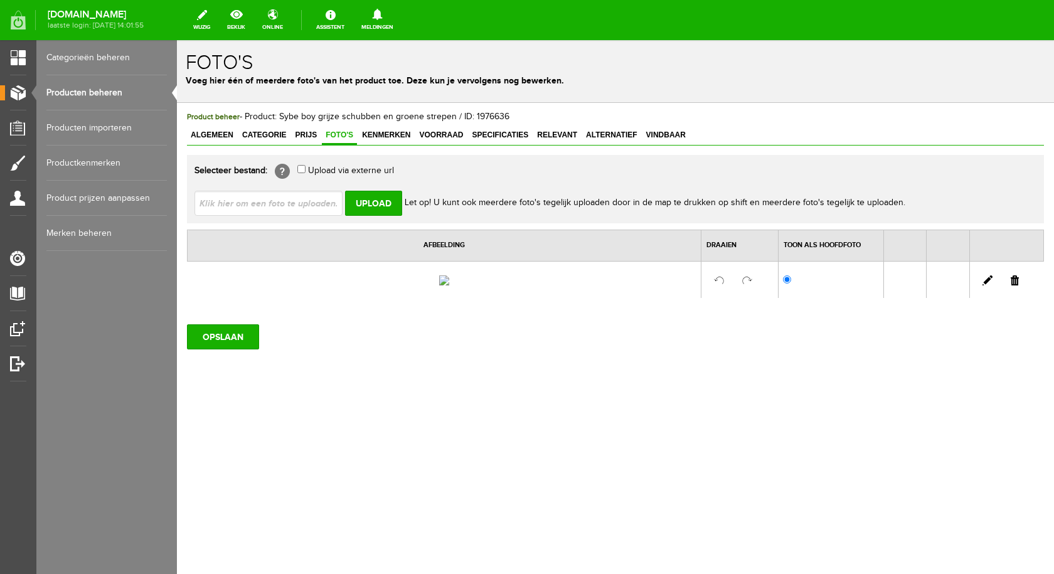
click at [283, 206] on input "file" at bounding box center [273, 203] width 158 height 24
type input "C:\fakepath\sybe boy grijze schubben en groene strepen.jpg"
type input "sybe boy grijze schubben en groene strepen.jpg"
click at [376, 198] on input "Upload" at bounding box center [373, 203] width 57 height 25
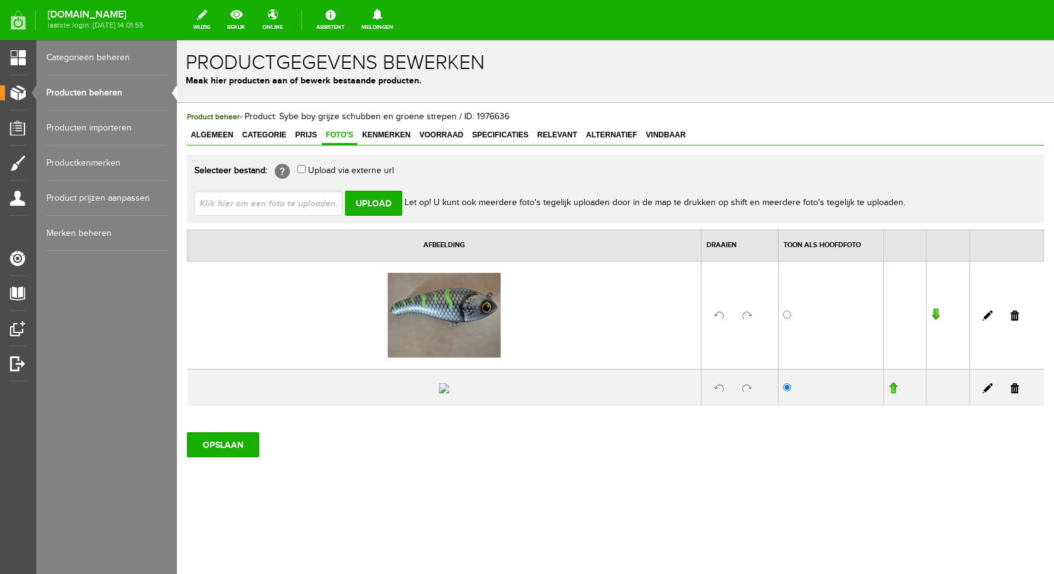
click at [1010, 393] on link at bounding box center [1014, 388] width 8 height 10
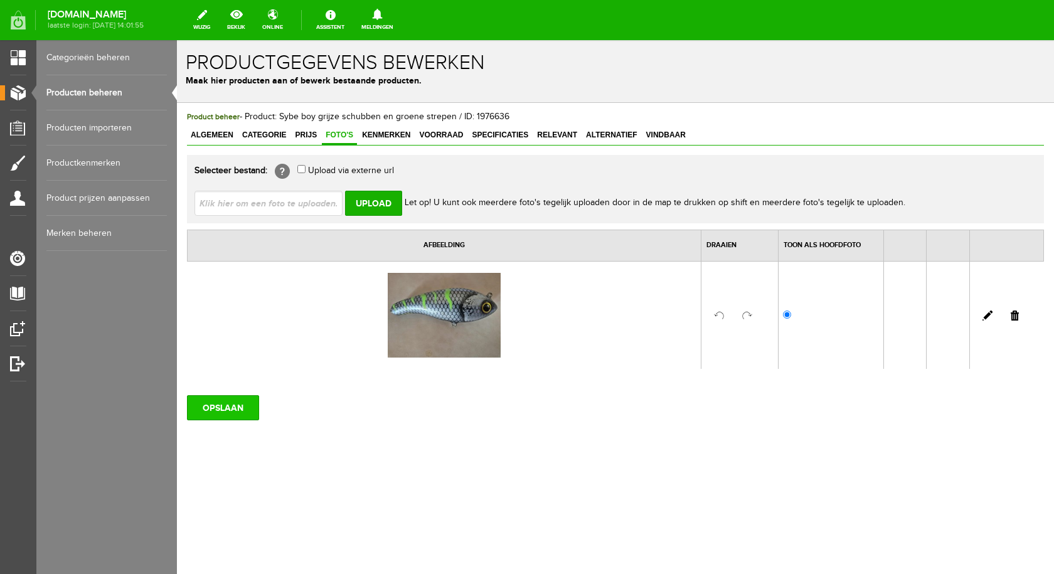
click at [215, 412] on input "OPSLAAN" at bounding box center [223, 407] width 72 height 25
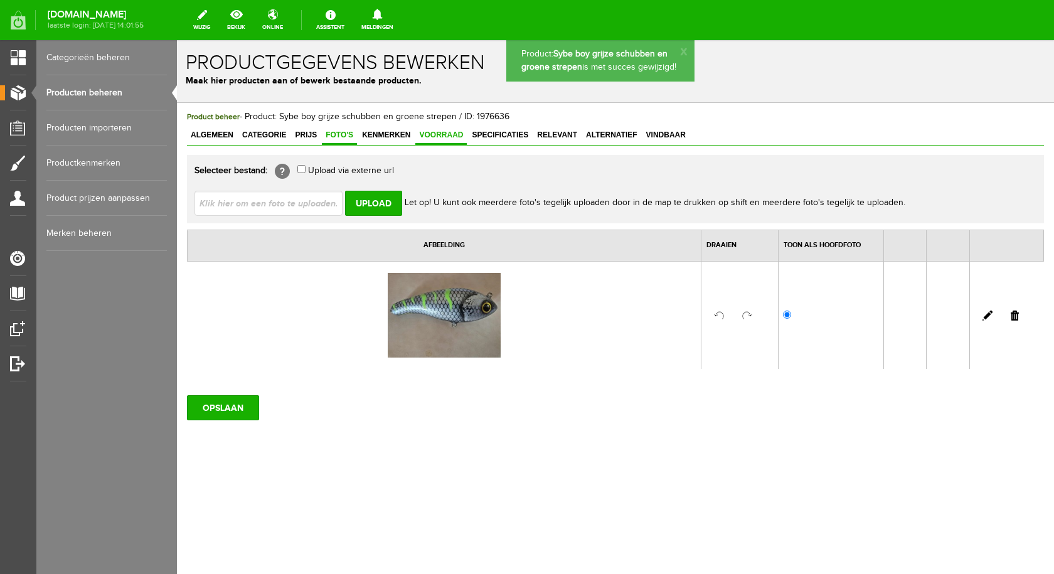
click at [434, 137] on span "Voorraad" at bounding box center [440, 134] width 51 height 9
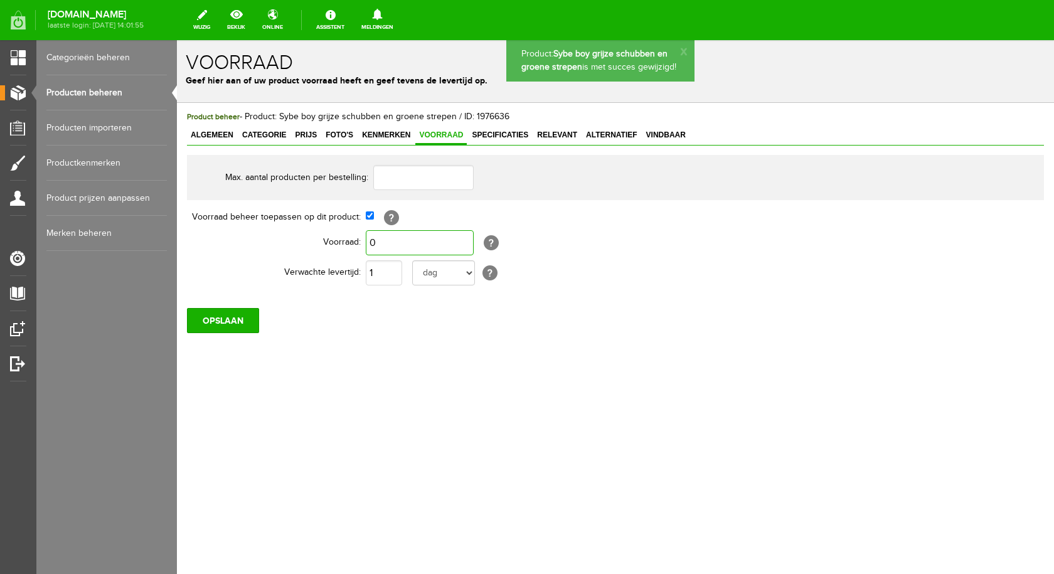
click at [402, 249] on input "0" at bounding box center [420, 242] width 108 height 25
type input "1"
click at [199, 318] on input "OPSLAAN" at bounding box center [223, 320] width 72 height 25
click at [662, 132] on span "Vindbaar" at bounding box center [665, 134] width 47 height 9
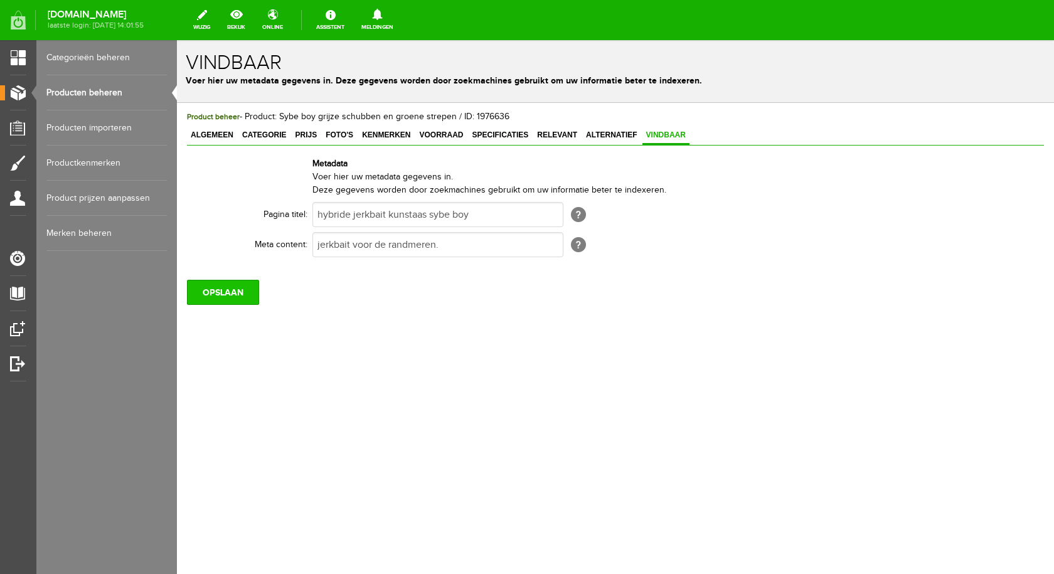
click at [218, 295] on input "OPSLAAN" at bounding box center [223, 292] width 72 height 25
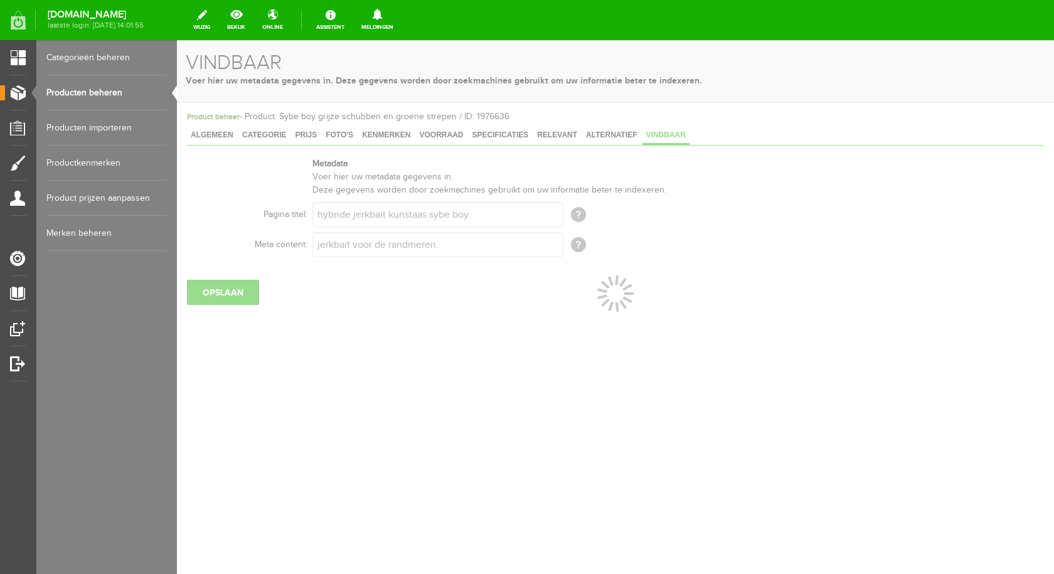
click at [117, 97] on link "Producten beheren" at bounding box center [106, 92] width 120 height 35
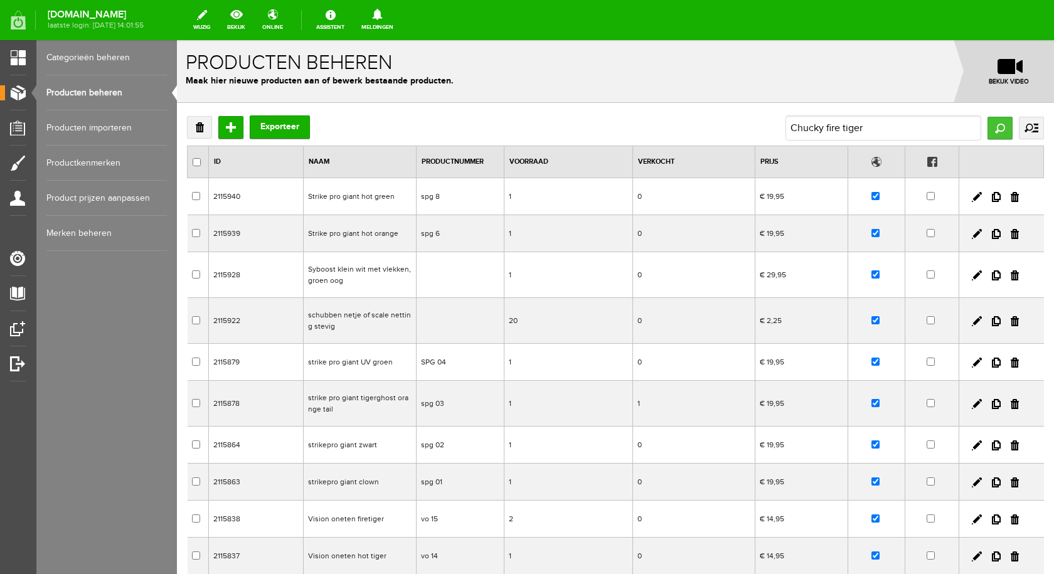
type input "Chucky fire tiger"
click at [992, 123] on input "Zoeken" at bounding box center [999, 128] width 25 height 23
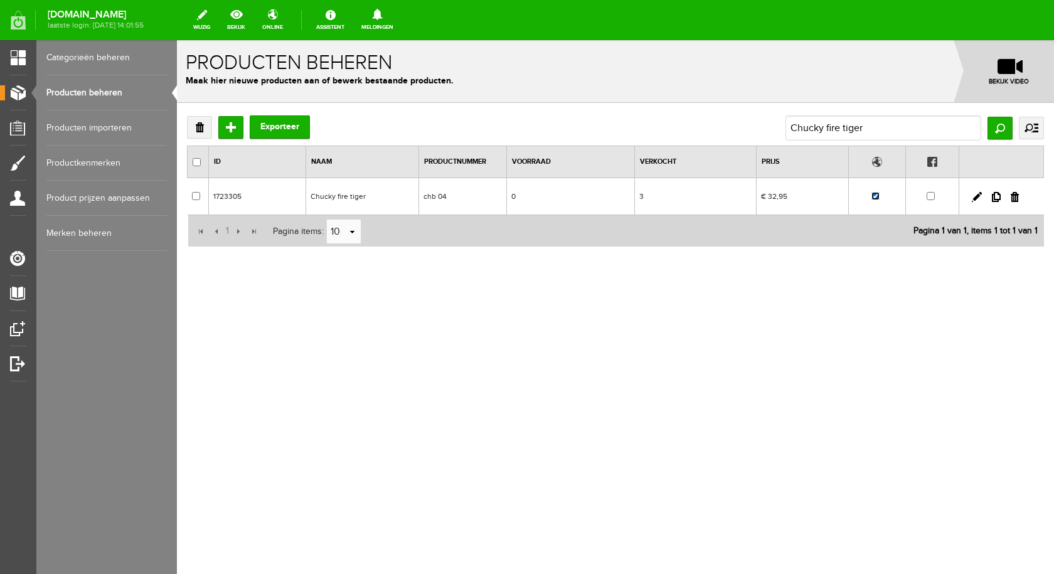
click at [875, 198] on input "checkbox" at bounding box center [875, 196] width 8 height 8
checkbox input "false"
click at [884, 130] on input "Chucky fire tiger" at bounding box center [883, 127] width 196 height 25
type input "Chucky"
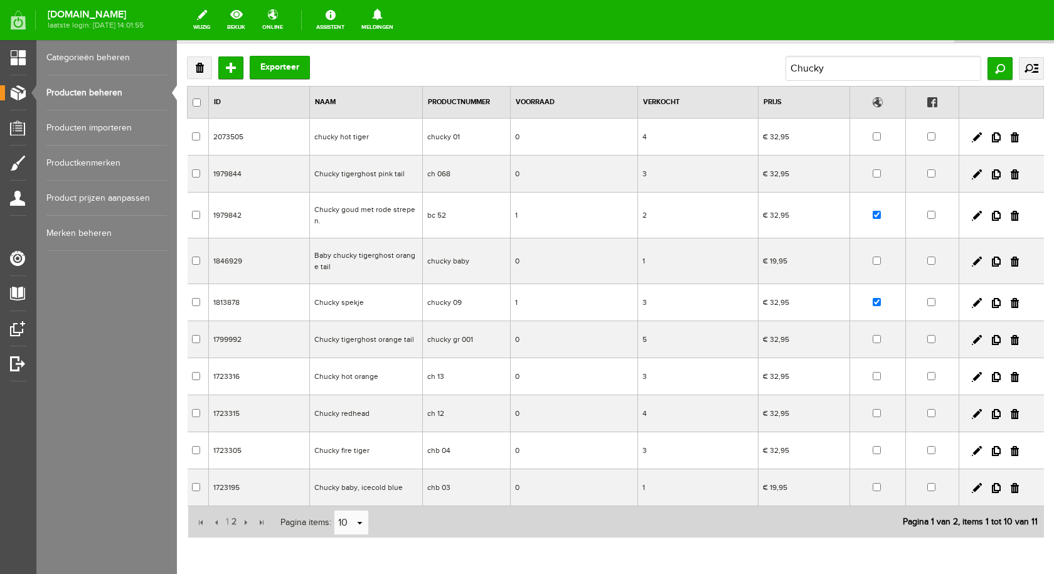
scroll to position [118, 0]
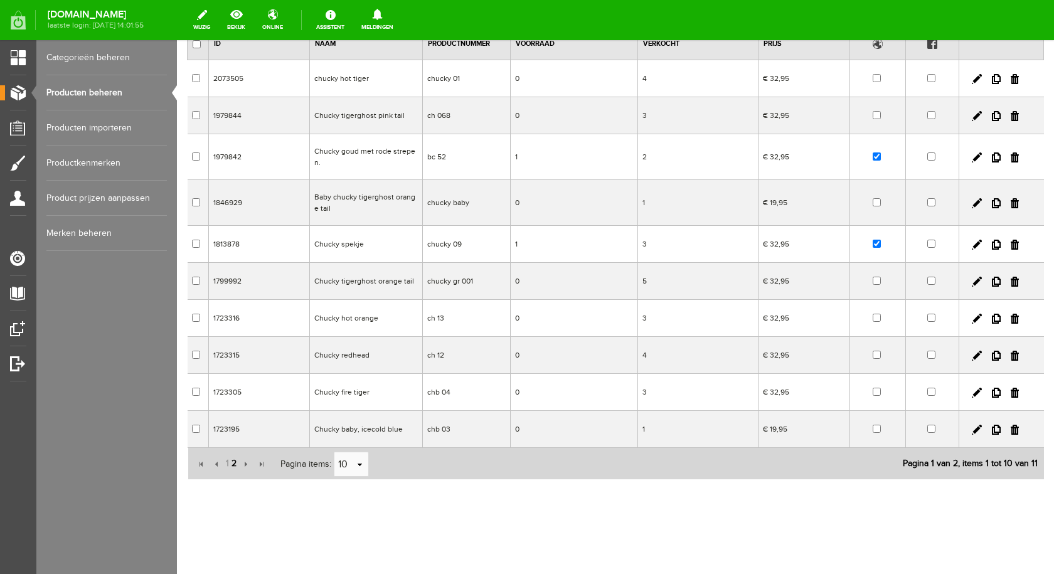
click at [233, 467] on span "2" at bounding box center [234, 463] width 8 height 25
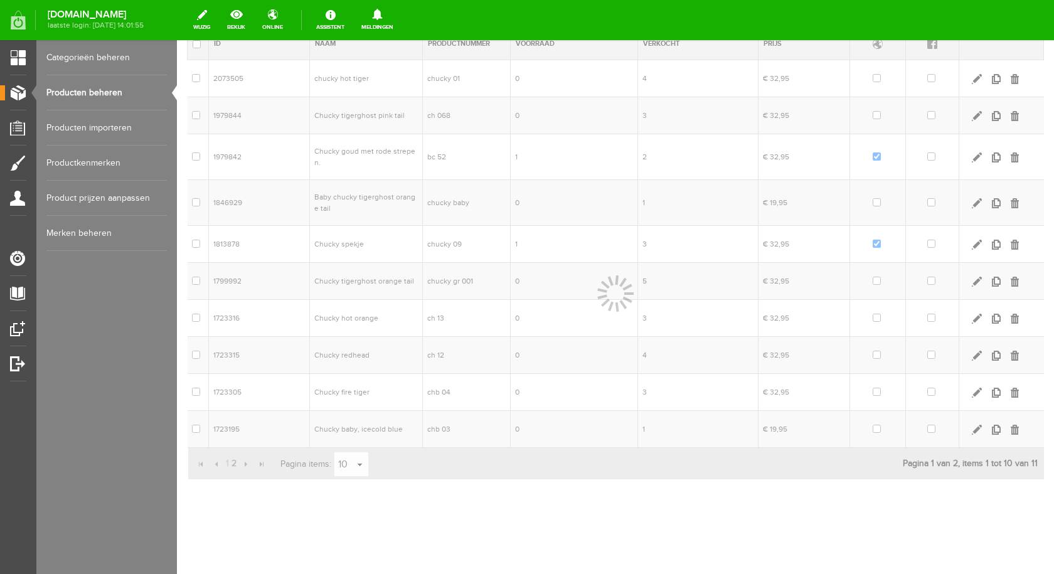
scroll to position [0, 0]
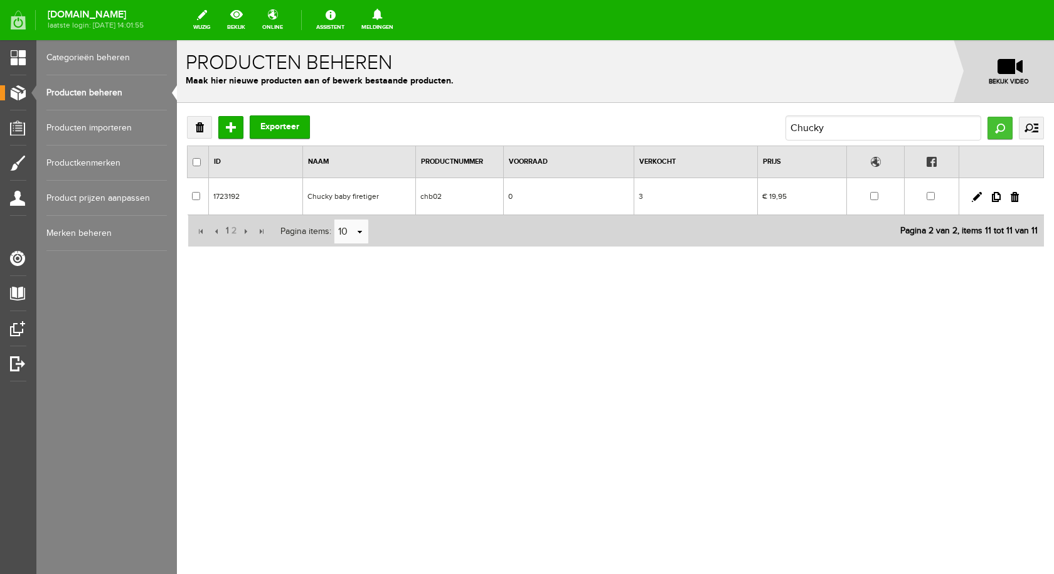
click at [991, 128] on input "Zoeken" at bounding box center [999, 128] width 25 height 23
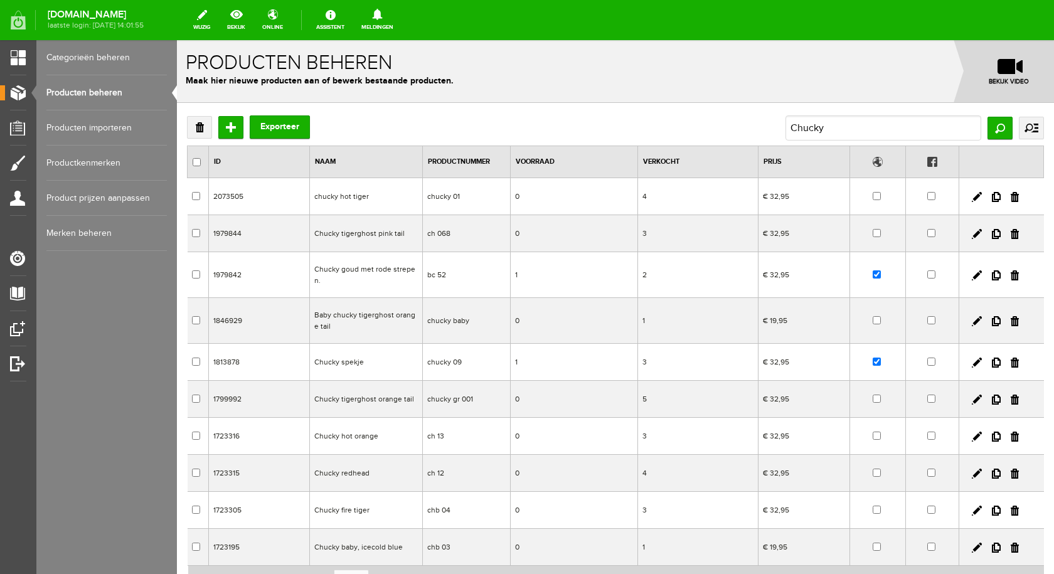
click at [388, 234] on td "Chucky tigerghost pink tail" at bounding box center [366, 233] width 113 height 37
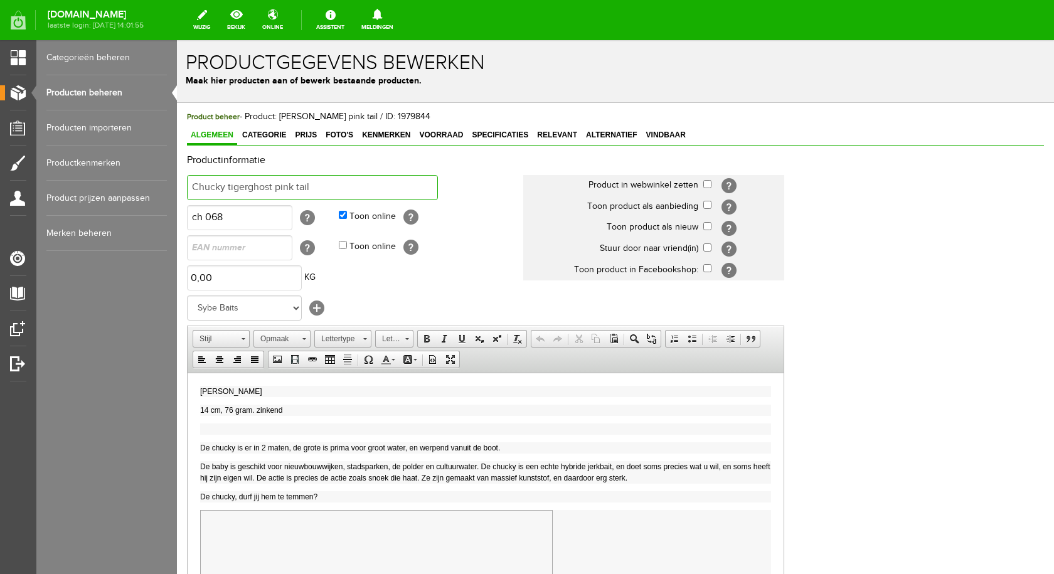
click at [326, 181] on input "Chucky tigerghost pink tail" at bounding box center [312, 187] width 251 height 25
type input "Chucky grijze schubben en groene strepen"
click at [707, 183] on input "checkbox" at bounding box center [707, 184] width 8 height 8
checkbox input "true"
click at [233, 409] on span "14 cm, 76 gram. zinkend" at bounding box center [241, 409] width 82 height 9
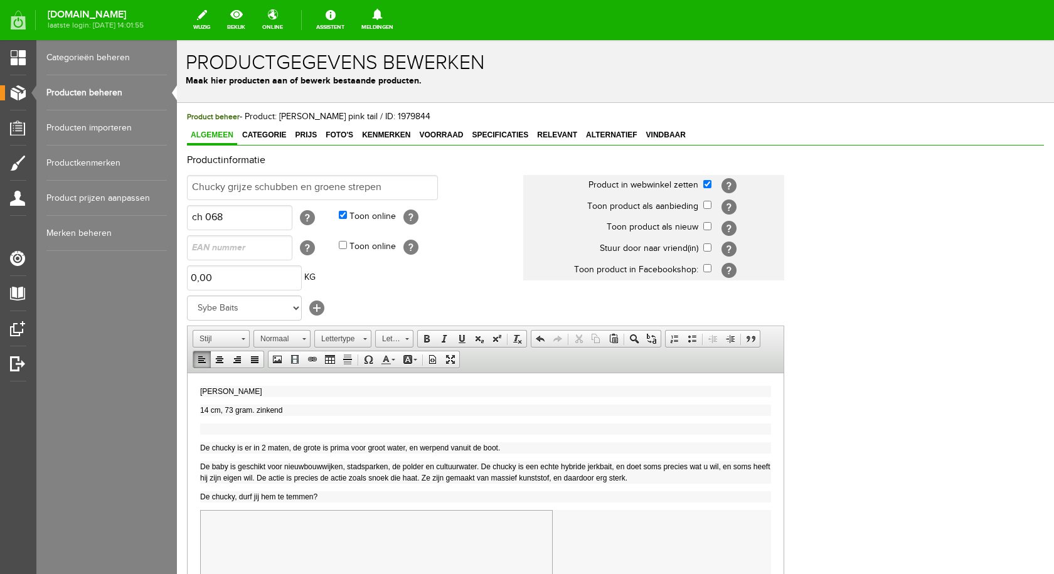
click at [290, 408] on p "14 cm, 73 gram. zinkend" at bounding box center [485, 409] width 571 height 11
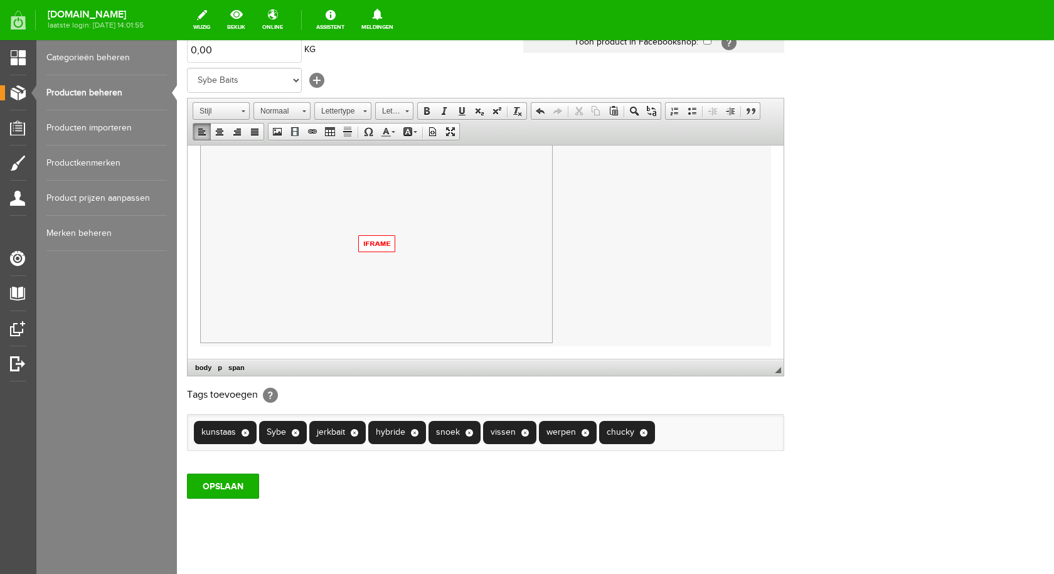
scroll to position [245, 0]
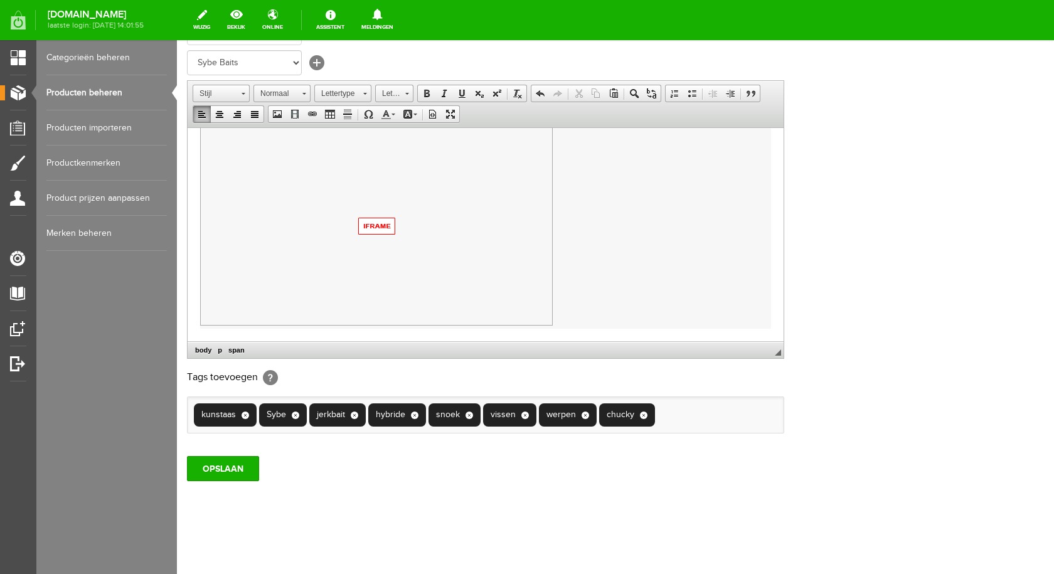
click at [667, 415] on input "text" at bounding box center [663, 414] width 13 height 13
type input "h"
type input "123"
click at [712, 444] on li "123kunstaas" at bounding box center [701, 442] width 89 height 18
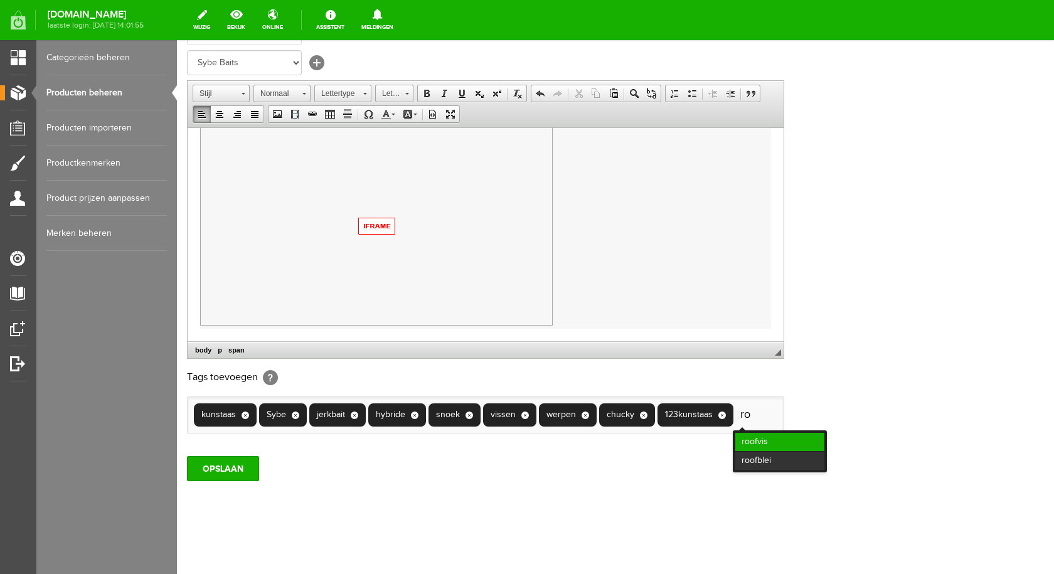
type input "ro"
click at [768, 442] on li "roofvis" at bounding box center [779, 442] width 89 height 18
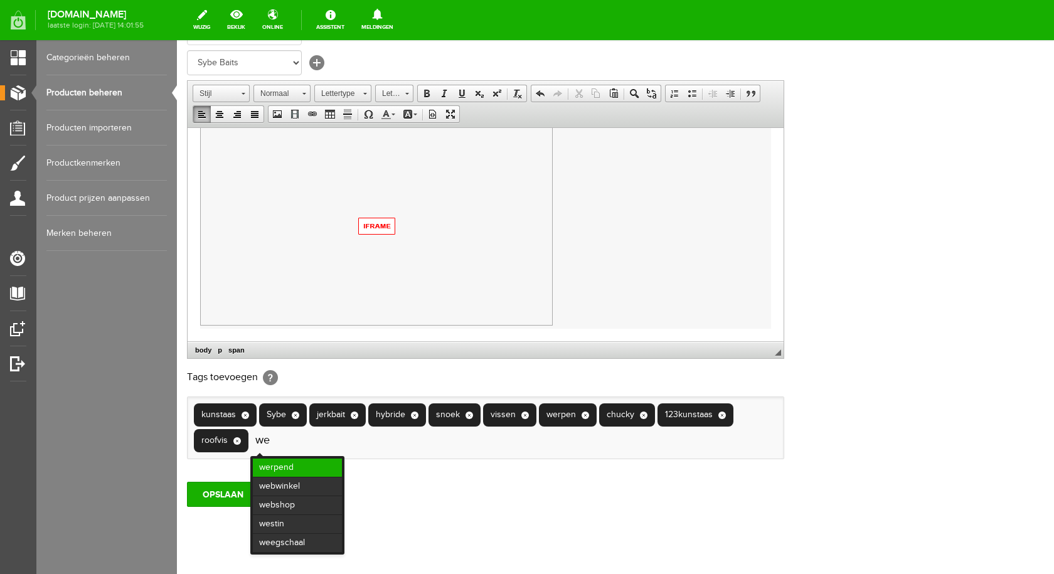
type input "we"
click at [278, 464] on li "werpend" at bounding box center [297, 467] width 89 height 18
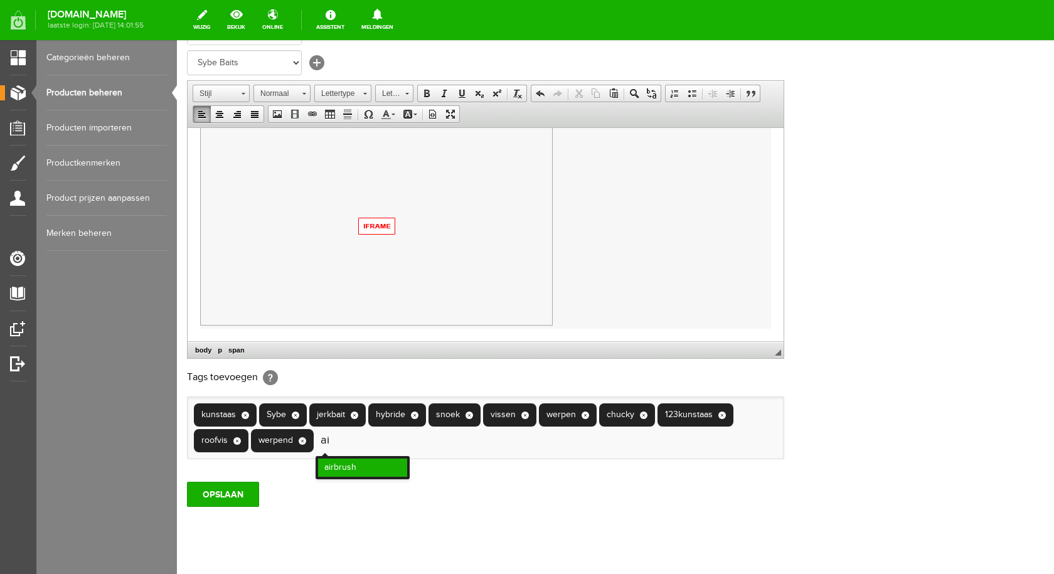
type input "ai"
click at [346, 464] on li "airbrush" at bounding box center [362, 467] width 89 height 18
click at [242, 496] on input "OPSLAAN" at bounding box center [223, 494] width 72 height 25
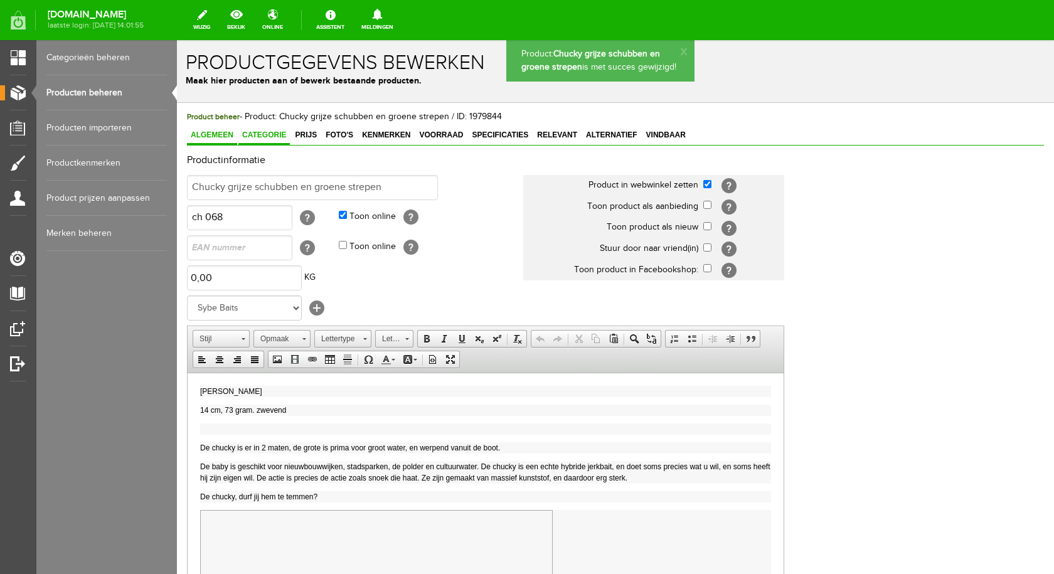
click at [257, 134] on span "Categorie" at bounding box center [263, 134] width 51 height 9
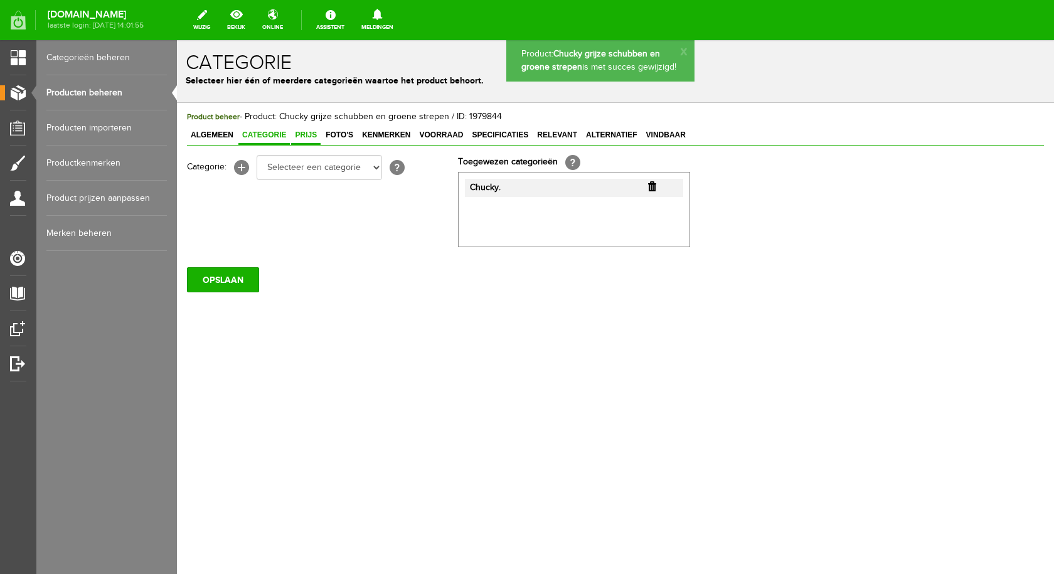
click at [300, 138] on span "Prijs" at bounding box center [305, 134] width 29 height 9
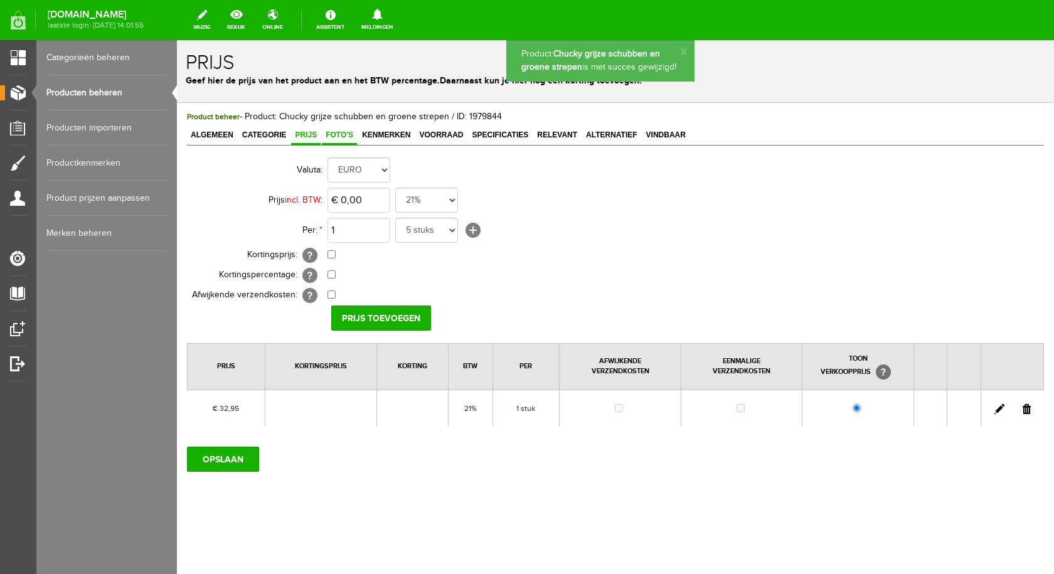
click at [332, 137] on span "Foto's" at bounding box center [339, 134] width 35 height 9
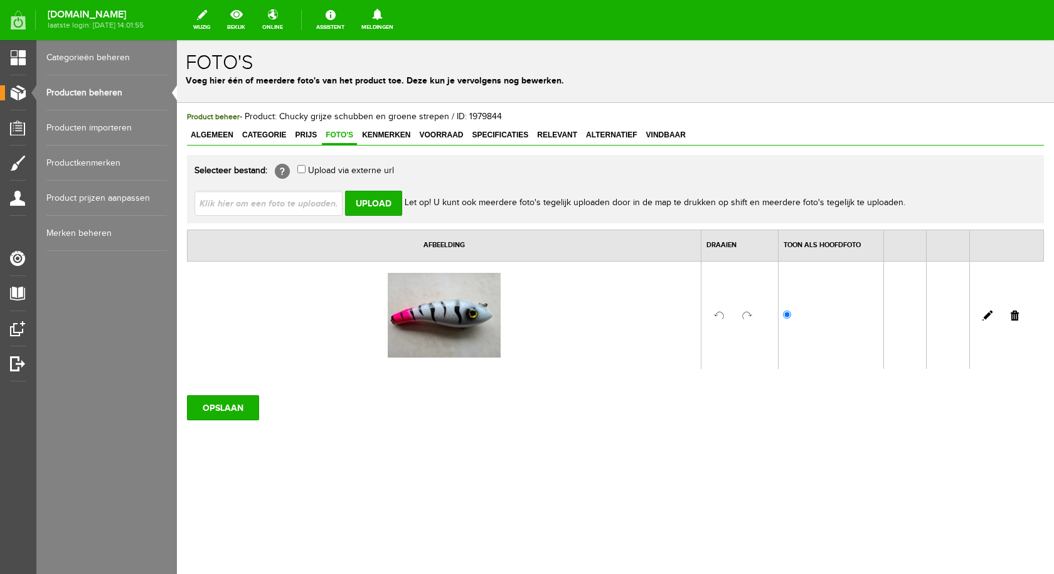
click at [306, 202] on input "file" at bounding box center [273, 203] width 158 height 24
type input "C:\fakepath\[PERSON_NAME] schubben en groene strepen.jpg"
type input "[PERSON_NAME] schubben en groene strepen.jpg"
click at [368, 206] on input "Upload" at bounding box center [373, 203] width 57 height 25
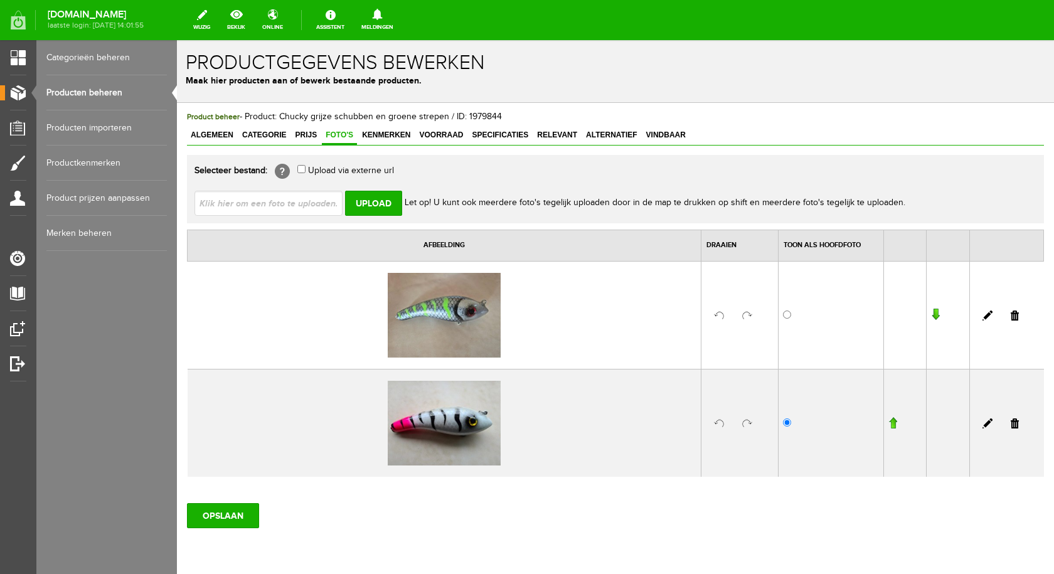
click at [1010, 426] on link at bounding box center [1014, 423] width 8 height 10
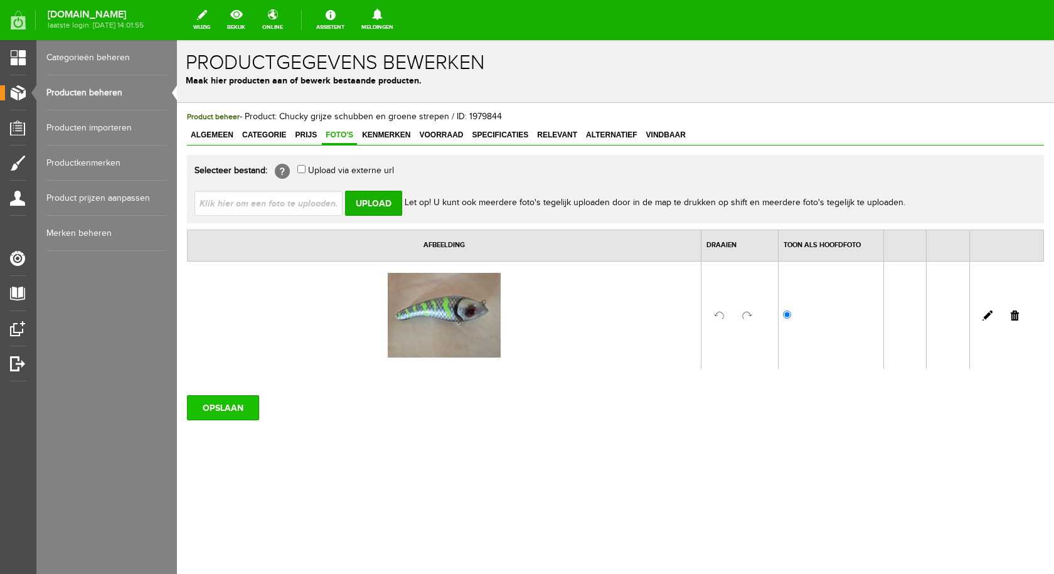
click at [216, 405] on input "OPSLAAN" at bounding box center [223, 407] width 72 height 25
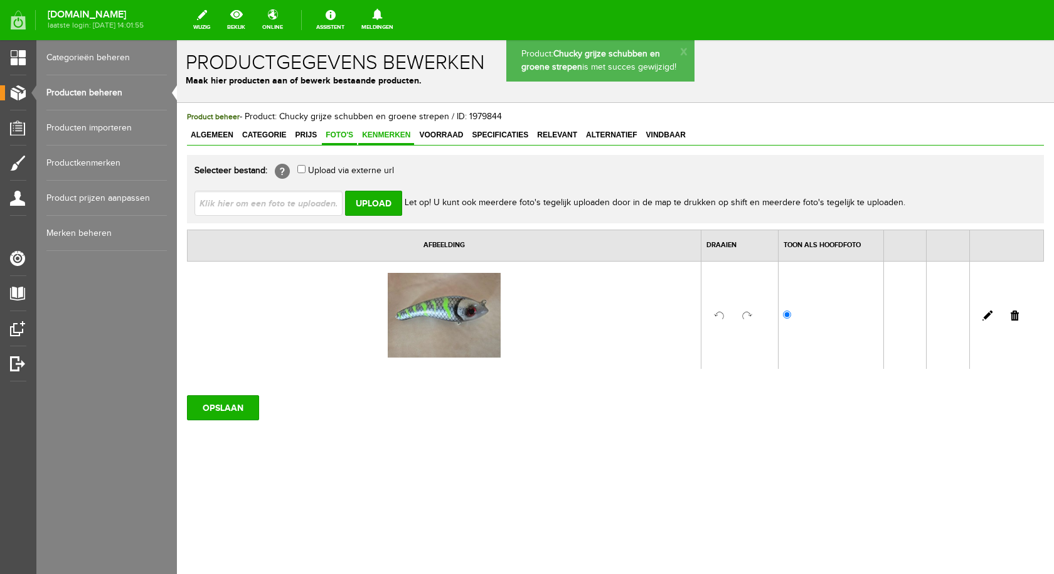
click at [380, 137] on span "Kenmerken" at bounding box center [386, 134] width 56 height 9
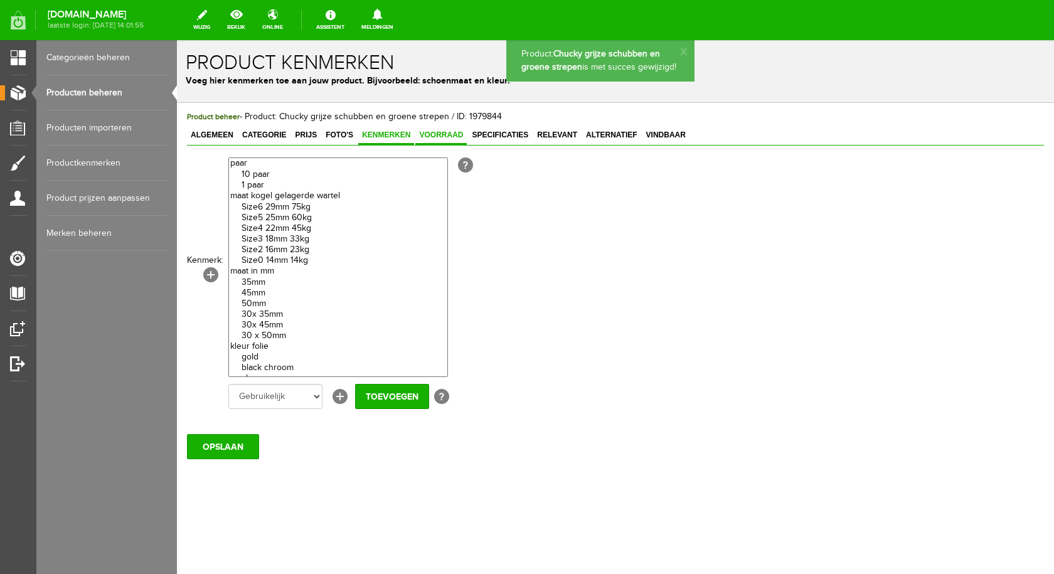
click at [439, 136] on span "Voorraad" at bounding box center [440, 134] width 51 height 9
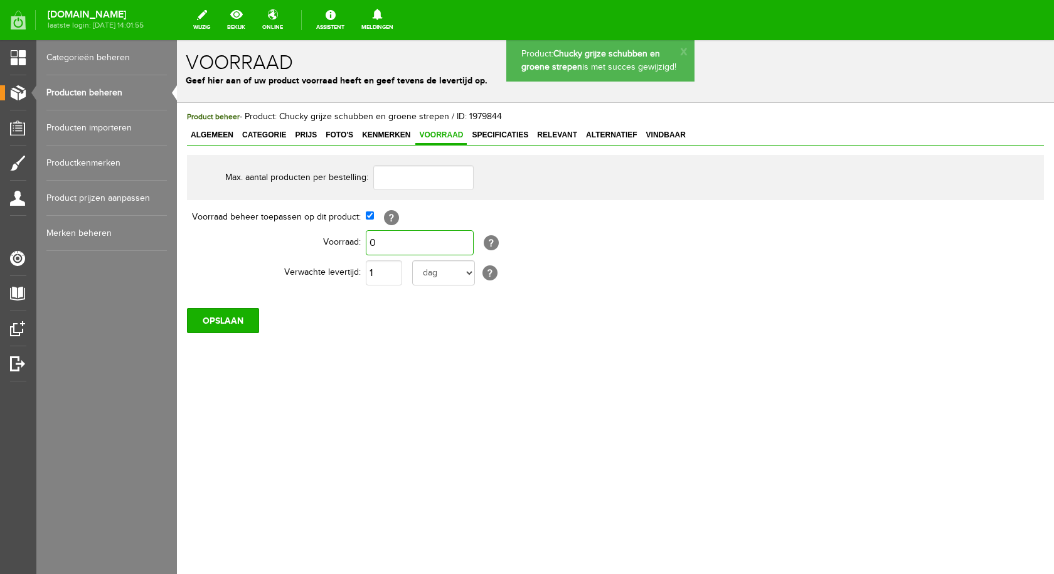
click at [400, 243] on input "0" at bounding box center [420, 242] width 108 height 25
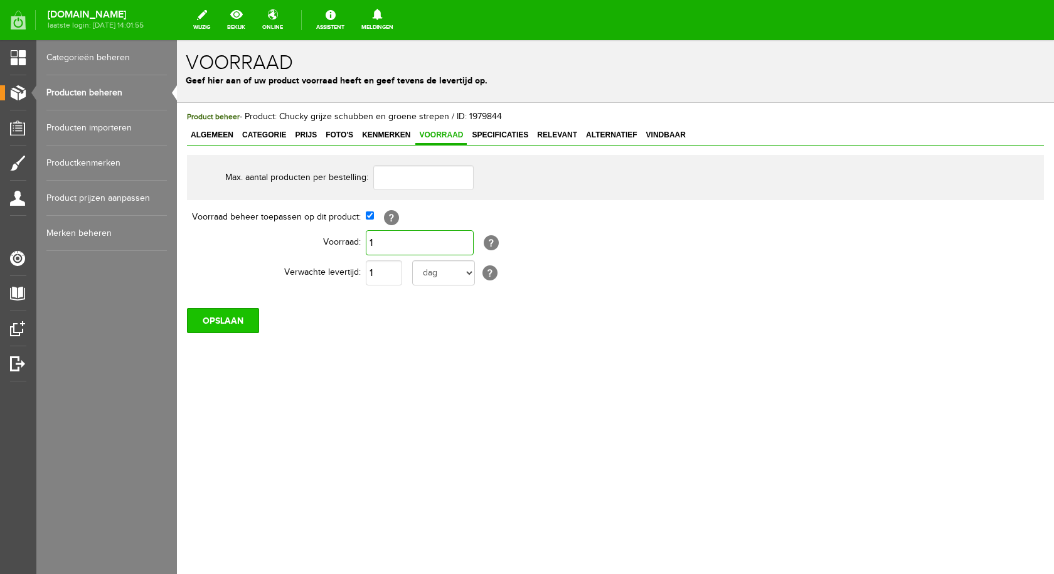
type input "1"
click at [244, 317] on input "OPSLAAN" at bounding box center [223, 320] width 72 height 25
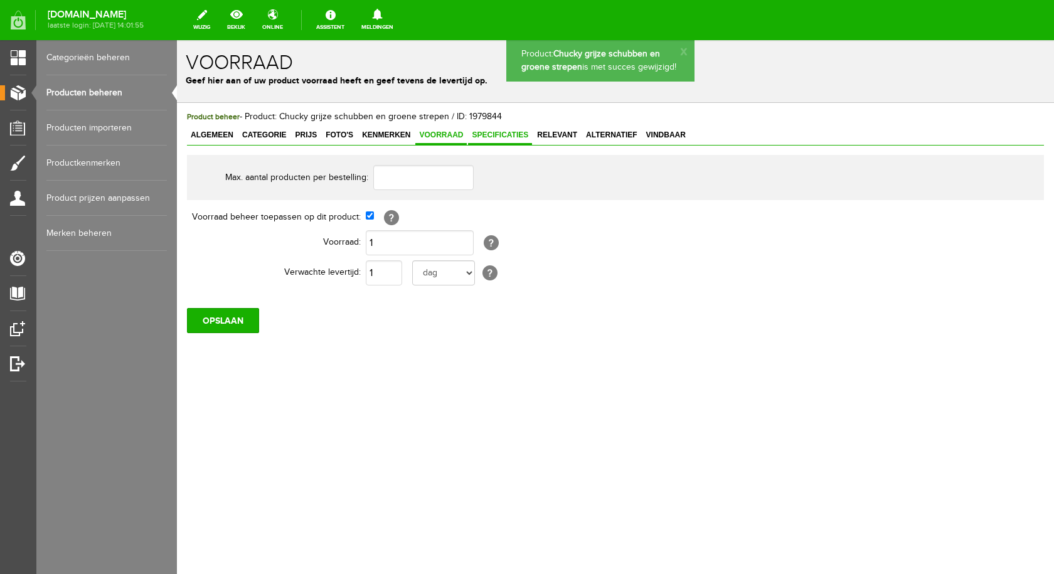
click at [522, 141] on link "Specificaties" at bounding box center [500, 136] width 64 height 18
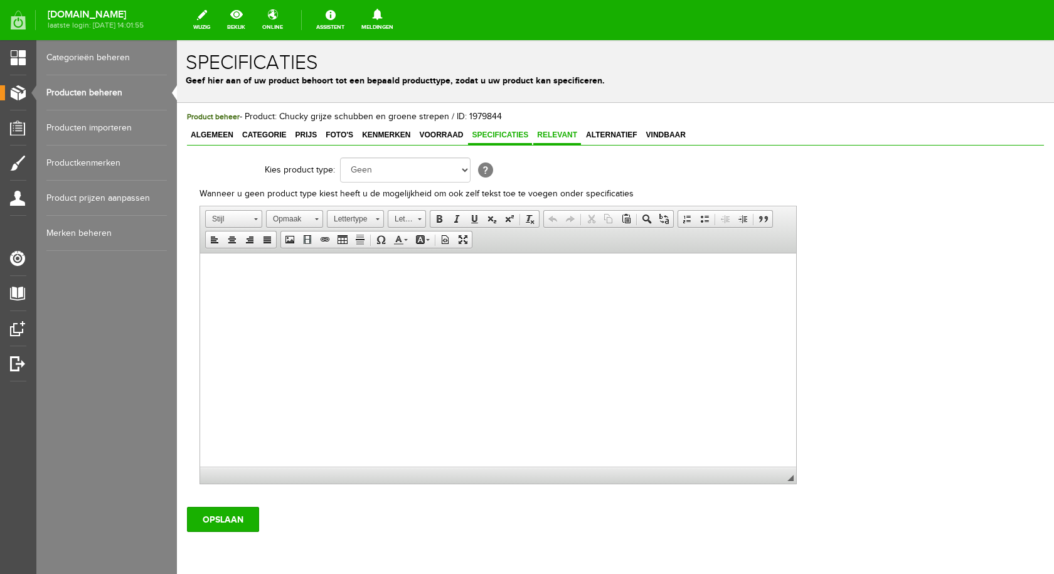
click at [554, 139] on span "Relevant" at bounding box center [557, 134] width 48 height 9
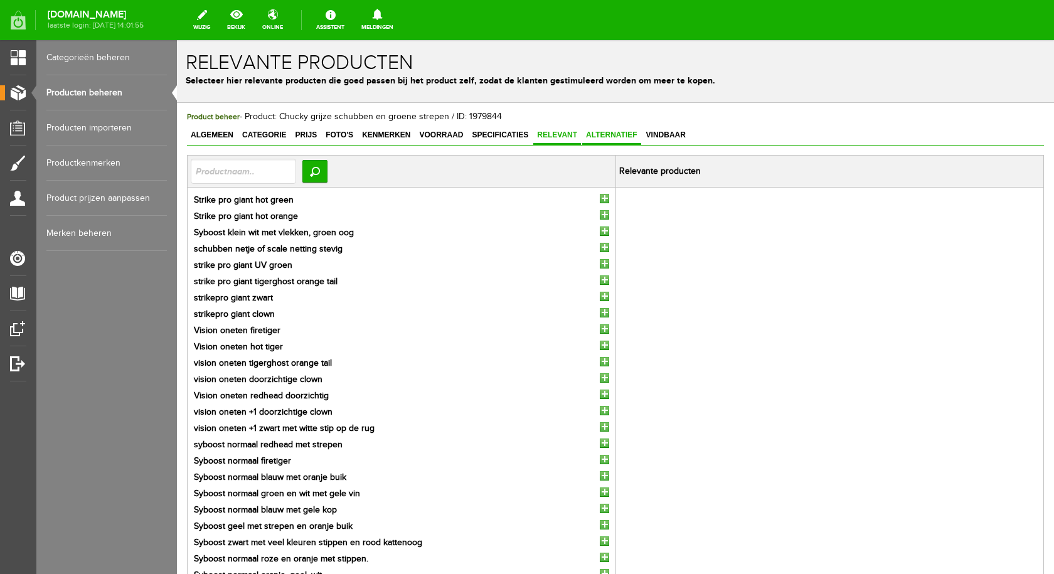
click at [597, 138] on span "Alternatief" at bounding box center [611, 134] width 59 height 9
click at [667, 142] on link "Vindbaar" at bounding box center [665, 136] width 47 height 18
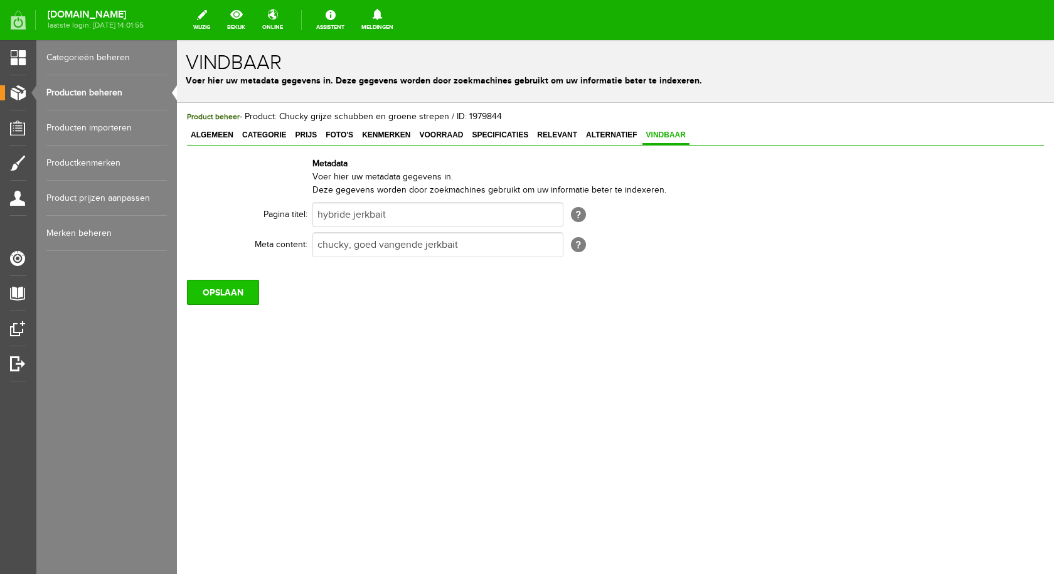
click at [240, 285] on input "OPSLAAN" at bounding box center [223, 292] width 72 height 25
